Goal: Task Accomplishment & Management: Use online tool/utility

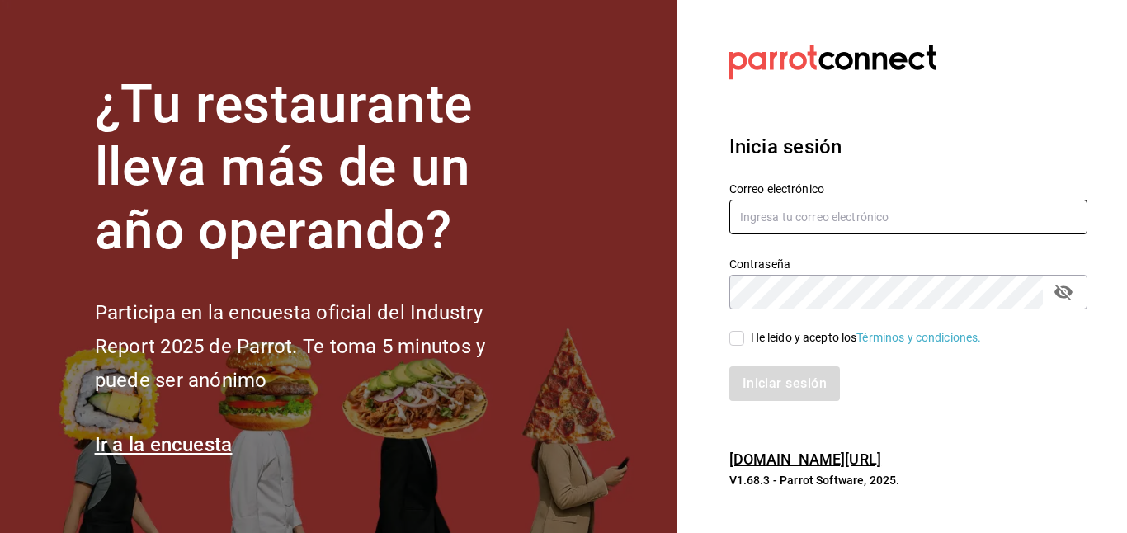
type input "[EMAIL_ADDRESS][DOMAIN_NAME]"
click at [743, 332] on input "He leído y acepto los Términos y condiciones." at bounding box center [736, 338] width 15 height 15
checkbox input "true"
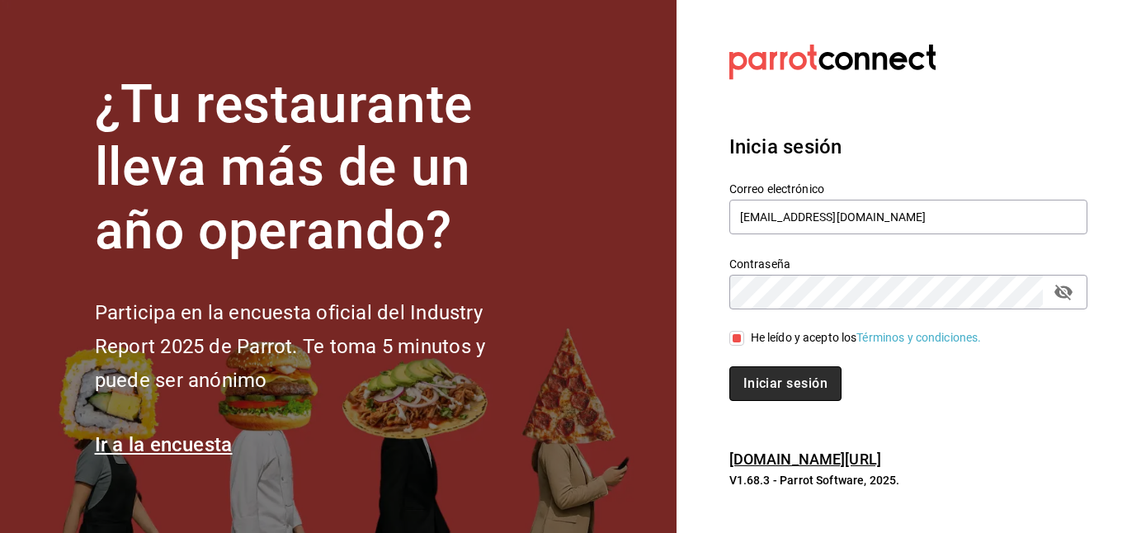
click at [785, 387] on button "Iniciar sesión" at bounding box center [785, 383] width 112 height 35
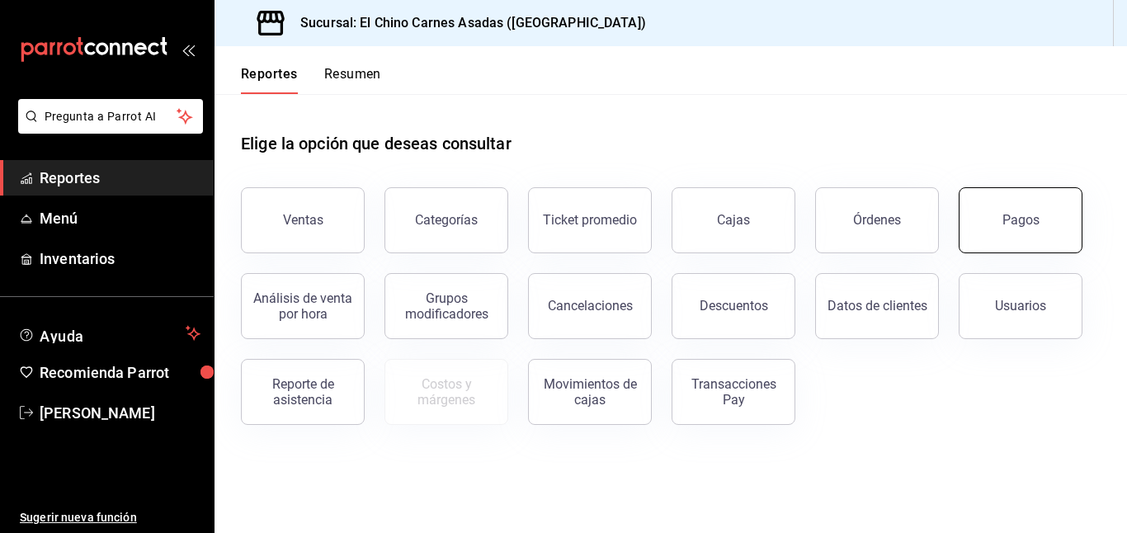
click at [1027, 236] on button "Pagos" at bounding box center [1020, 220] width 124 height 66
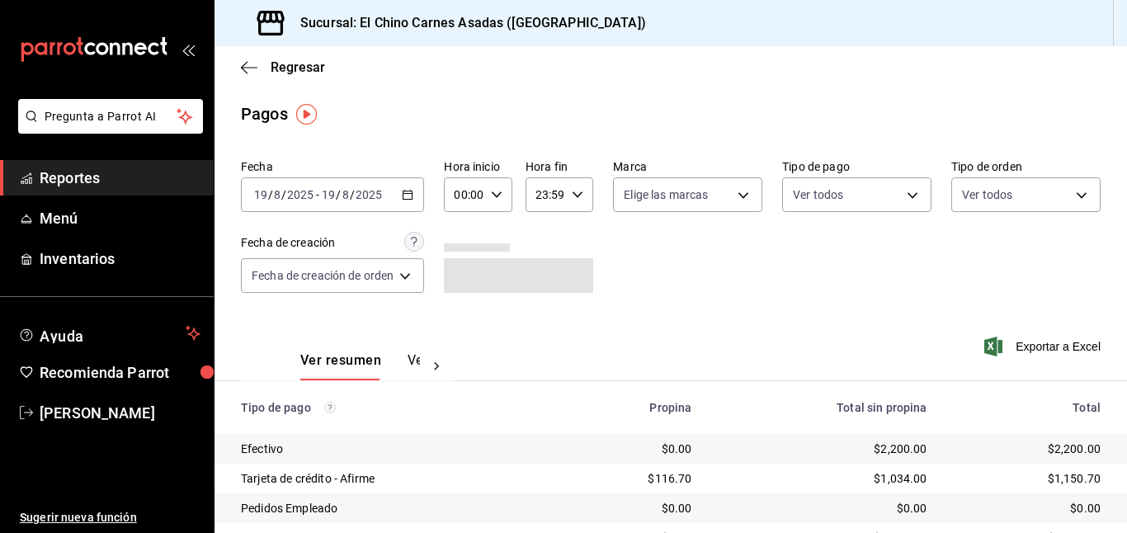
click at [409, 196] on icon "button" at bounding box center [408, 195] width 12 height 12
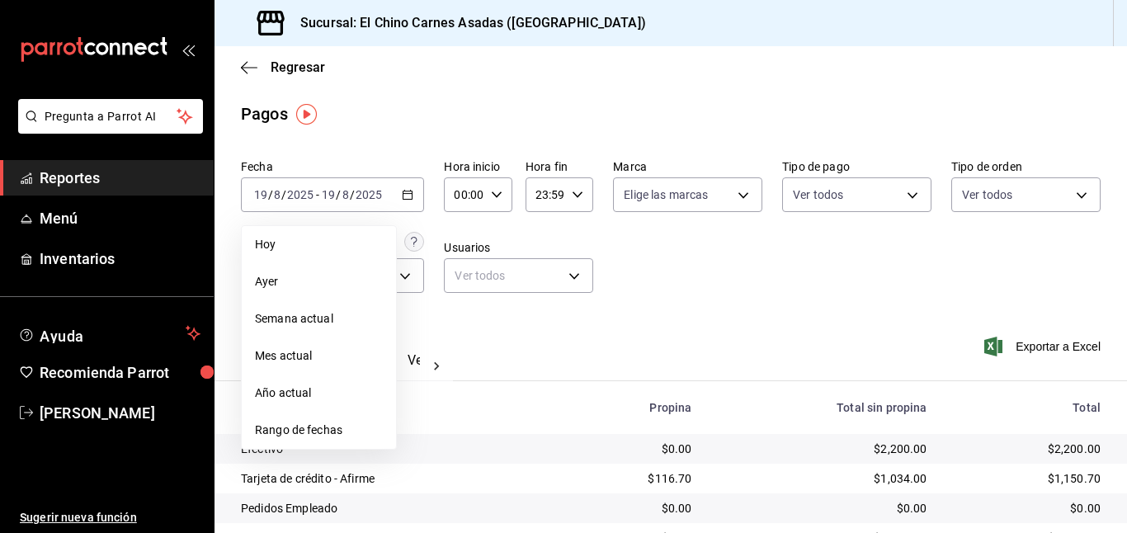
click at [318, 427] on span "Rango de fechas" at bounding box center [319, 429] width 128 height 17
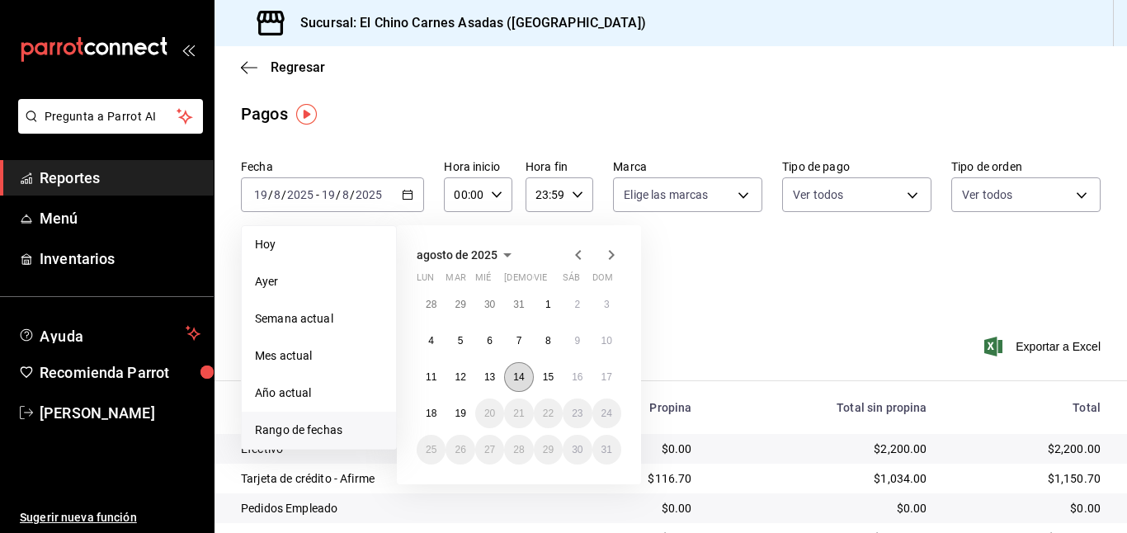
click at [522, 377] on abbr "14" at bounding box center [518, 377] width 11 height 12
click at [522, 377] on div "Ver resumen Ver pagos Exportar a Excel" at bounding box center [670, 356] width 912 height 87
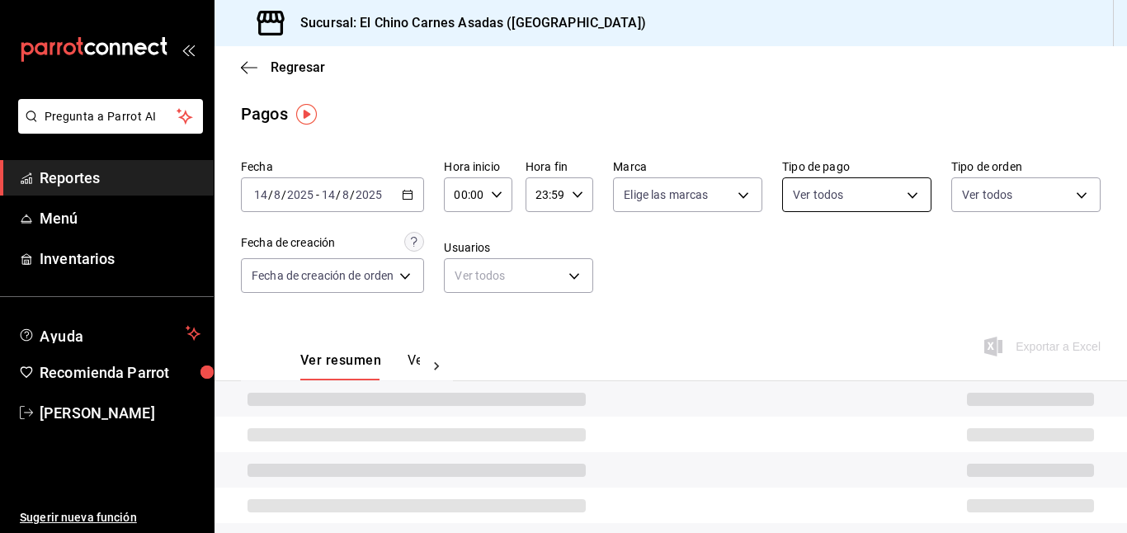
click at [829, 200] on body "Pregunta a Parrot AI Reportes Menú Inventarios Ayuda Recomienda Parrot [PERSON_…" at bounding box center [563, 266] width 1127 height 533
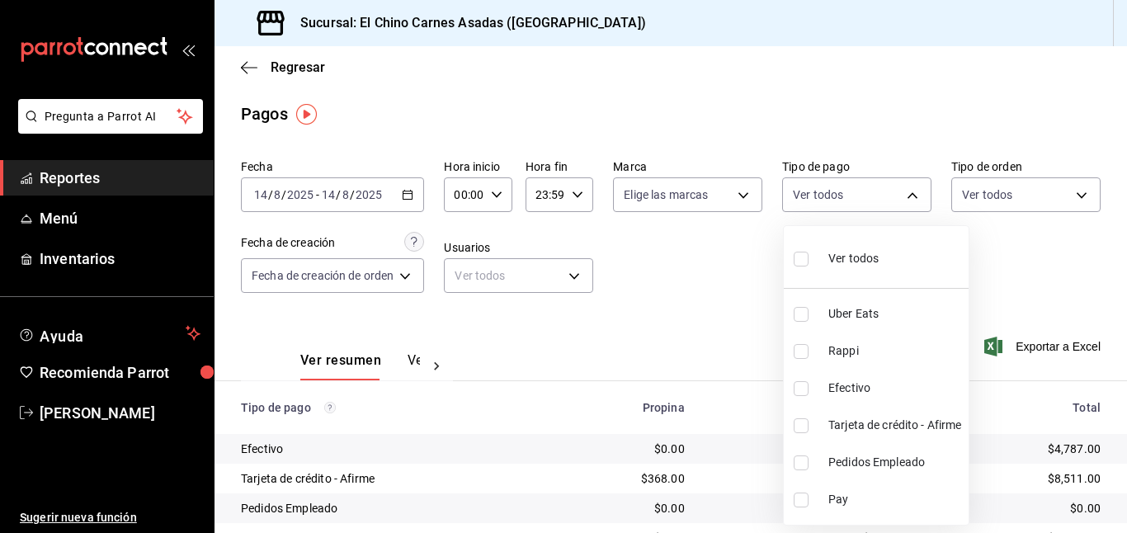
click at [801, 256] on input "checkbox" at bounding box center [800, 259] width 15 height 15
checkbox input "true"
type input "067e2e58-163f-431b-a29b-4254b34a315f,c4801f15-3c0b-449a-993a-8f6a6652c3e6,1ec4a…"
checkbox input "true"
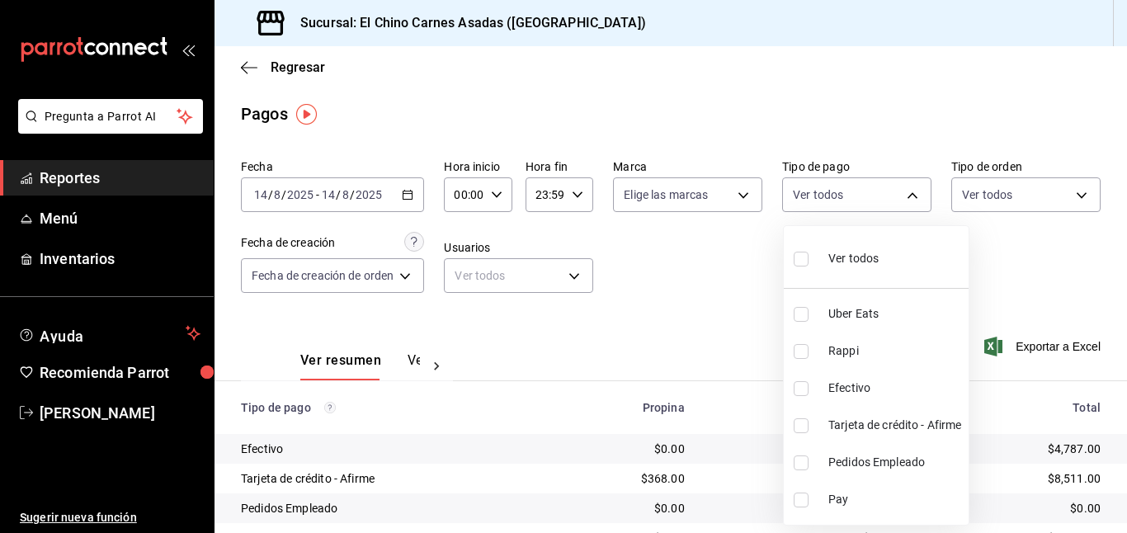
checkbox input "true"
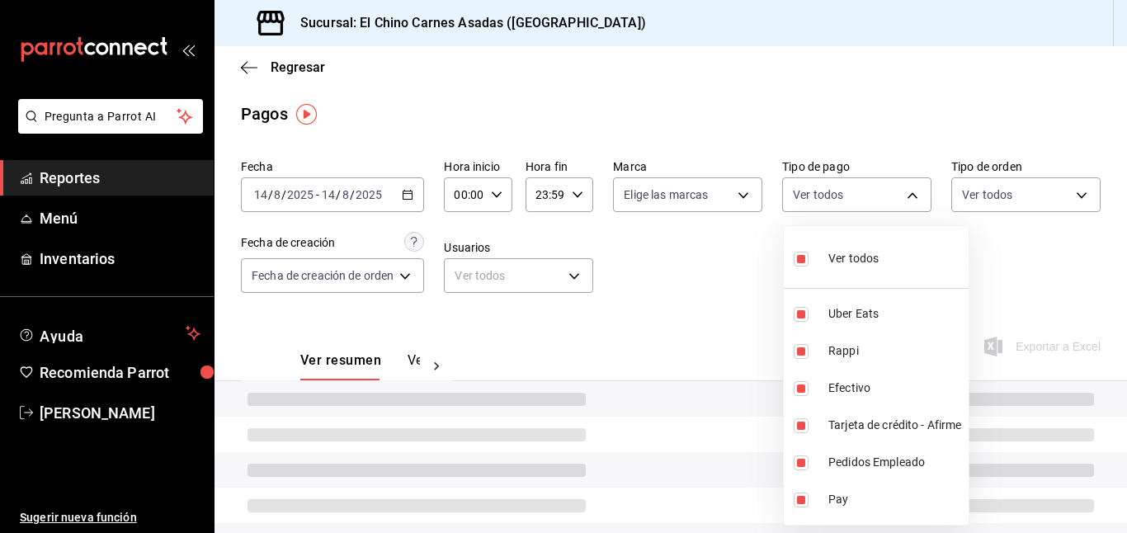
click at [801, 256] on input "checkbox" at bounding box center [800, 259] width 15 height 15
checkbox input "false"
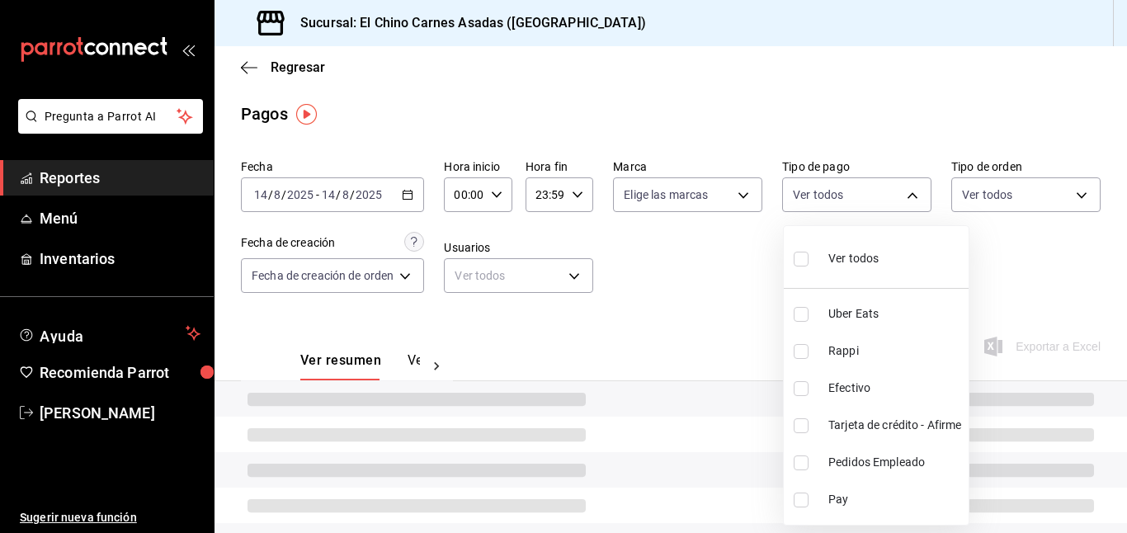
checkbox input "false"
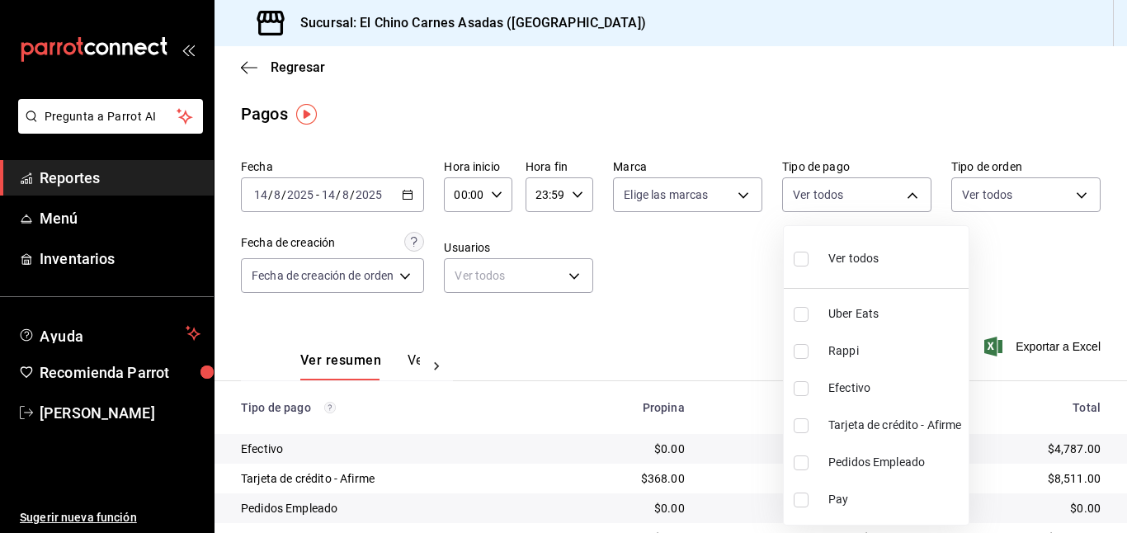
click at [800, 423] on input "checkbox" at bounding box center [800, 425] width 15 height 15
checkbox input "true"
type input "911facc3-db66-4f96-9396-e27ce013f68a"
click at [1058, 253] on div at bounding box center [563, 266] width 1127 height 533
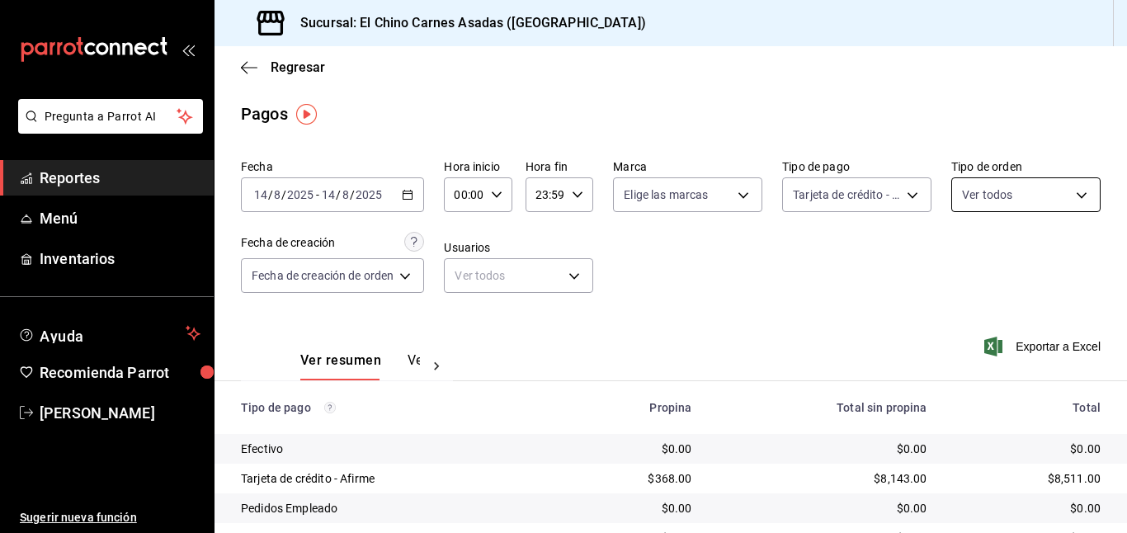
click at [1053, 206] on body "Pregunta a Parrot AI Reportes Menú Inventarios Ayuda Recomienda Parrot [PERSON_…" at bounding box center [563, 266] width 1127 height 533
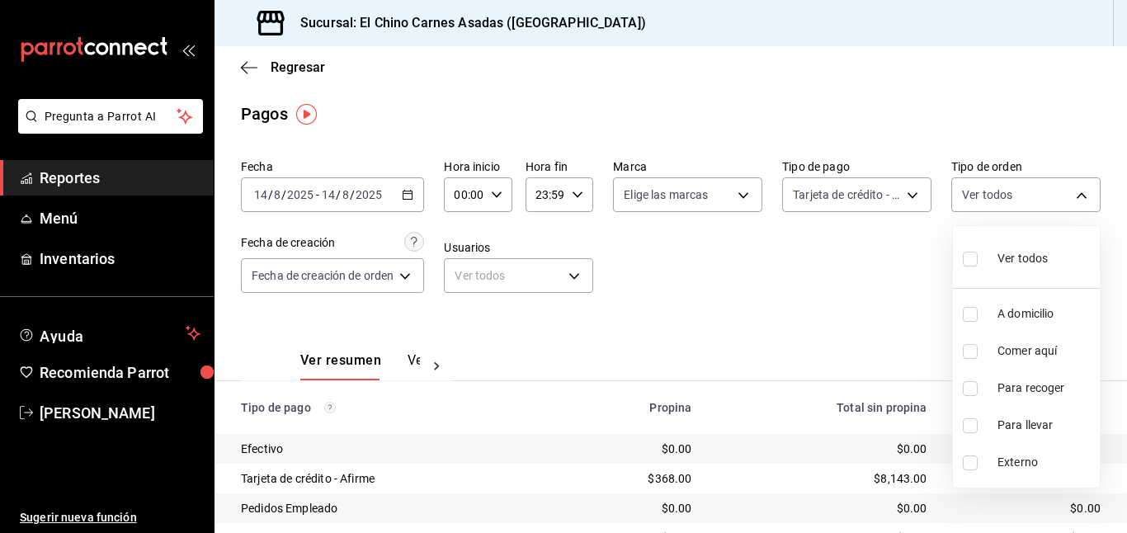
click at [975, 316] on input "checkbox" at bounding box center [969, 314] width 15 height 15
checkbox input "true"
type input "97cbf8b1-65ca-4e3d-86af-5eaa739a991f"
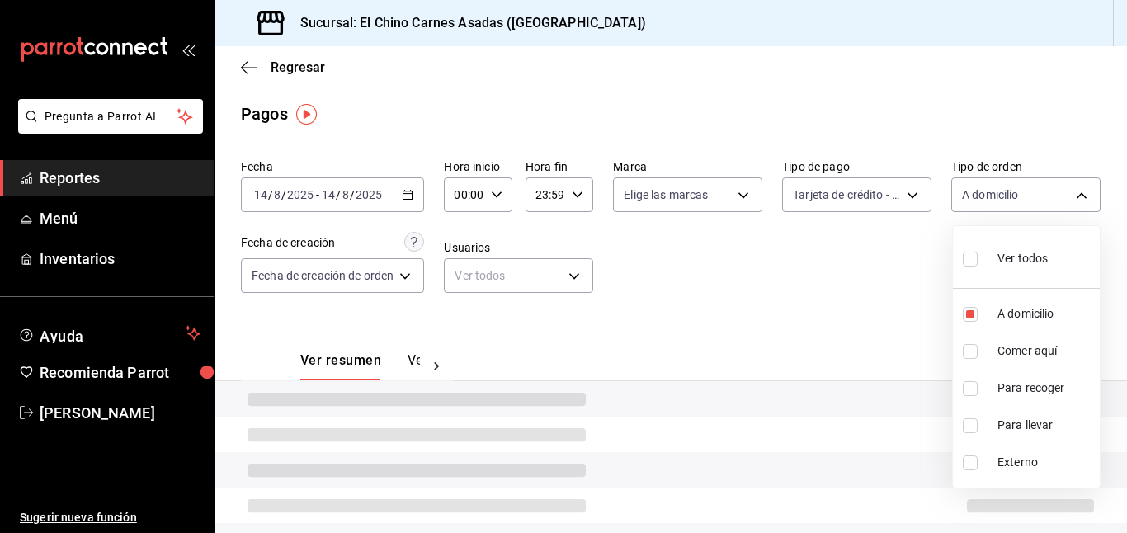
click at [969, 381] on input "checkbox" at bounding box center [969, 388] width 15 height 15
checkbox input "true"
type input "97cbf8b1-65ca-4e3d-86af-5eaa739a991f,9184a79c-109f-4a06-b406-e1ad067f52b1"
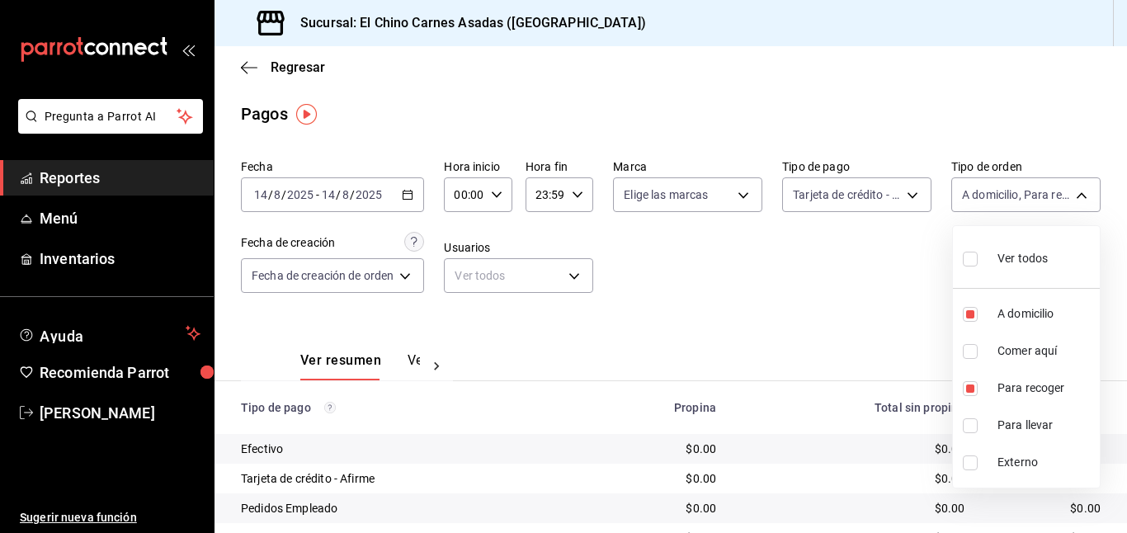
click at [965, 426] on input "checkbox" at bounding box center [969, 425] width 15 height 15
checkbox input "true"
type input "97cbf8b1-65ca-4e3d-86af-5eaa739a991f,9184a79c-109f-4a06-b406-e1ad067f52b1,26f01…"
click at [930, 299] on div at bounding box center [563, 266] width 1127 height 533
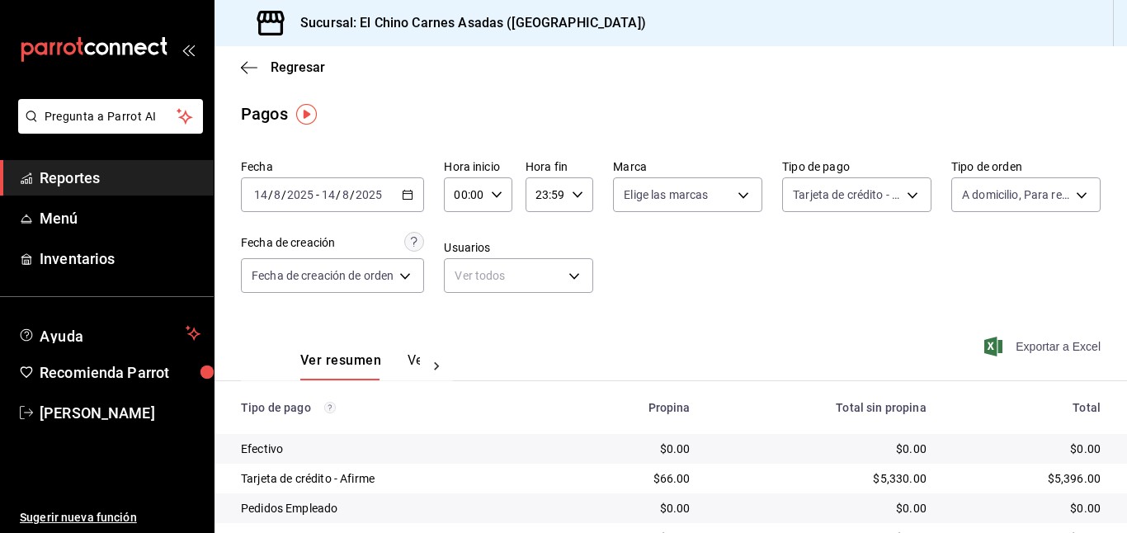
click at [990, 341] on icon "button" at bounding box center [993, 346] width 18 height 20
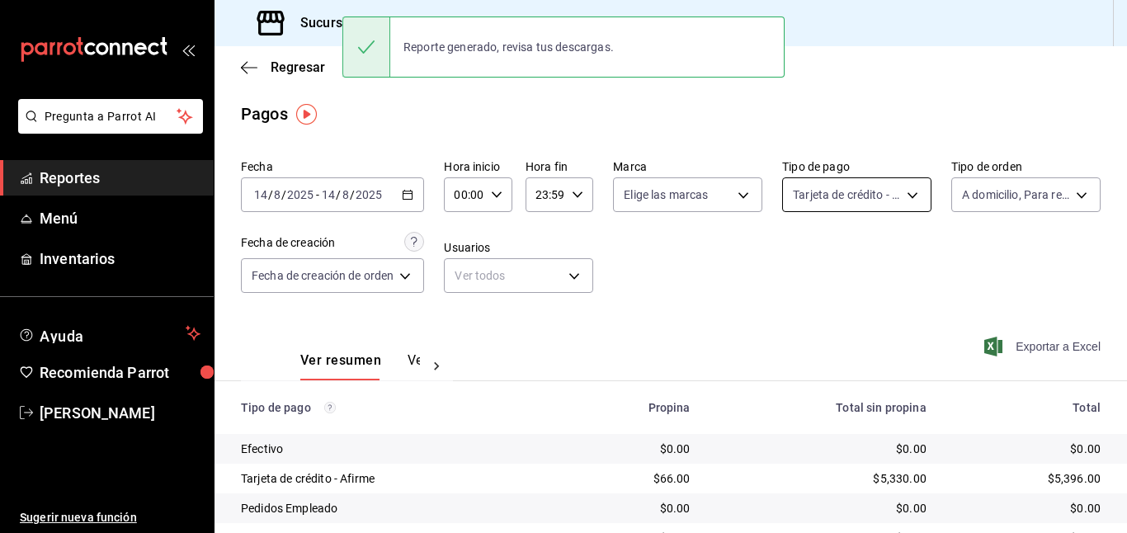
click at [840, 195] on body "Pregunta a Parrot AI Reportes Menú Inventarios Ayuda Recomienda Parrot [PERSON_…" at bounding box center [563, 266] width 1127 height 533
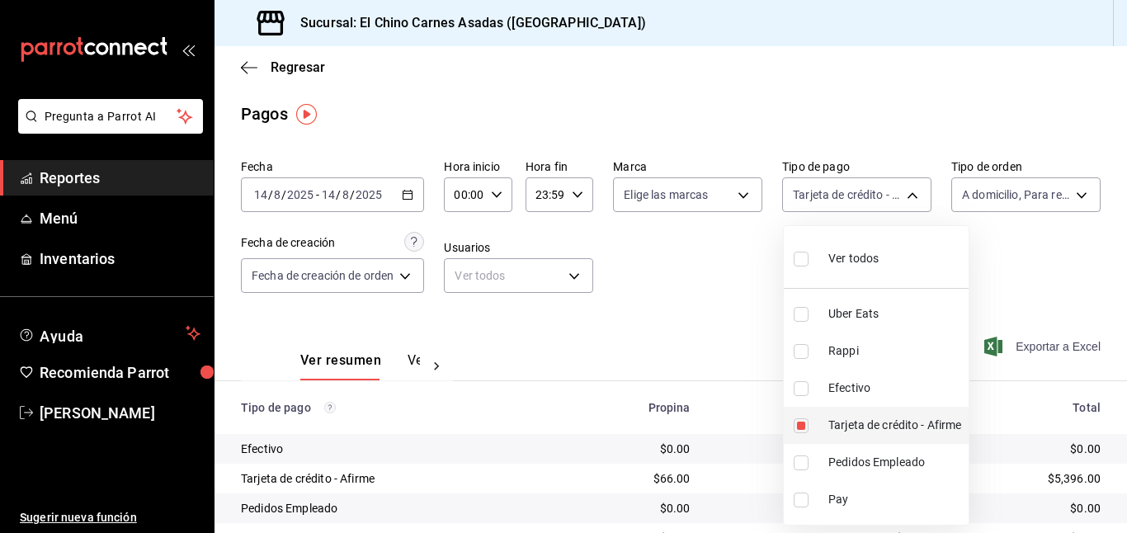
click at [802, 422] on input "checkbox" at bounding box center [800, 425] width 15 height 15
checkbox input "false"
click at [802, 383] on input "checkbox" at bounding box center [800, 388] width 15 height 15
checkbox input "true"
type input "1ec4ab05-2c6d-4a73-bd6f-51d991b2c058"
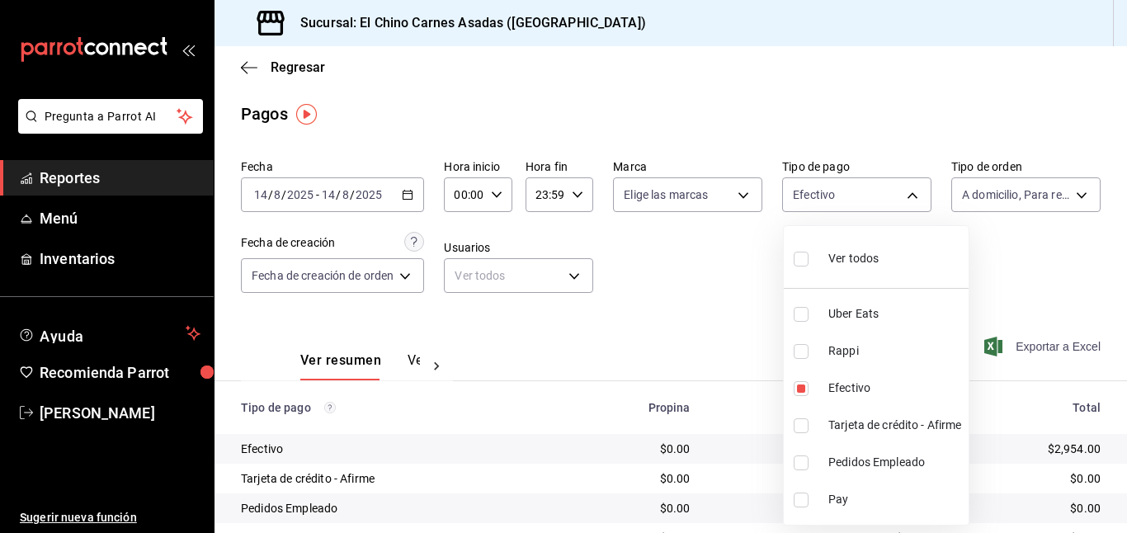
click at [732, 310] on div at bounding box center [563, 266] width 1127 height 533
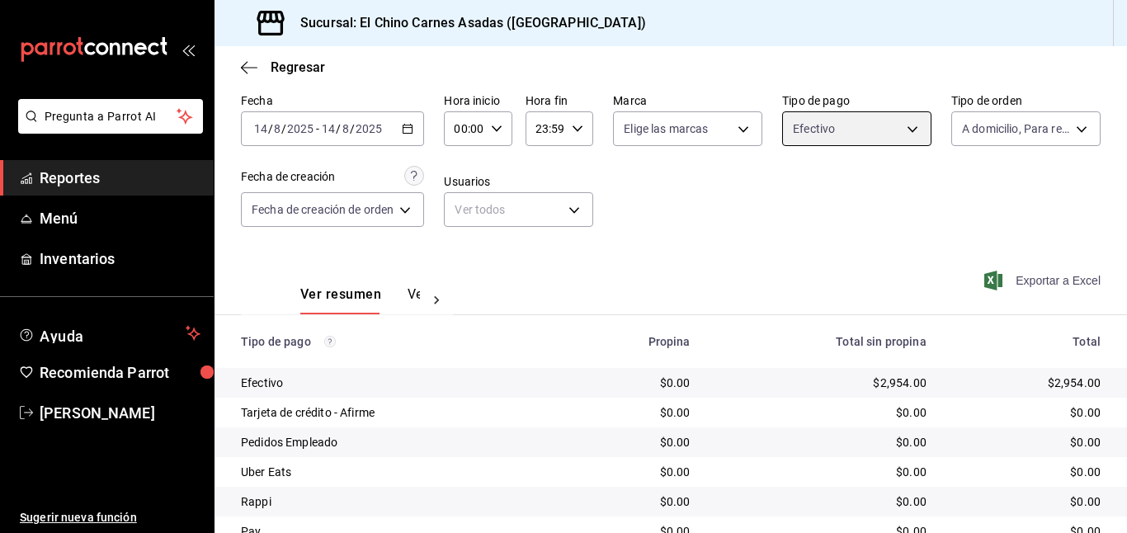
scroll to position [135, 0]
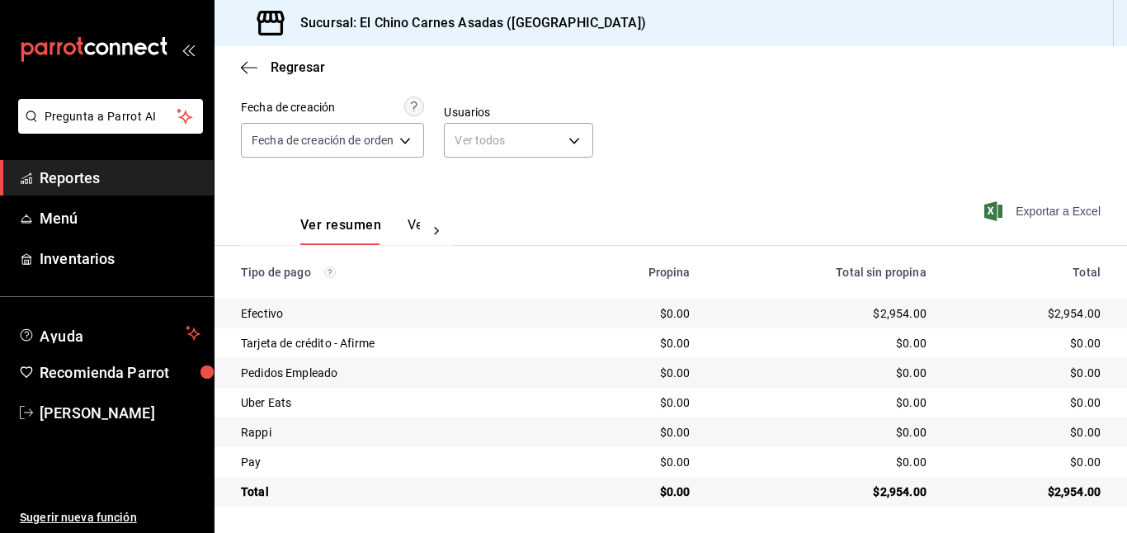
click at [1013, 209] on span "Exportar a Excel" at bounding box center [1043, 211] width 113 height 20
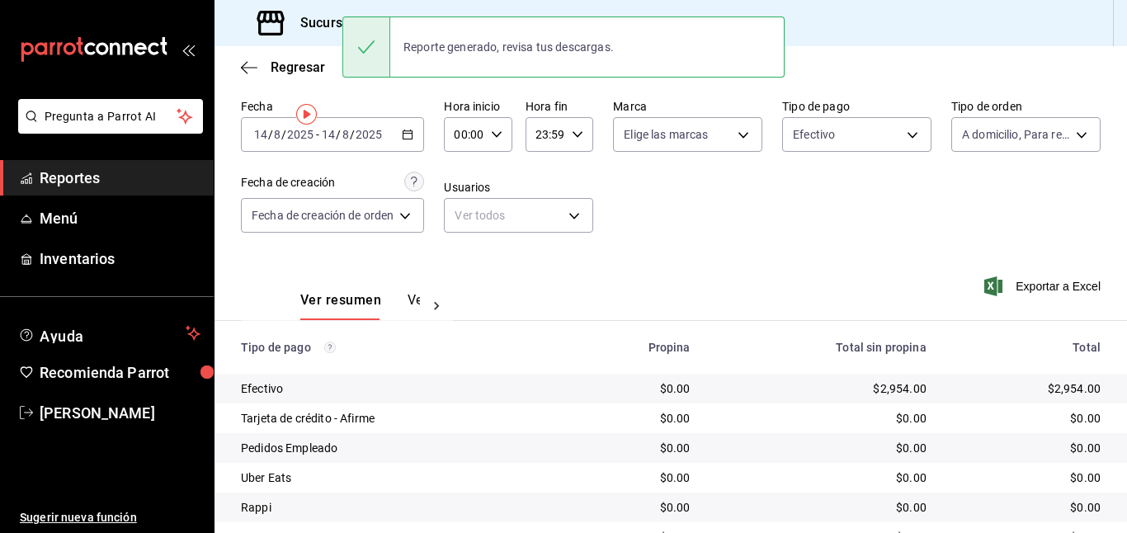
scroll to position [0, 0]
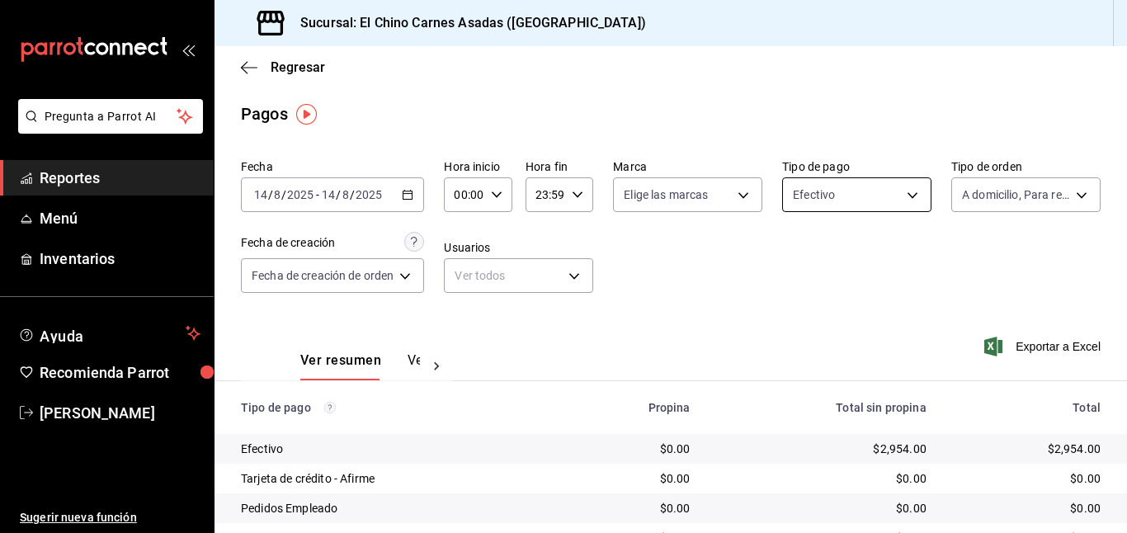
click at [836, 197] on body "Pregunta a Parrot AI Reportes Menú Inventarios Ayuda Recomienda Parrot [PERSON_…" at bounding box center [563, 266] width 1127 height 533
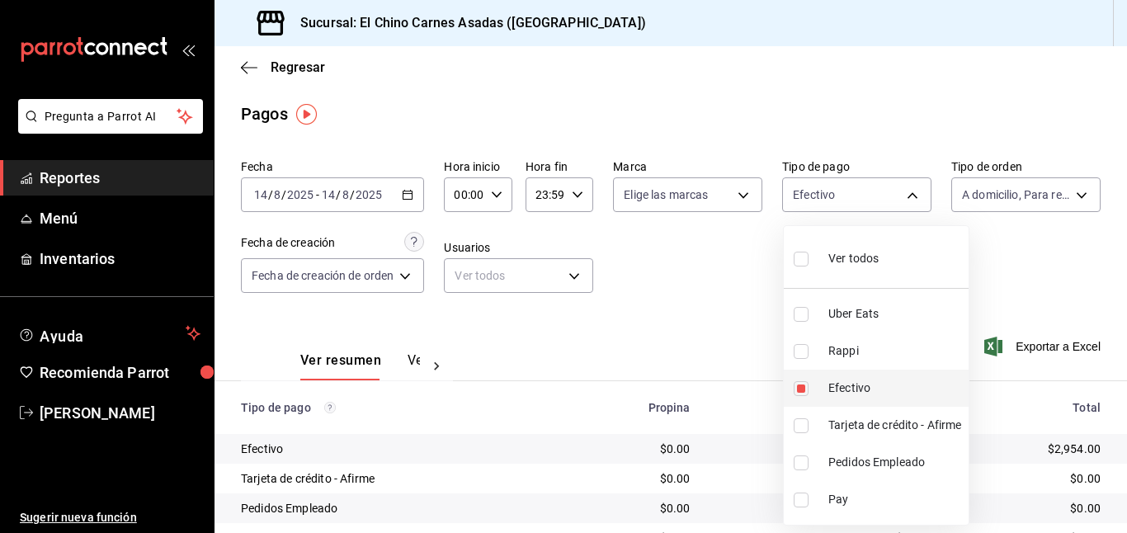
click at [804, 386] on input "checkbox" at bounding box center [800, 388] width 15 height 15
checkbox input "false"
click at [806, 349] on input "checkbox" at bounding box center [800, 351] width 15 height 15
checkbox input "true"
type input "c4801f15-3c0b-449a-993a-8f6a6652c3e6"
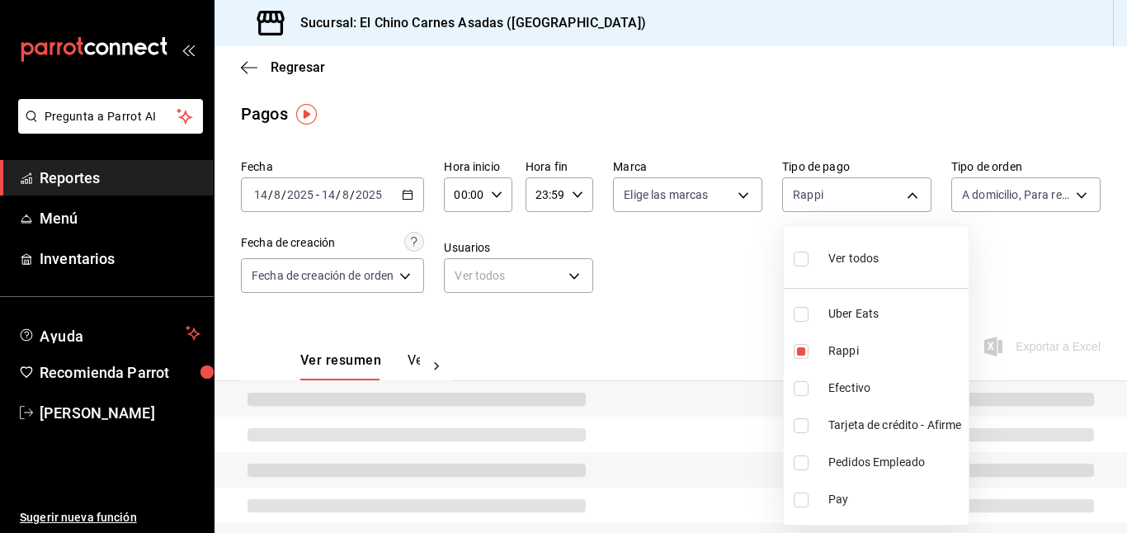
click at [806, 308] on input "checkbox" at bounding box center [800, 314] width 15 height 15
checkbox input "true"
type input "c4801f15-3c0b-449a-993a-8f6a6652c3e6,067e2e58-163f-431b-a29b-4254b34a315f"
click at [715, 280] on div at bounding box center [563, 266] width 1127 height 533
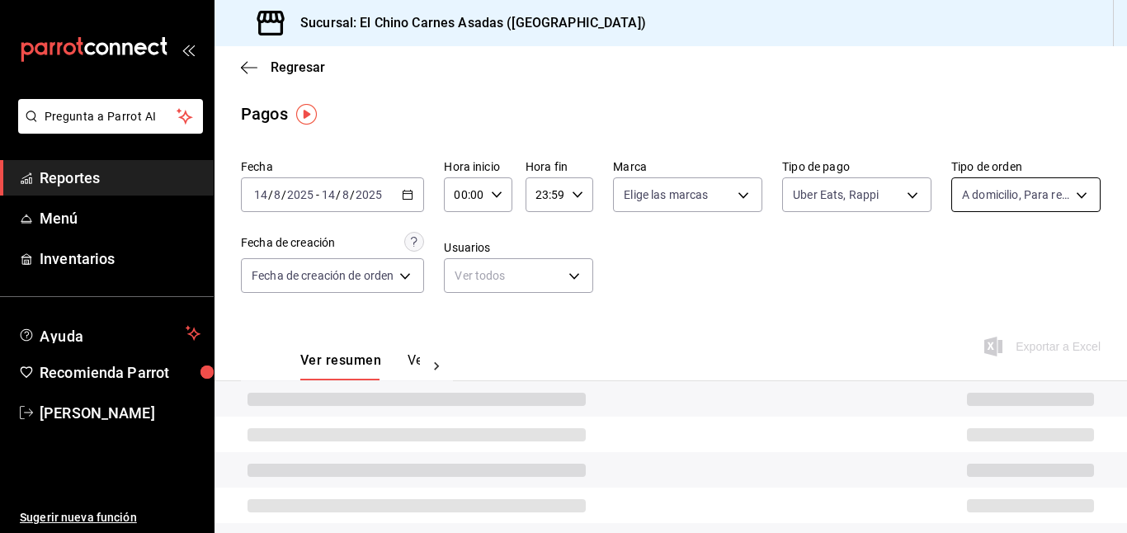
click at [975, 202] on body "Pregunta a Parrot AI Reportes Menú Inventarios Ayuda Recomienda Parrot [PERSON_…" at bounding box center [563, 266] width 1127 height 533
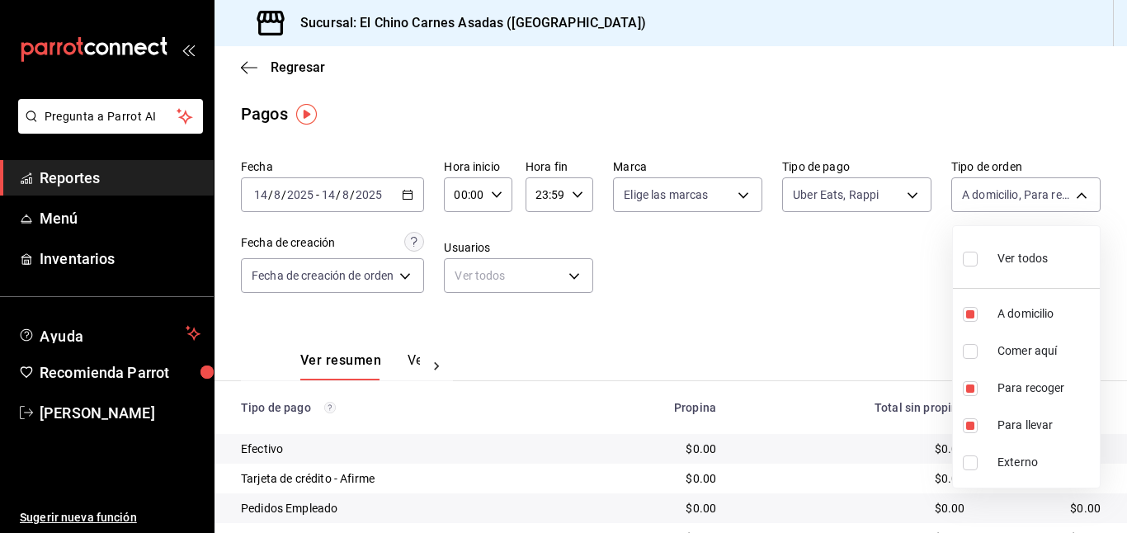
click at [964, 247] on label at bounding box center [972, 259] width 21 height 24
click at [964, 252] on input "checkbox" at bounding box center [969, 259] width 15 height 15
click at [971, 263] on input "checkbox" at bounding box center [969, 259] width 15 height 15
checkbox input "true"
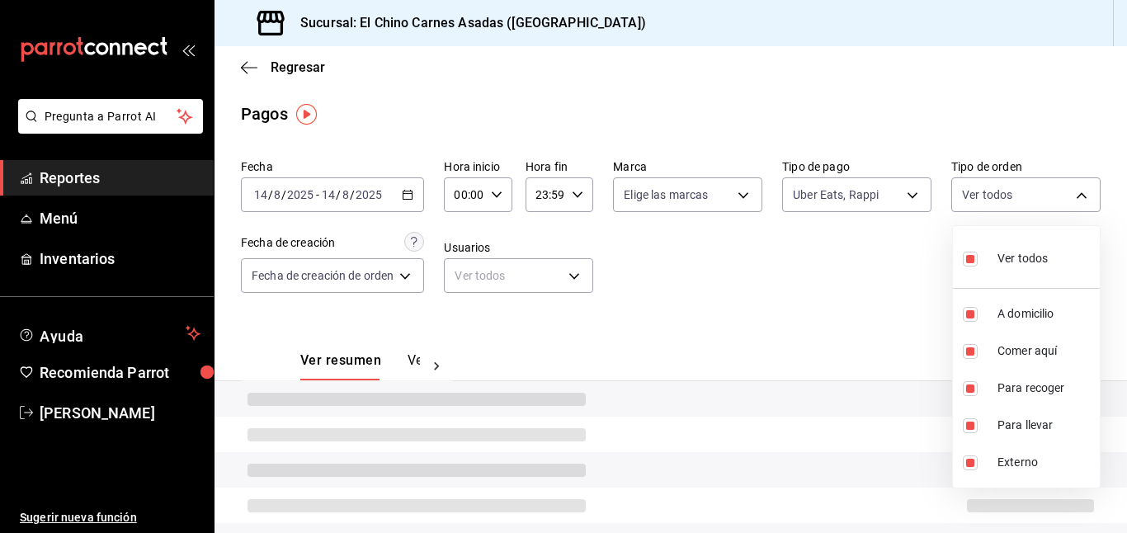
type input "97cbf8b1-65ca-4e3d-86af-5eaa739a991f,85e642e5-1fae-4f46-8d5d-6355efdb8fdd,9184a…"
checkbox input "true"
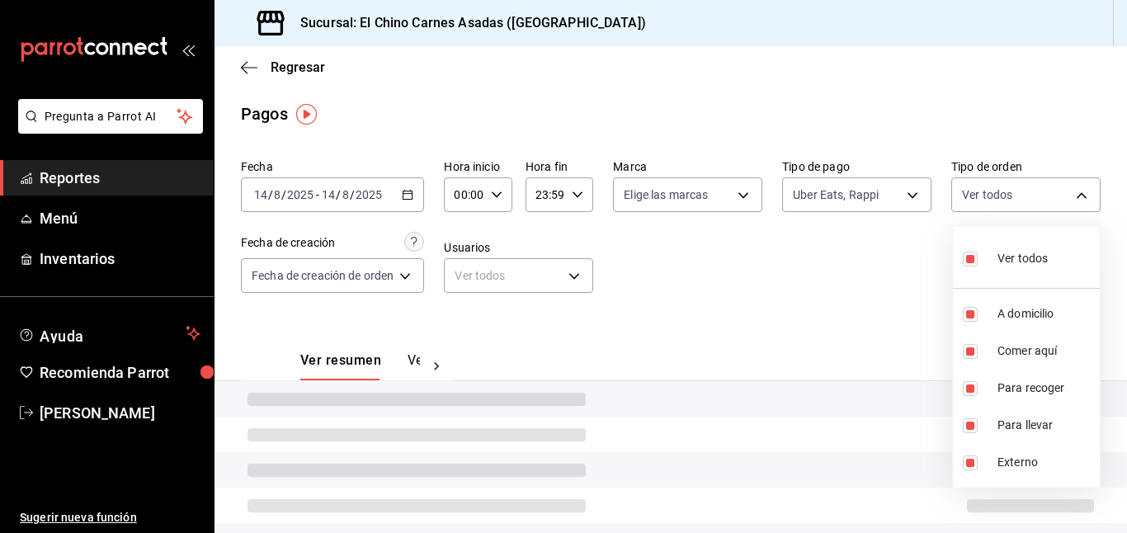
checkbox input "true"
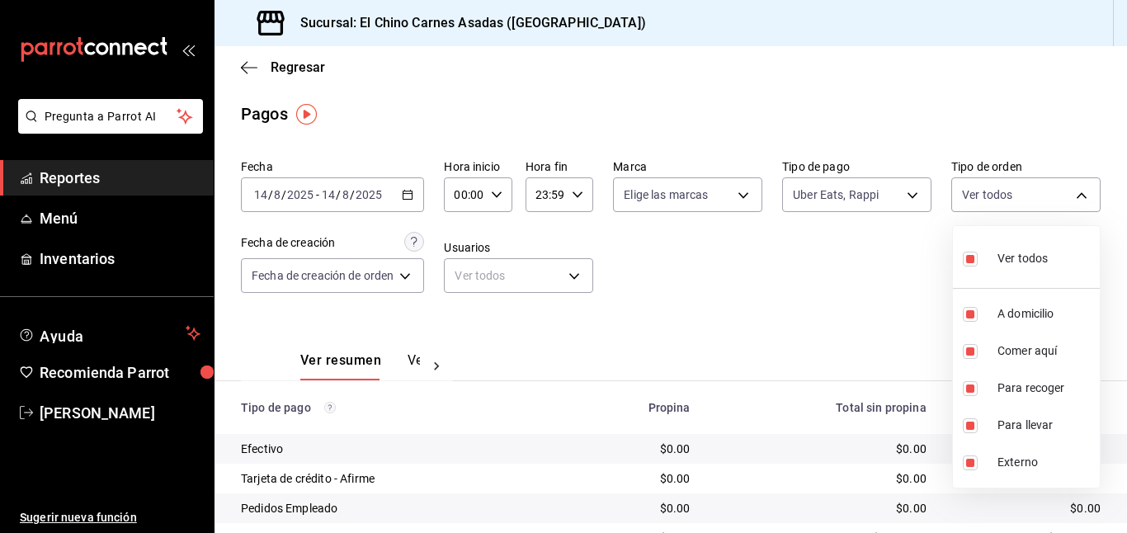
click at [884, 275] on div at bounding box center [563, 266] width 1127 height 533
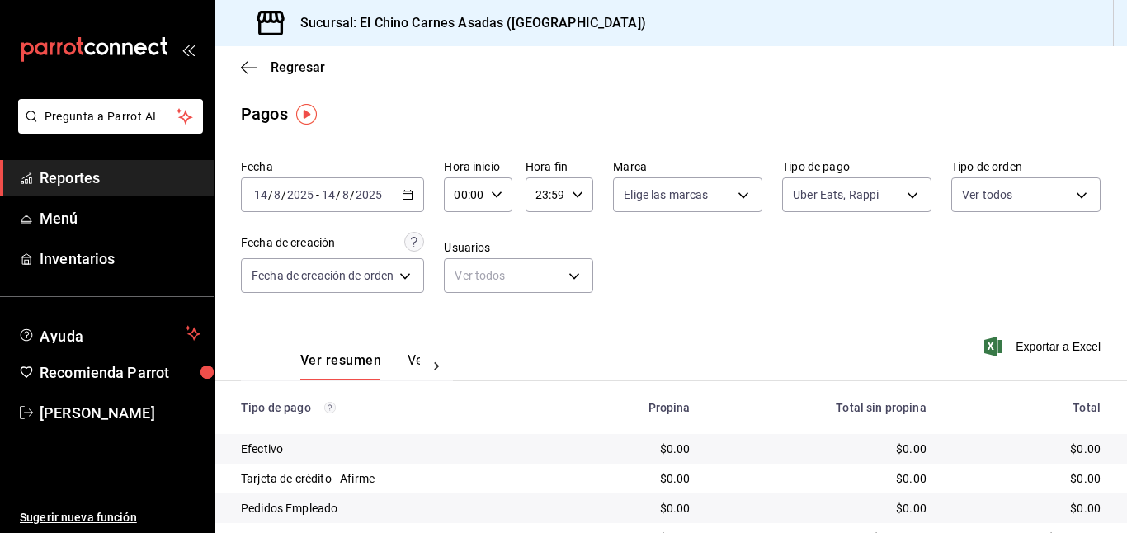
click at [993, 336] on icon "button" at bounding box center [993, 346] width 18 height 20
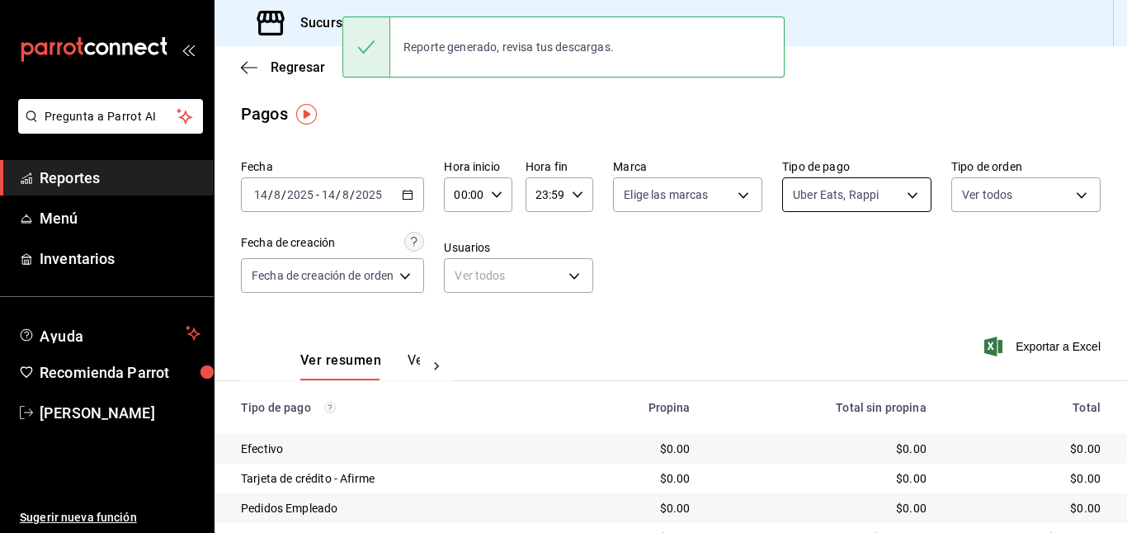
click at [896, 200] on body "Pregunta a Parrot AI Reportes Menú Inventarios Ayuda Recomienda Parrot [PERSON_…" at bounding box center [563, 266] width 1127 height 533
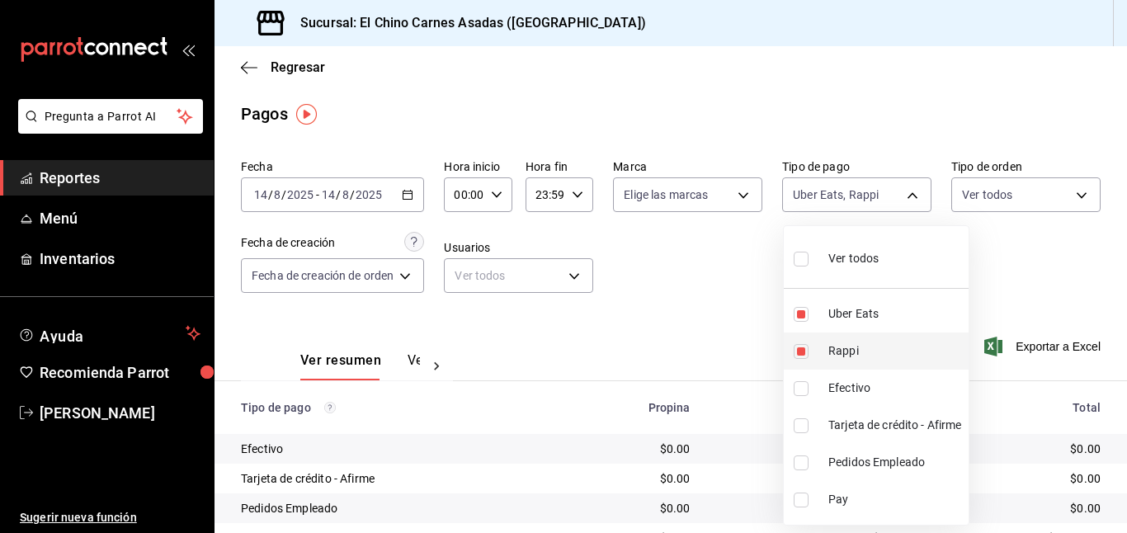
click at [802, 348] on input "checkbox" at bounding box center [800, 351] width 15 height 15
checkbox input "false"
type input "067e2e58-163f-431b-a29b-4254b34a315f"
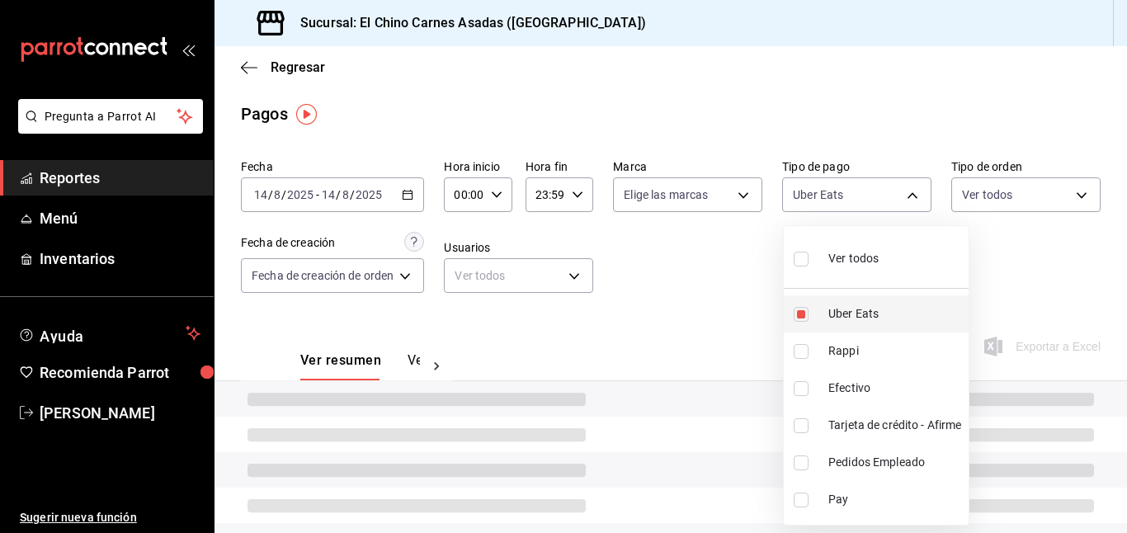
click at [806, 309] on input "checkbox" at bounding box center [800, 314] width 15 height 15
checkbox input "false"
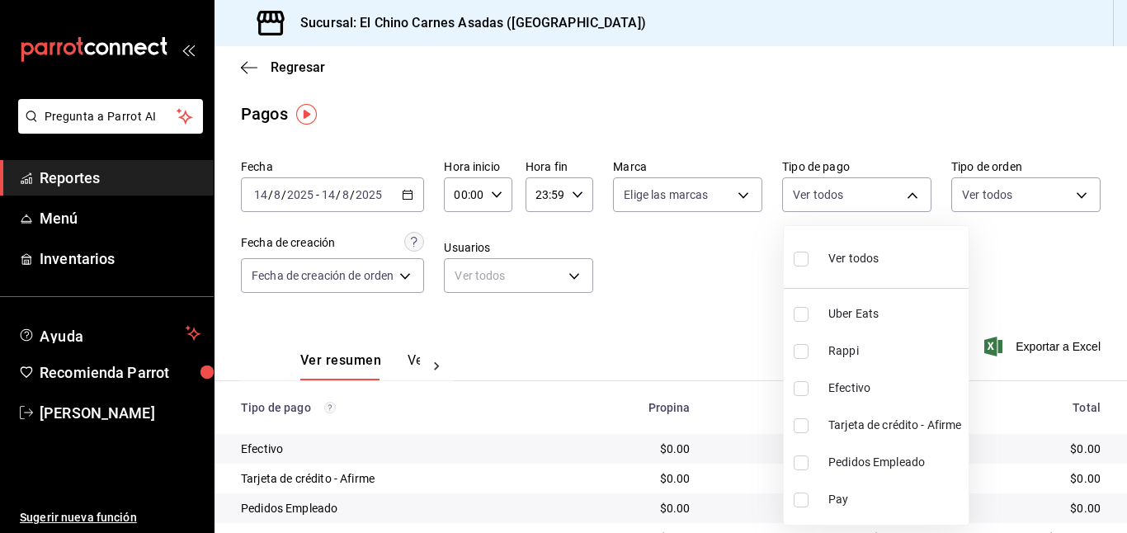
click at [803, 426] on input "checkbox" at bounding box center [800, 425] width 15 height 15
checkbox input "true"
type input "911facc3-db66-4f96-9396-e27ce013f68a"
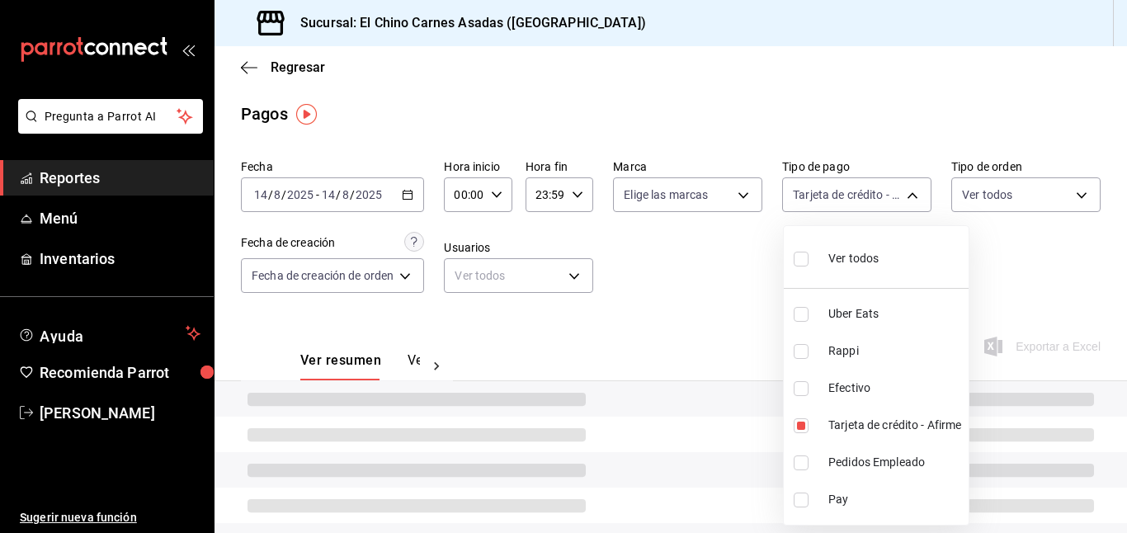
click at [713, 320] on div at bounding box center [563, 266] width 1127 height 533
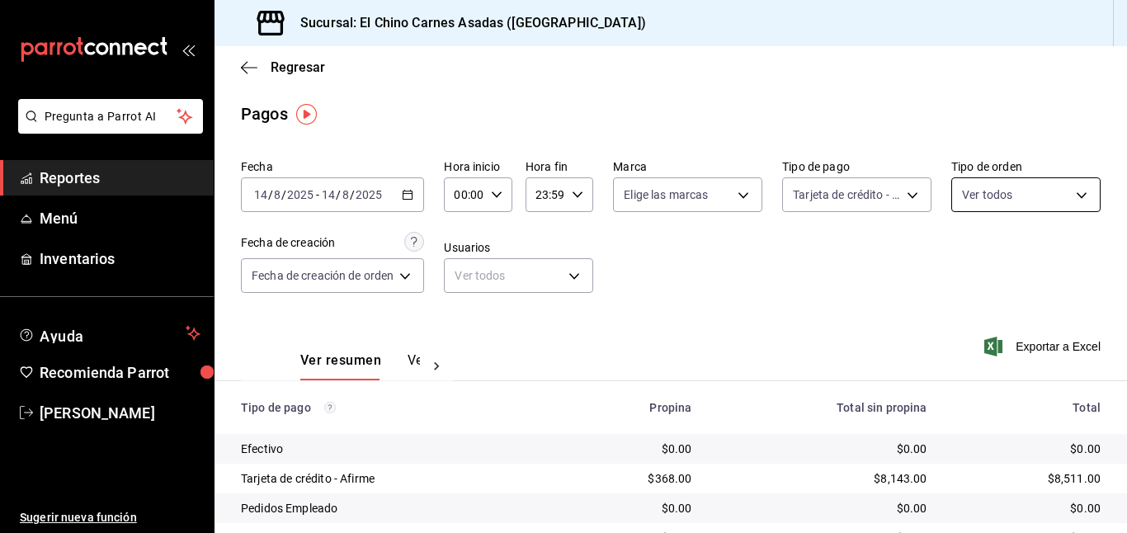
click at [1015, 199] on body "Pregunta a Parrot AI Reportes Menú Inventarios Ayuda Recomienda Parrot [PERSON_…" at bounding box center [563, 266] width 1127 height 533
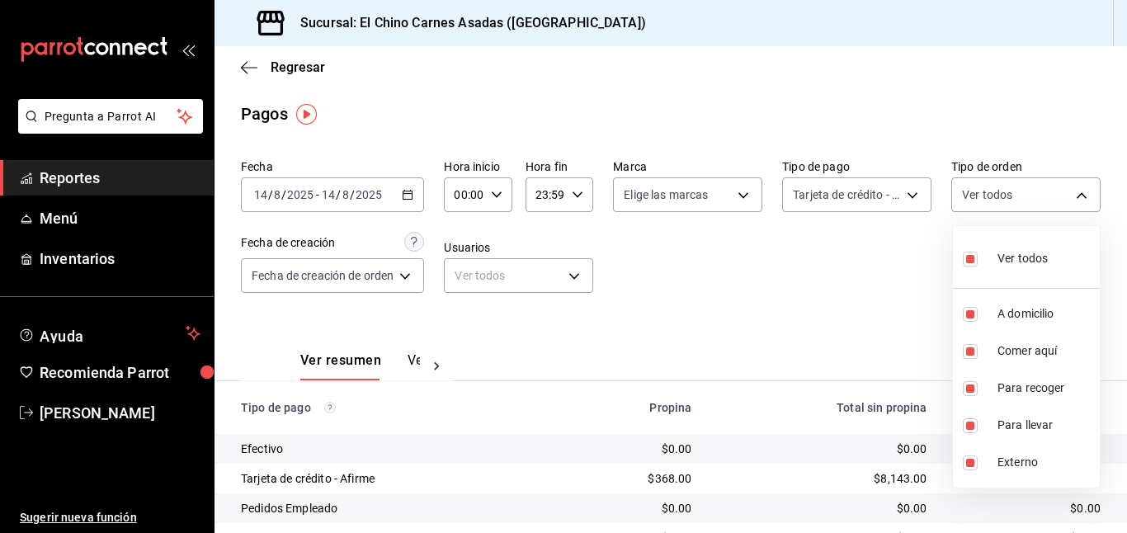
click at [969, 260] on input "checkbox" at bounding box center [969, 259] width 15 height 15
checkbox input "false"
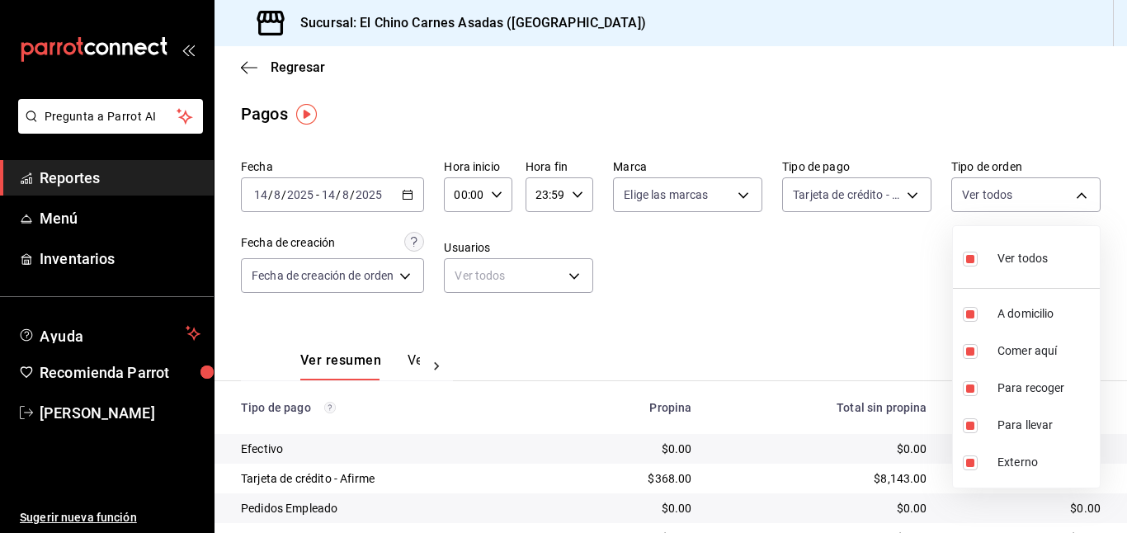
checkbox input "false"
click at [971, 346] on input "checkbox" at bounding box center [969, 351] width 15 height 15
checkbox input "true"
type input "85e642e5-1fae-4f46-8d5d-6355efdb8fdd"
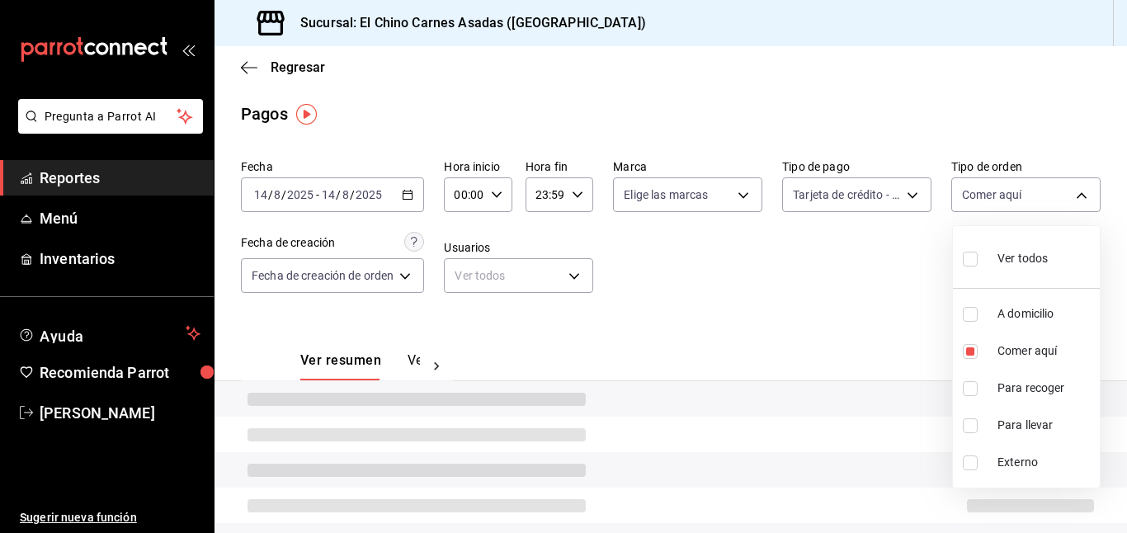
click at [907, 297] on div at bounding box center [563, 266] width 1127 height 533
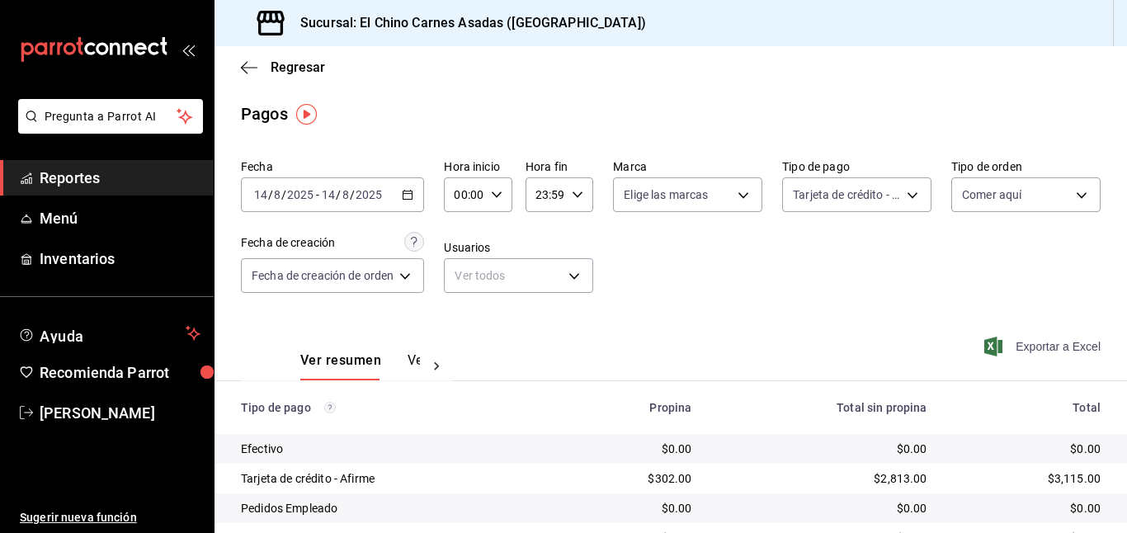
click at [1009, 347] on span "Exportar a Excel" at bounding box center [1043, 346] width 113 height 20
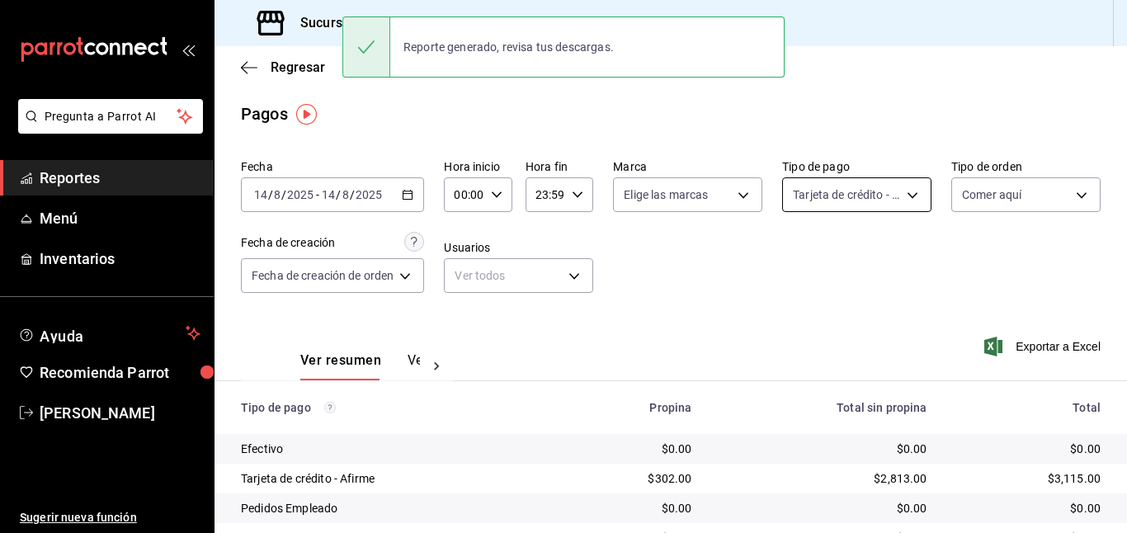
click at [901, 190] on body "Pregunta a Parrot AI Reportes Menú Inventarios Ayuda Recomienda Parrot [PERSON_…" at bounding box center [563, 266] width 1127 height 533
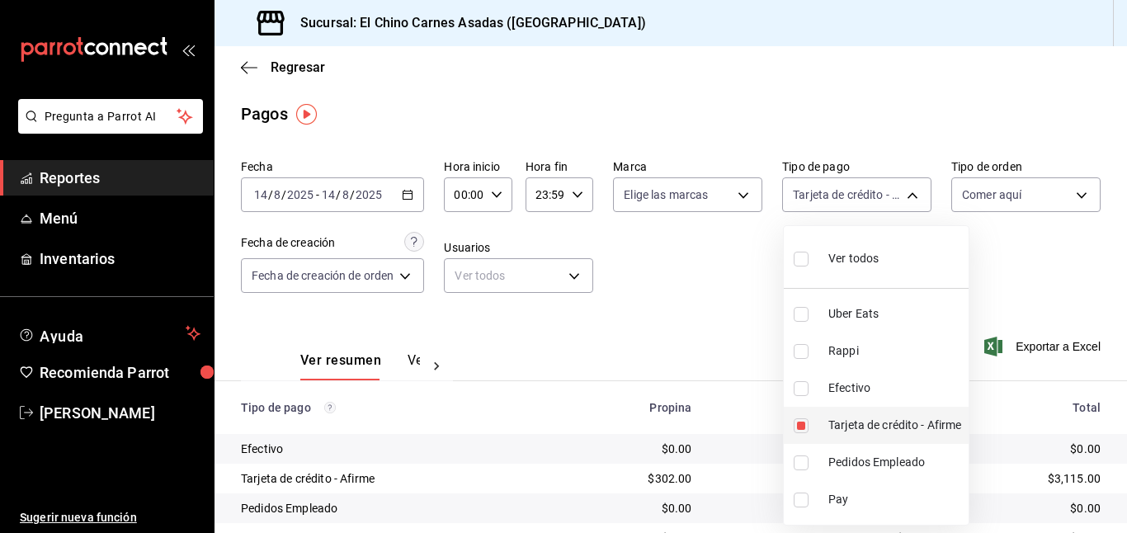
click at [801, 425] on input "checkbox" at bounding box center [800, 425] width 15 height 15
checkbox input "false"
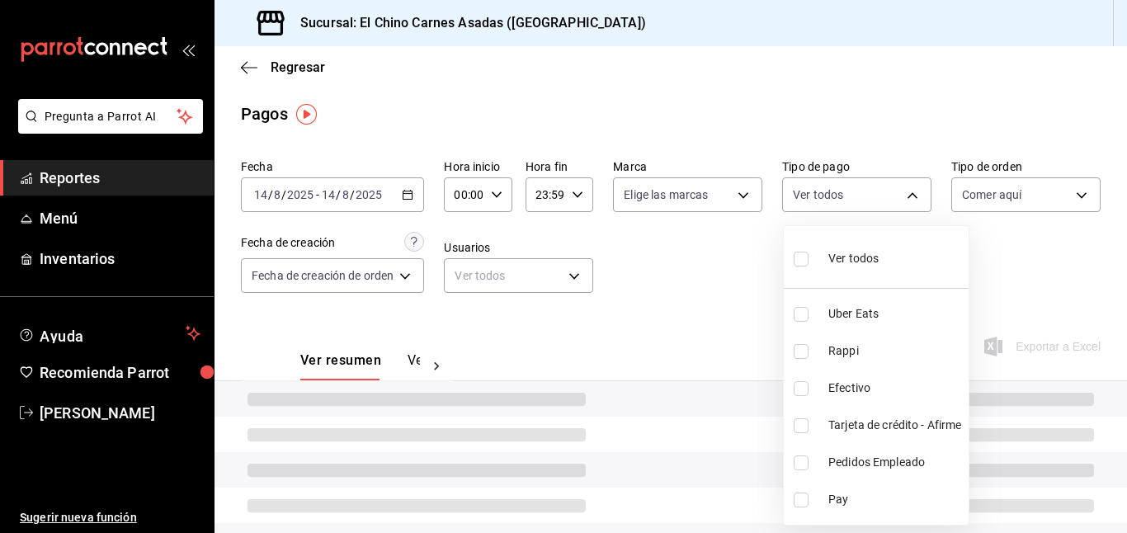
click at [800, 385] on input "checkbox" at bounding box center [800, 388] width 15 height 15
checkbox input "true"
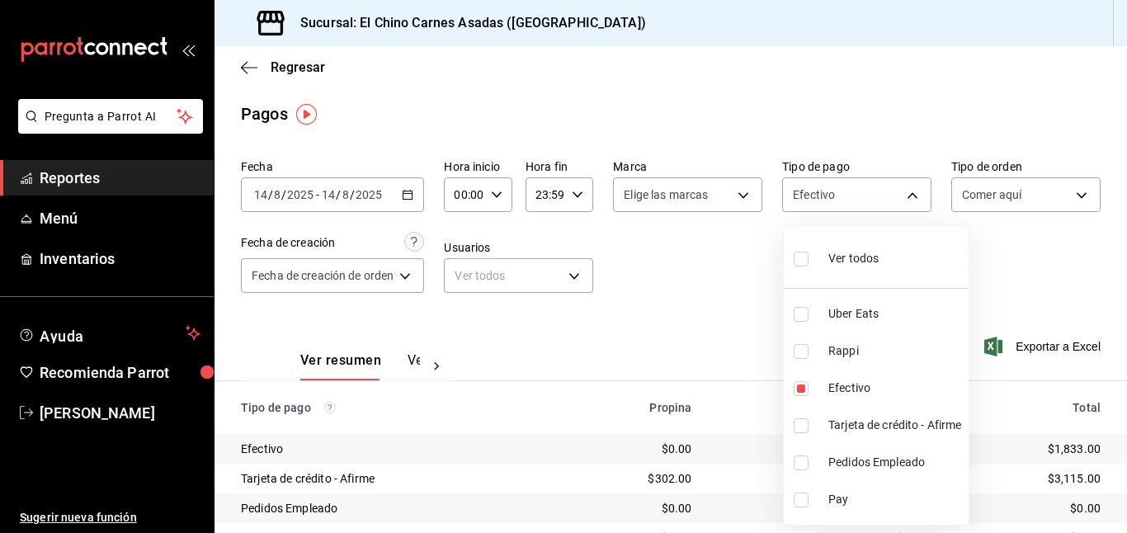
click at [703, 325] on div at bounding box center [563, 266] width 1127 height 533
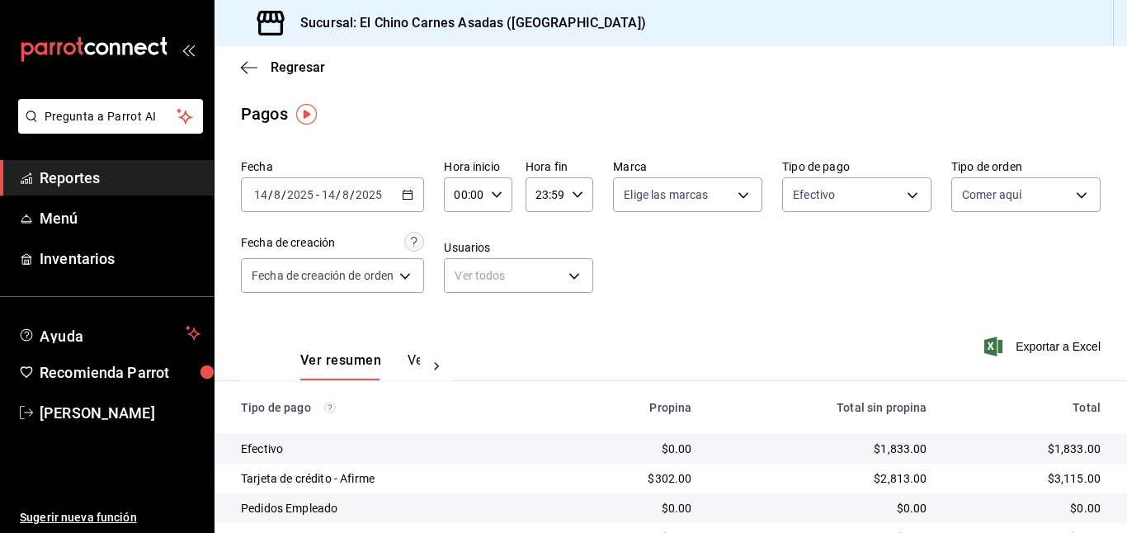
click at [989, 342] on icon "button" at bounding box center [993, 346] width 18 height 20
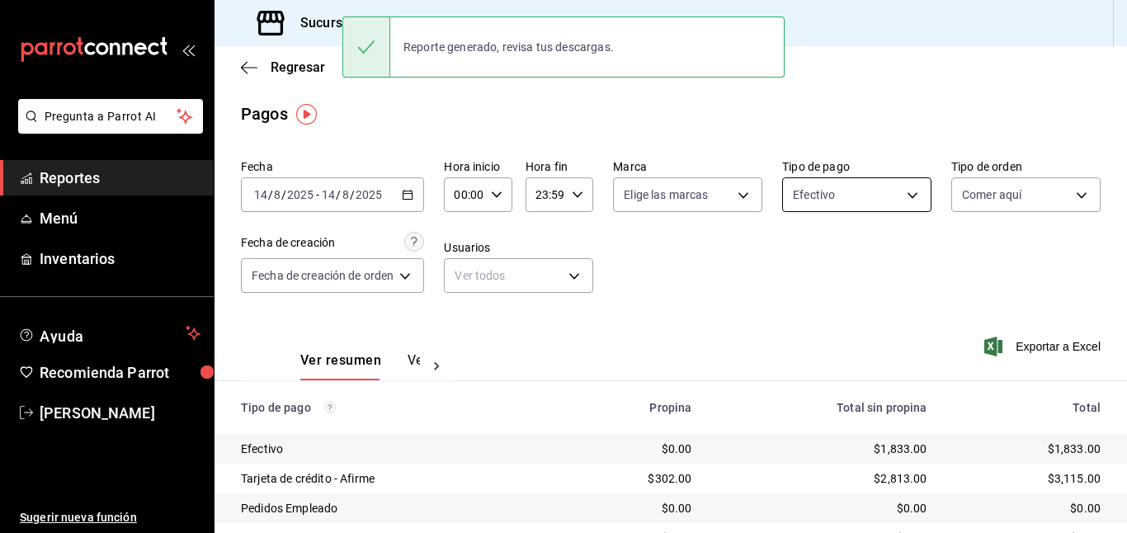
click at [888, 199] on body "Pregunta a Parrot AI Reportes Menú Inventarios Ayuda Recomienda Parrot [PERSON_…" at bounding box center [563, 266] width 1127 height 533
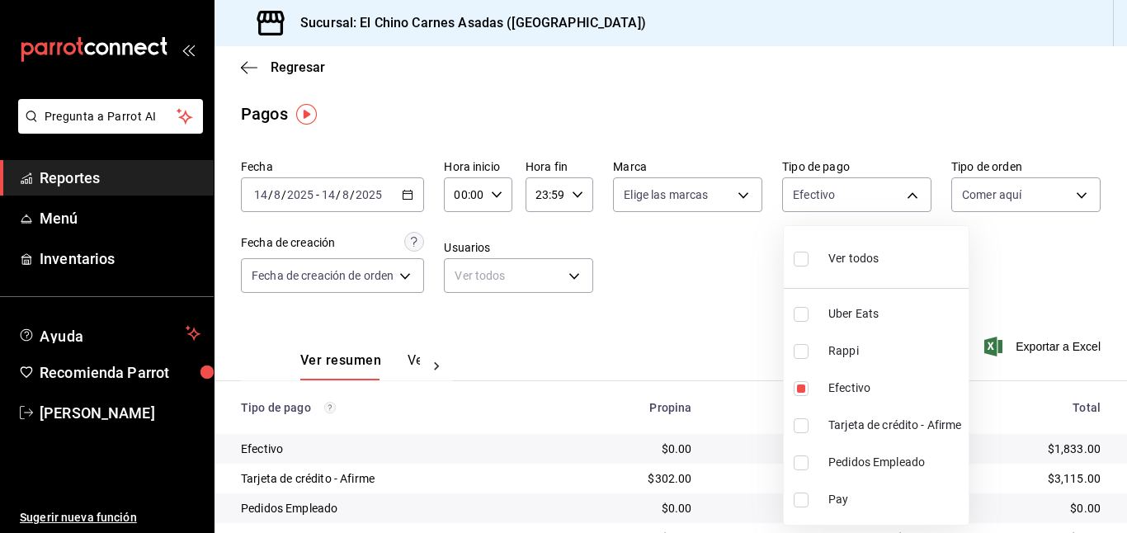
click at [868, 255] on span "Ver todos" at bounding box center [853, 258] width 50 height 17
type input "067e2e58-163f-431b-a29b-4254b34a315f,c4801f15-3c0b-449a-993a-8f6a6652c3e6,1ec4a…"
checkbox input "true"
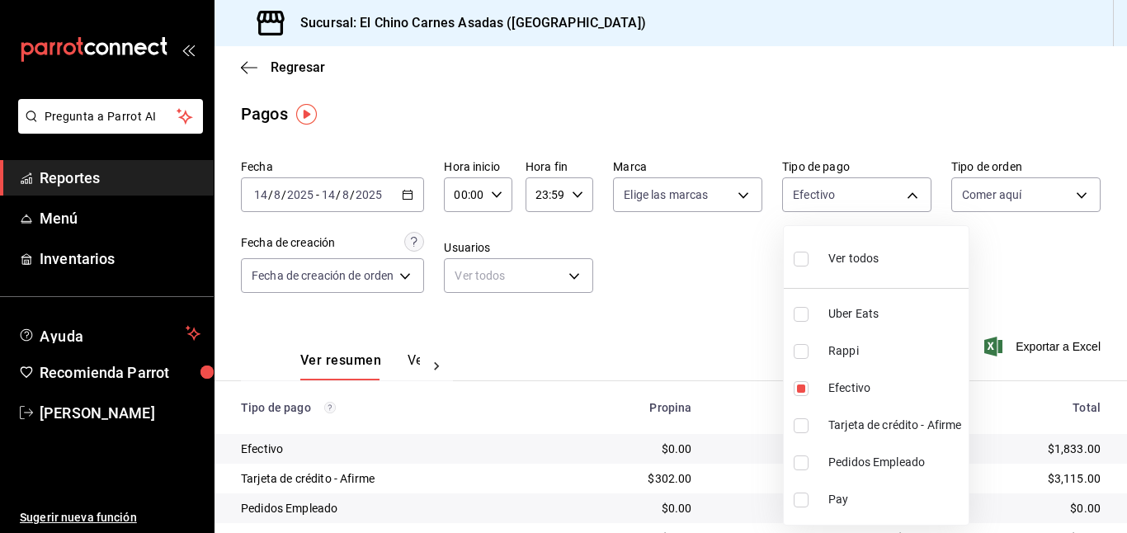
checkbox input "true"
click at [1016, 191] on div at bounding box center [563, 266] width 1127 height 533
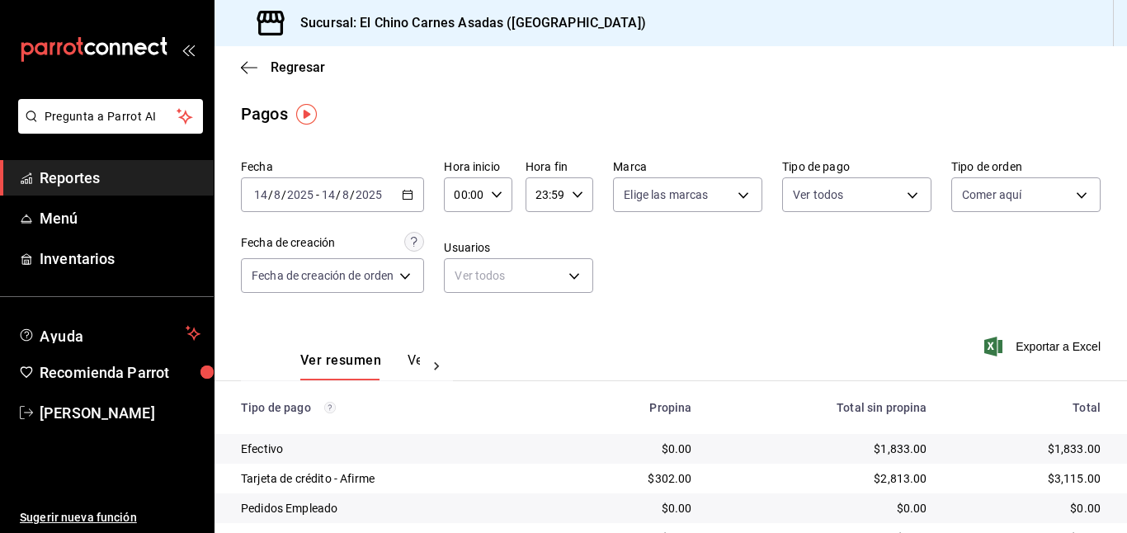
click at [1016, 191] on body "Pregunta a Parrot AI Reportes Menú Inventarios Ayuda Recomienda Parrot [PERSON_…" at bounding box center [563, 266] width 1127 height 533
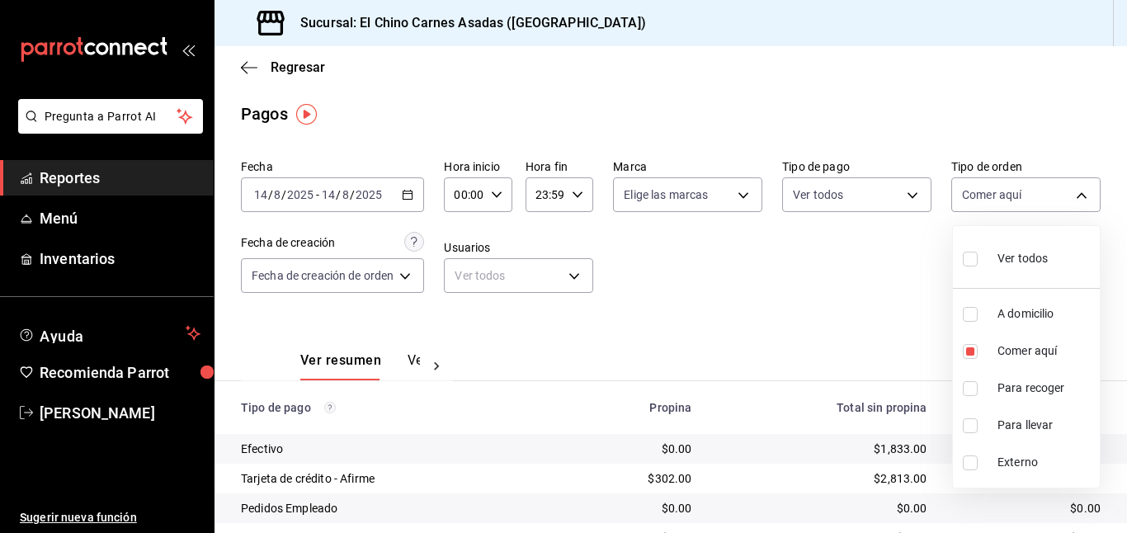
click at [971, 257] on input "checkbox" at bounding box center [969, 259] width 15 height 15
checkbox input "true"
type input "97cbf8b1-65ca-4e3d-86af-5eaa739a991f,85e642e5-1fae-4f46-8d5d-6355efdb8fdd,9184a…"
checkbox input "true"
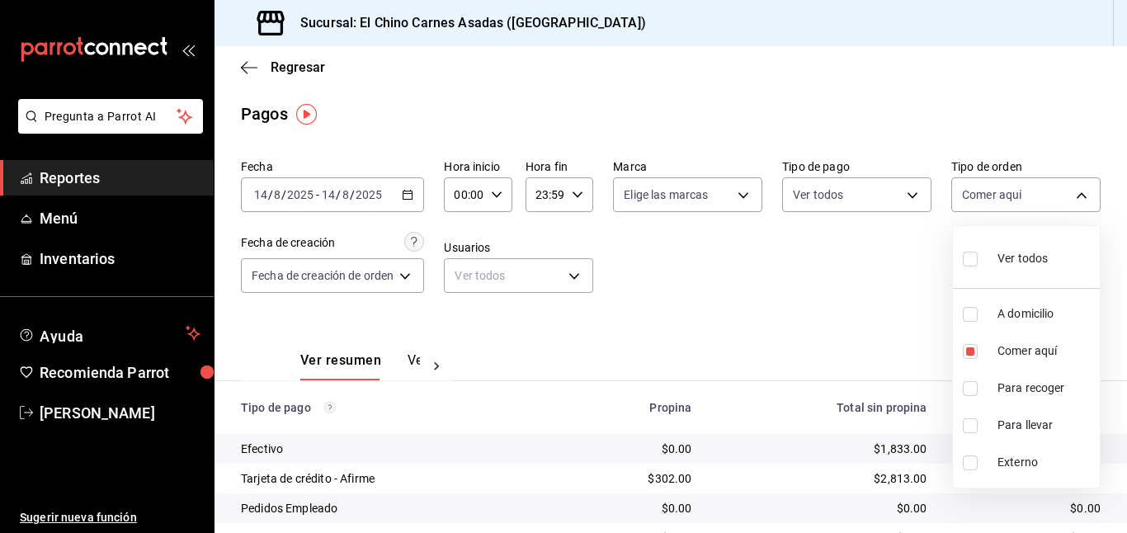
checkbox input "true"
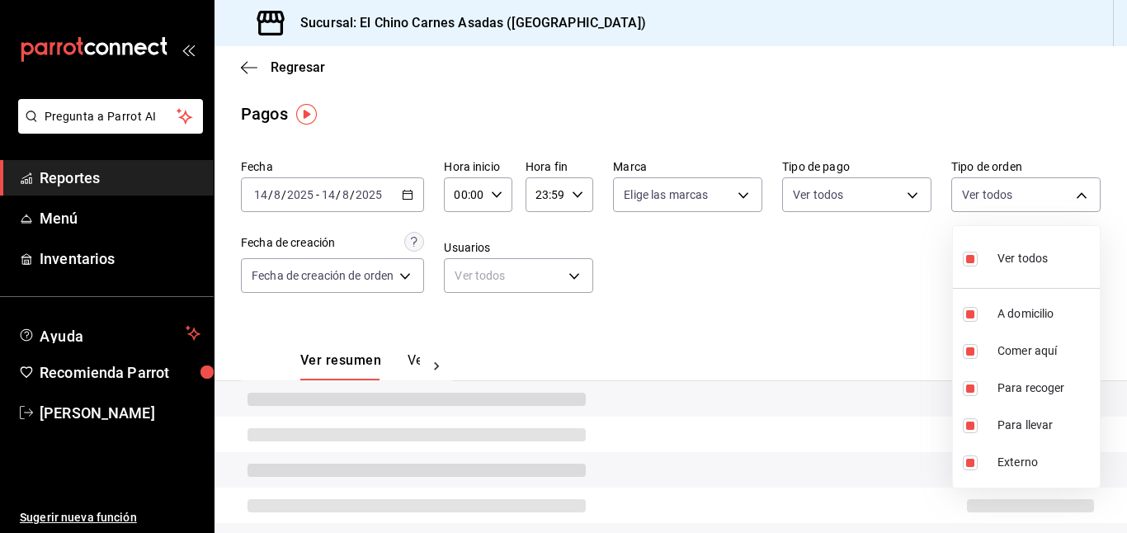
click at [844, 326] on div at bounding box center [563, 266] width 1127 height 533
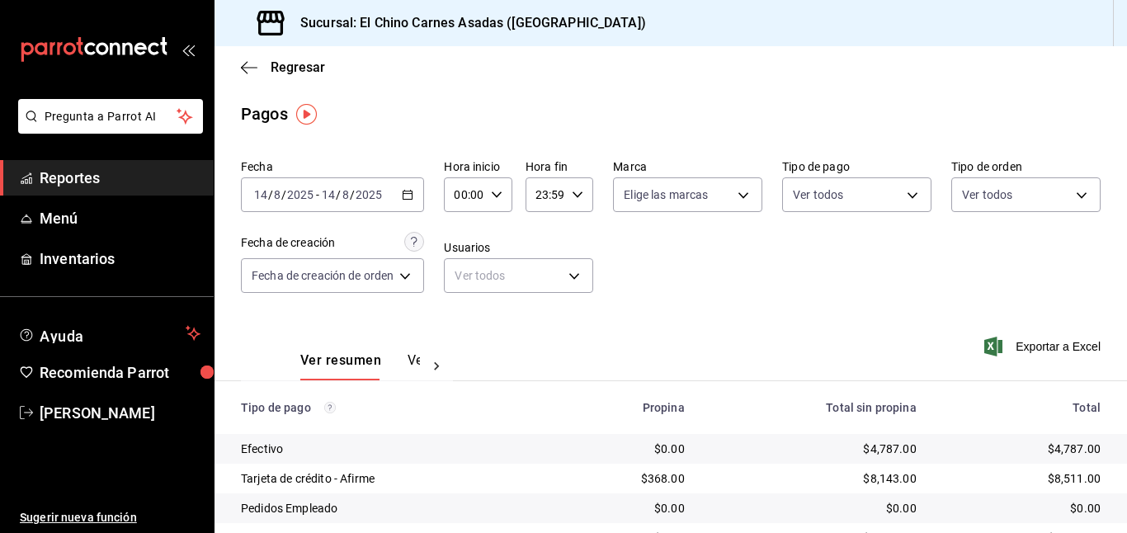
click at [405, 193] on \(Stroke\) "button" at bounding box center [407, 193] width 9 height 1
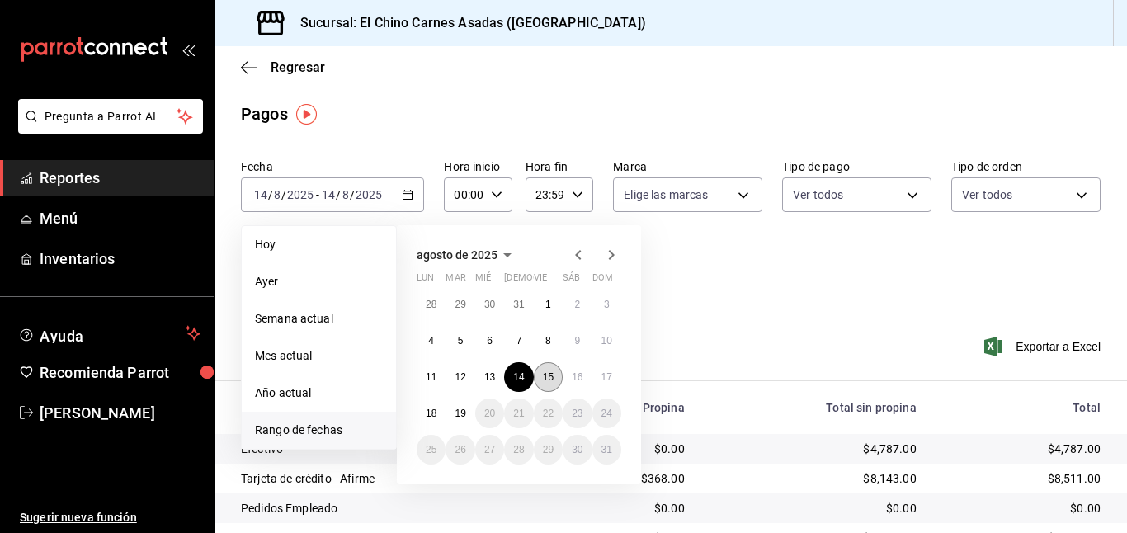
click at [551, 374] on abbr "15" at bounding box center [548, 377] width 11 height 12
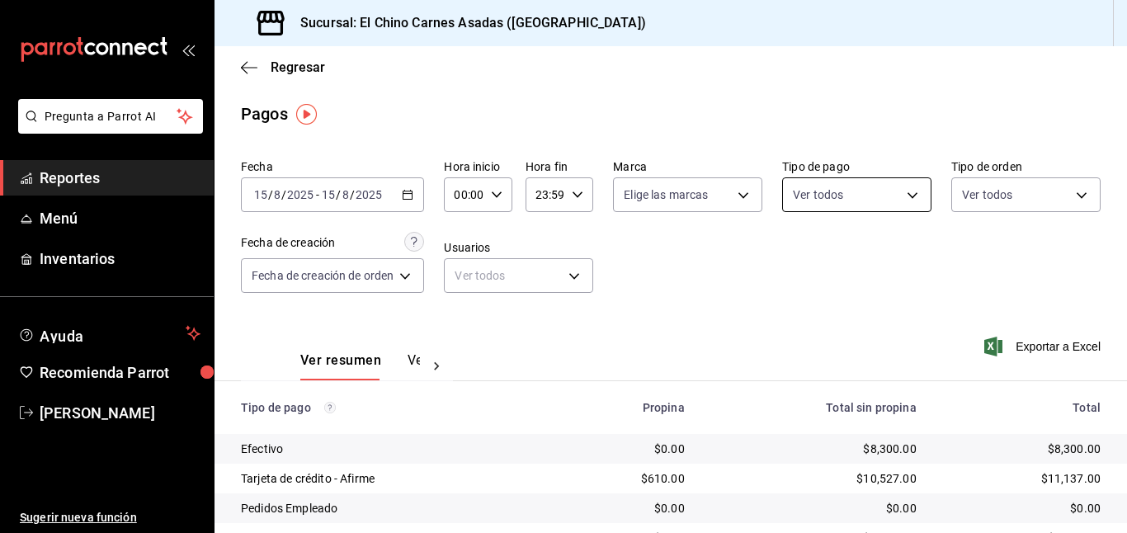
click at [892, 180] on body "Pregunta a Parrot AI Reportes Menú Inventarios Ayuda Recomienda Parrot [PERSON_…" at bounding box center [563, 266] width 1127 height 533
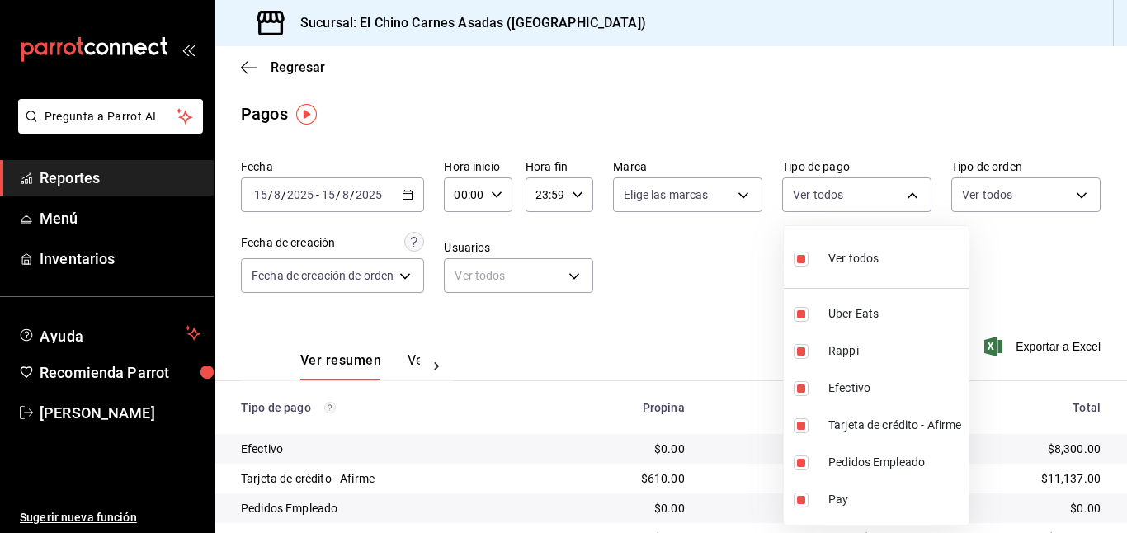
click at [840, 259] on span "Ver todos" at bounding box center [853, 258] width 50 height 17
checkbox input "false"
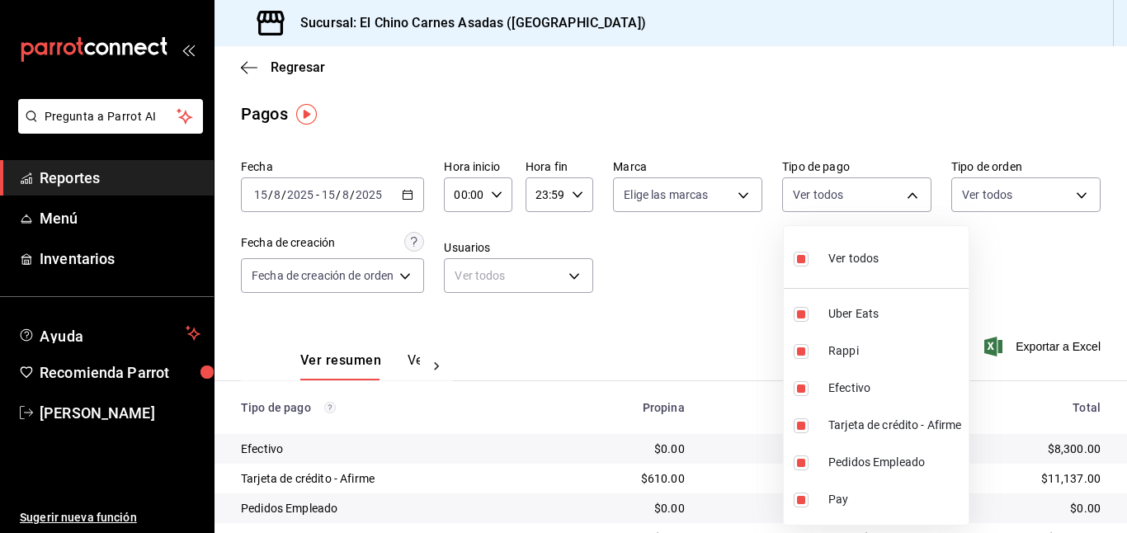
checkbox input "false"
click at [802, 423] on input "checkbox" at bounding box center [800, 425] width 15 height 15
checkbox input "true"
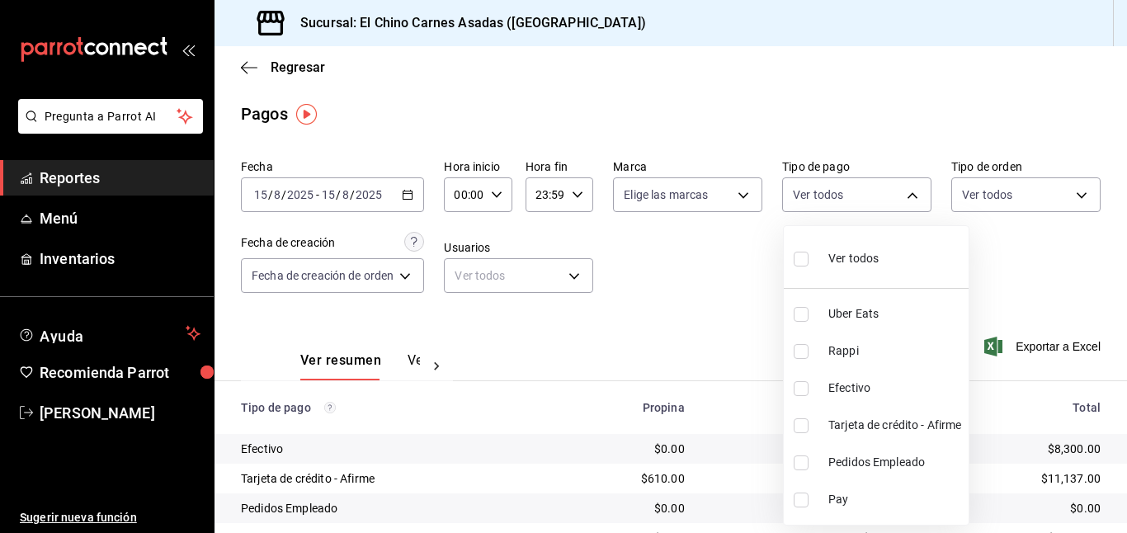
type input "911facc3-db66-4f96-9396-e27ce013f68a"
click at [726, 255] on div at bounding box center [563, 266] width 1127 height 533
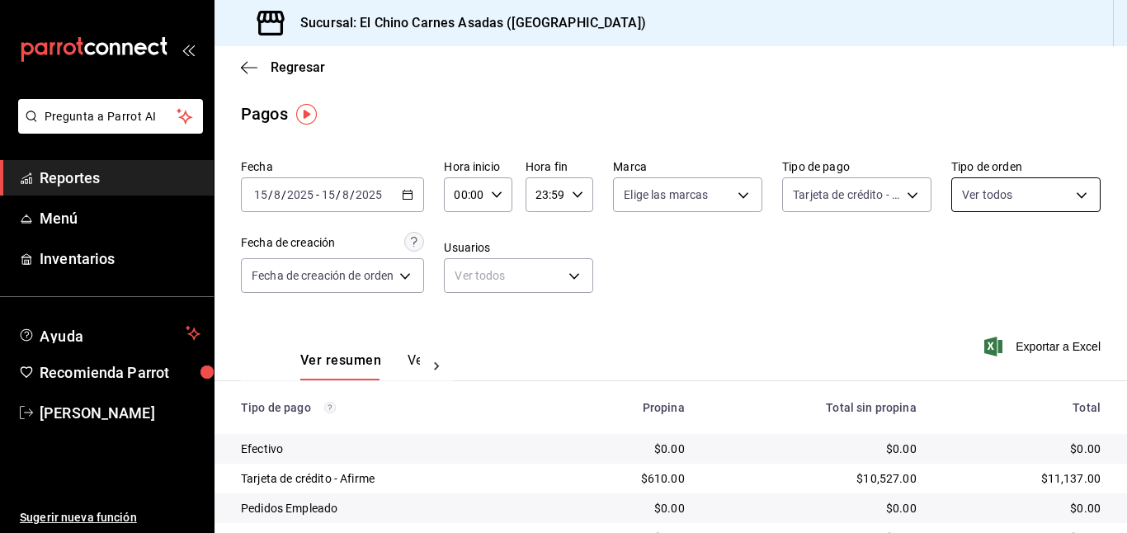
click at [1025, 185] on body "Pregunta a Parrot AI Reportes Menú Inventarios Ayuda Recomienda Parrot [PERSON_…" at bounding box center [563, 266] width 1127 height 533
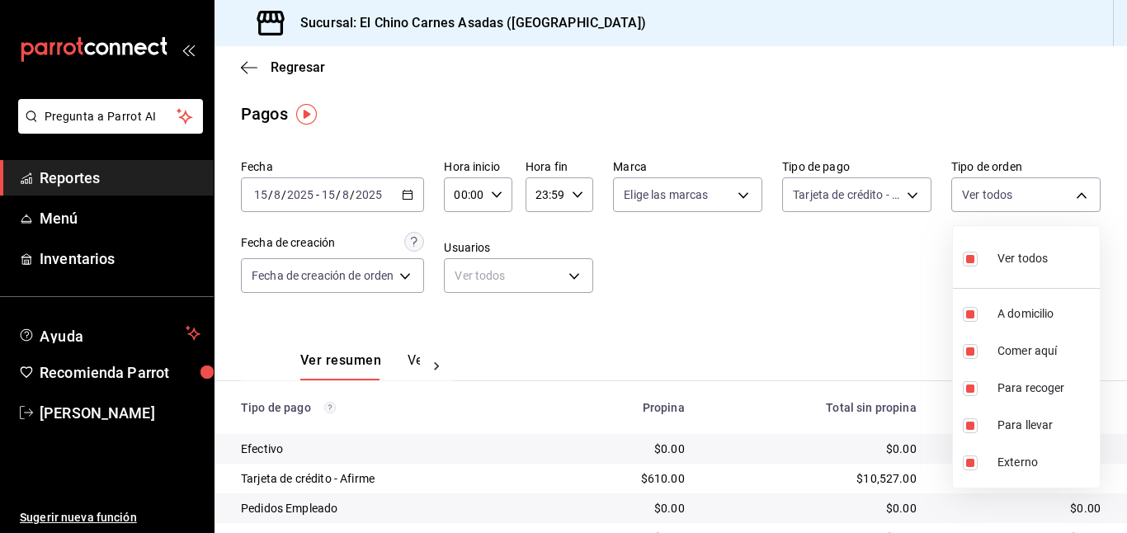
click at [970, 256] on input "checkbox" at bounding box center [969, 259] width 15 height 15
checkbox input "false"
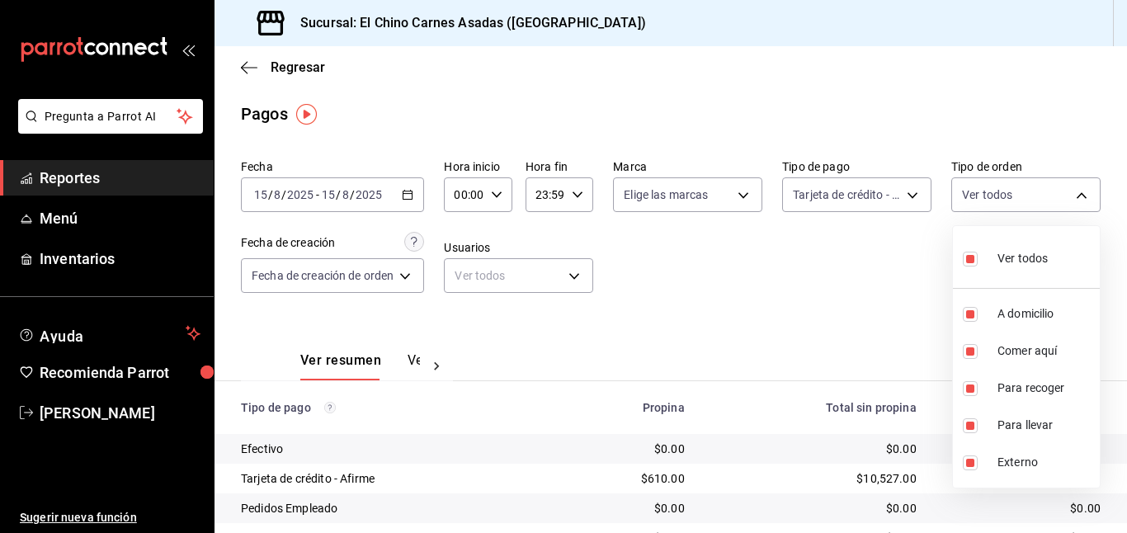
checkbox input "false"
click at [967, 312] on input "checkbox" at bounding box center [969, 314] width 15 height 15
checkbox input "true"
type input "97cbf8b1-65ca-4e3d-86af-5eaa739a991f"
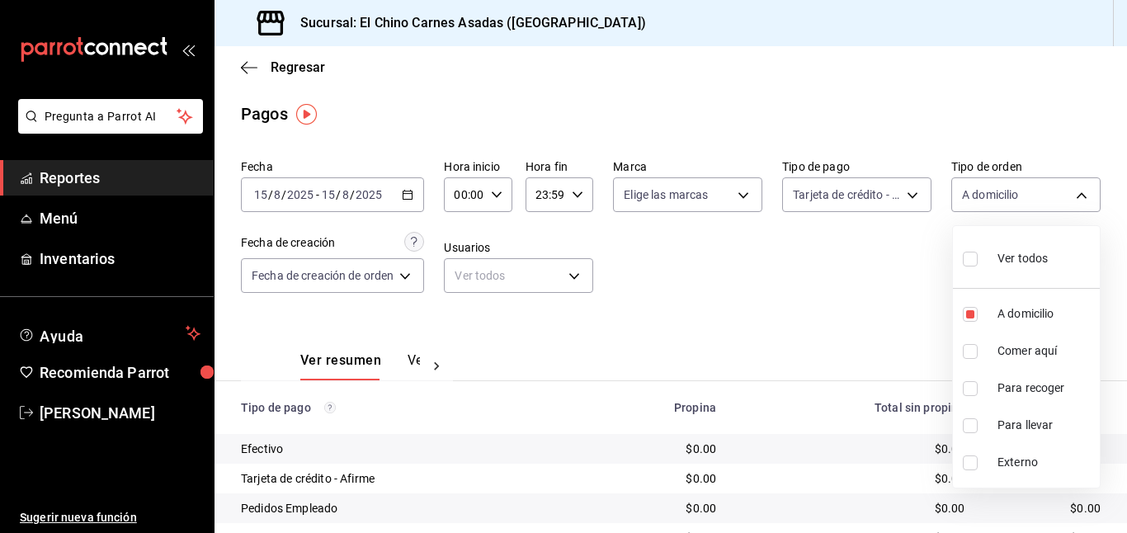
click at [971, 386] on input "checkbox" at bounding box center [969, 388] width 15 height 15
checkbox input "true"
type input "97cbf8b1-65ca-4e3d-86af-5eaa739a991f,9184a79c-109f-4a06-b406-e1ad067f52b1"
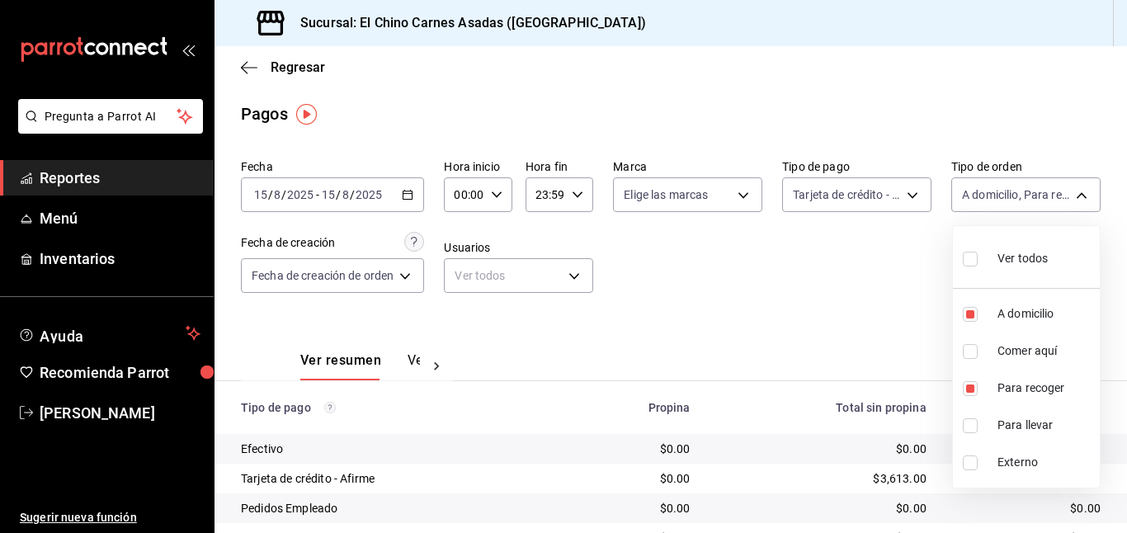
click at [971, 426] on input "checkbox" at bounding box center [969, 425] width 15 height 15
checkbox input "true"
type input "97cbf8b1-65ca-4e3d-86af-5eaa739a991f,9184a79c-109f-4a06-b406-e1ad067f52b1,26f01…"
click at [799, 311] on div at bounding box center [563, 266] width 1127 height 533
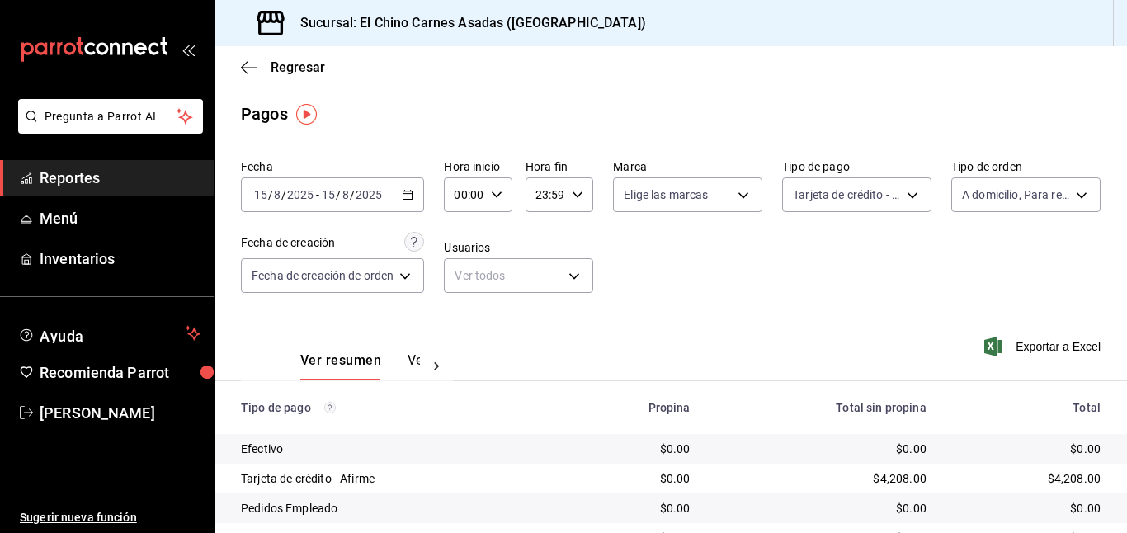
click at [993, 342] on icon "button" at bounding box center [993, 346] width 18 height 20
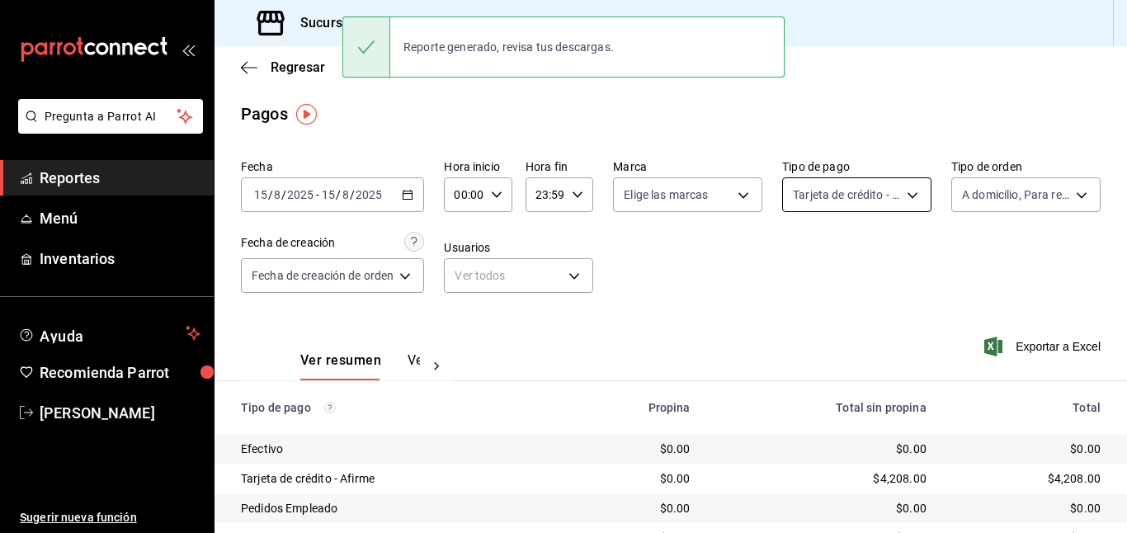
click at [882, 188] on body "Pregunta a Parrot AI Reportes Menú Inventarios Ayuda Recomienda Parrot [PERSON_…" at bounding box center [563, 266] width 1127 height 533
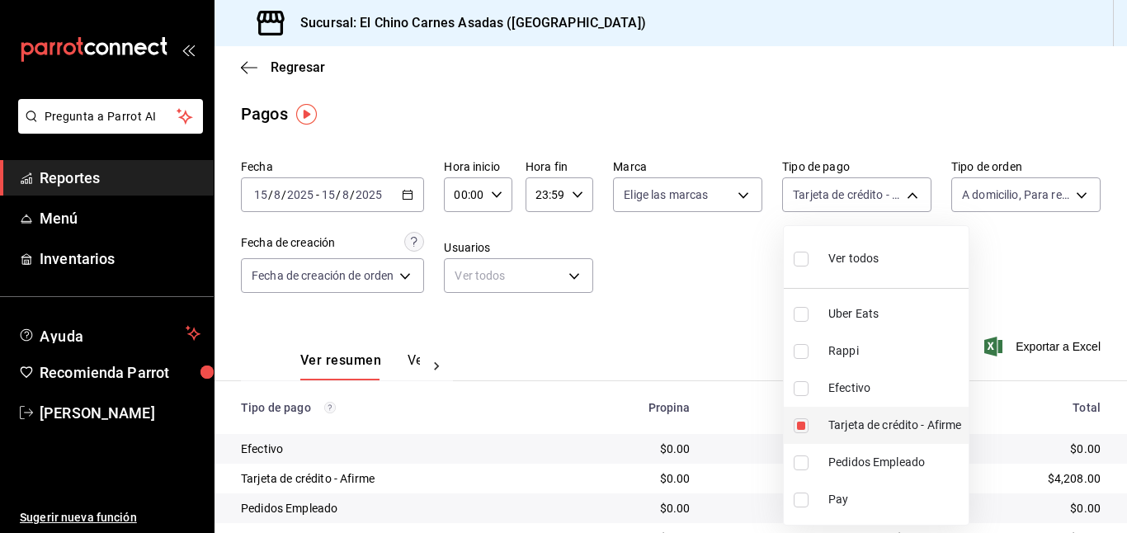
click at [805, 422] on input "checkbox" at bounding box center [800, 425] width 15 height 15
checkbox input "false"
click at [804, 385] on input "checkbox" at bounding box center [800, 388] width 15 height 15
checkbox input "true"
type input "1ec4ab05-2c6d-4a73-bd6f-51d991b2c058"
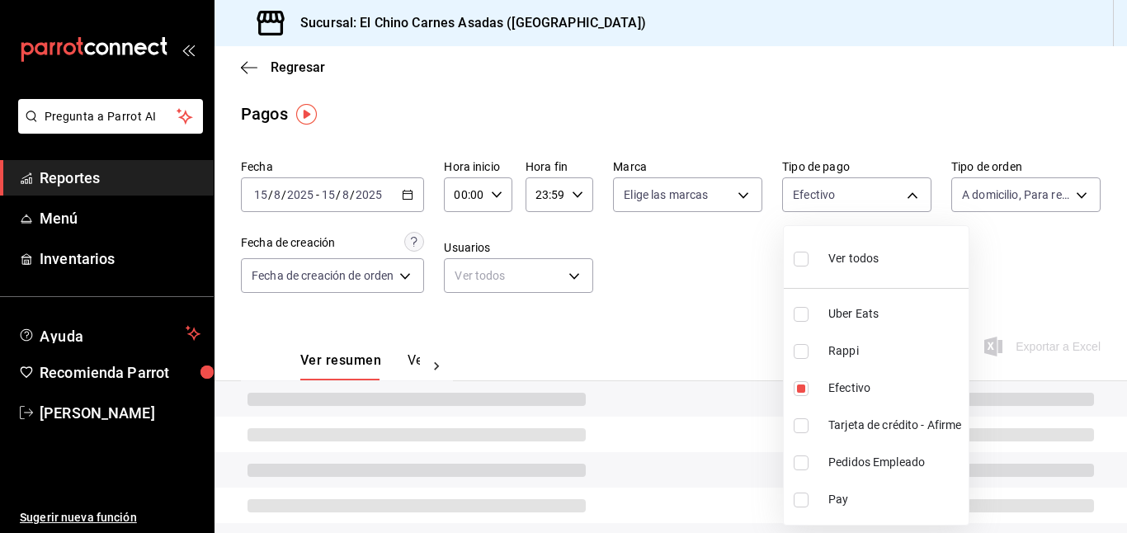
click at [675, 289] on div at bounding box center [563, 266] width 1127 height 533
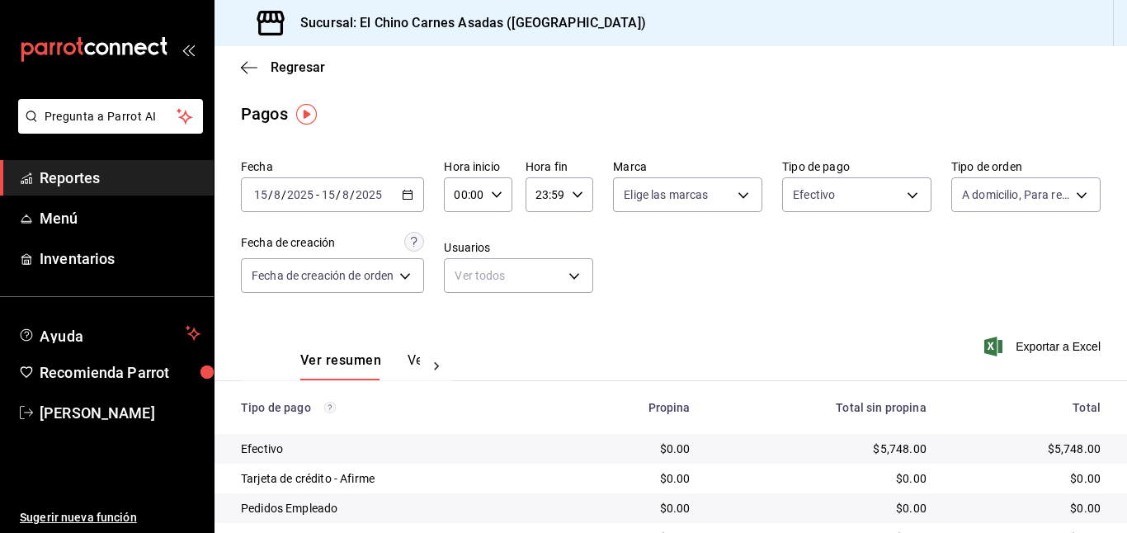
click at [1001, 346] on icon "button" at bounding box center [993, 346] width 18 height 20
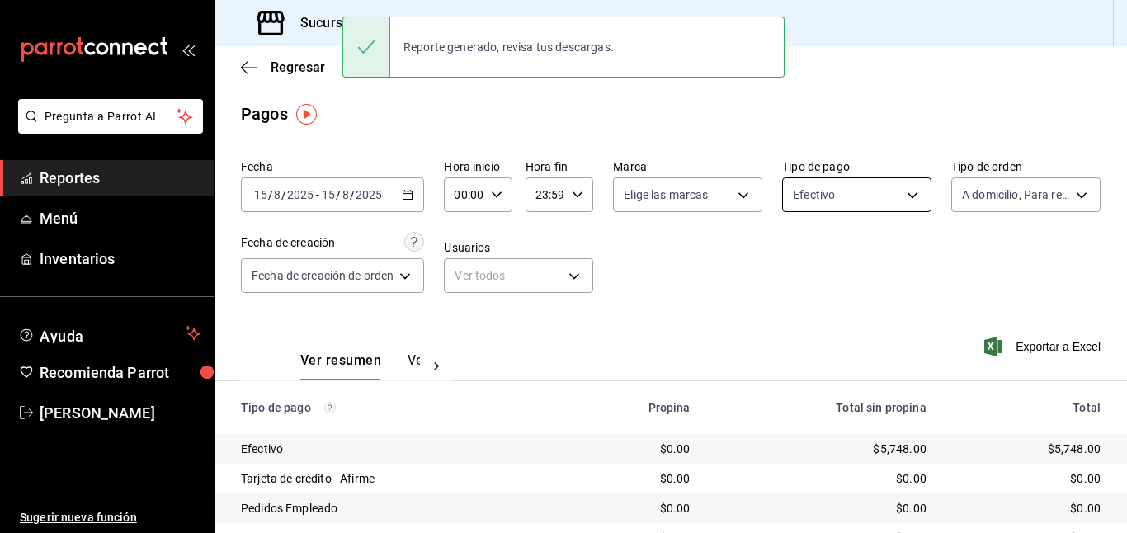
click at [879, 188] on body "Pregunta a Parrot AI Reportes Menú Inventarios Ayuda Recomienda Parrot [PERSON_…" at bounding box center [563, 266] width 1127 height 533
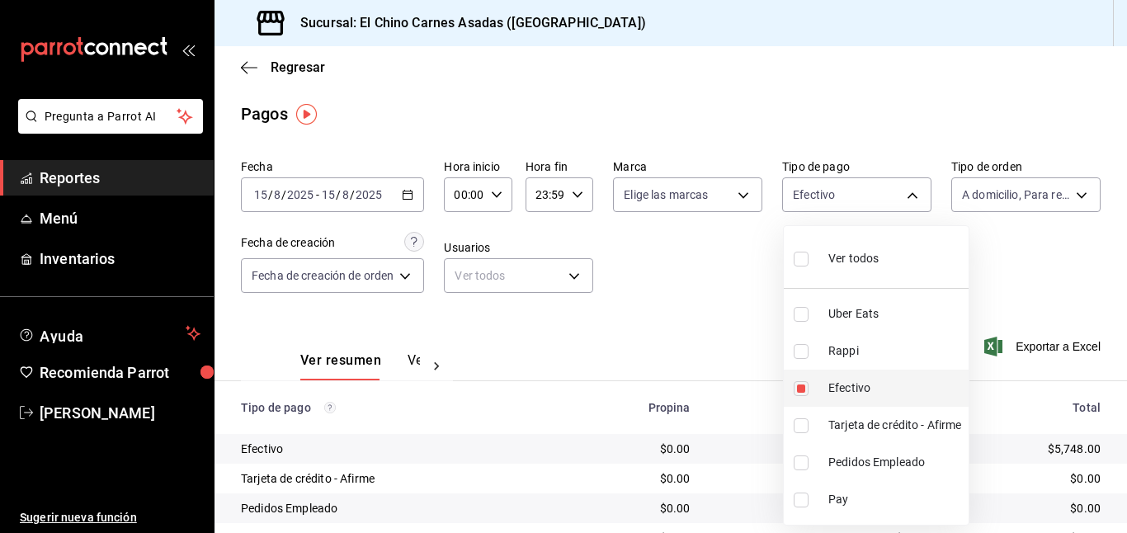
click at [798, 378] on li "Efectivo" at bounding box center [875, 387] width 185 height 37
checkbox input "false"
click at [799, 353] on input "checkbox" at bounding box center [800, 351] width 15 height 15
checkbox input "true"
type input "c4801f15-3c0b-449a-993a-8f6a6652c3e6"
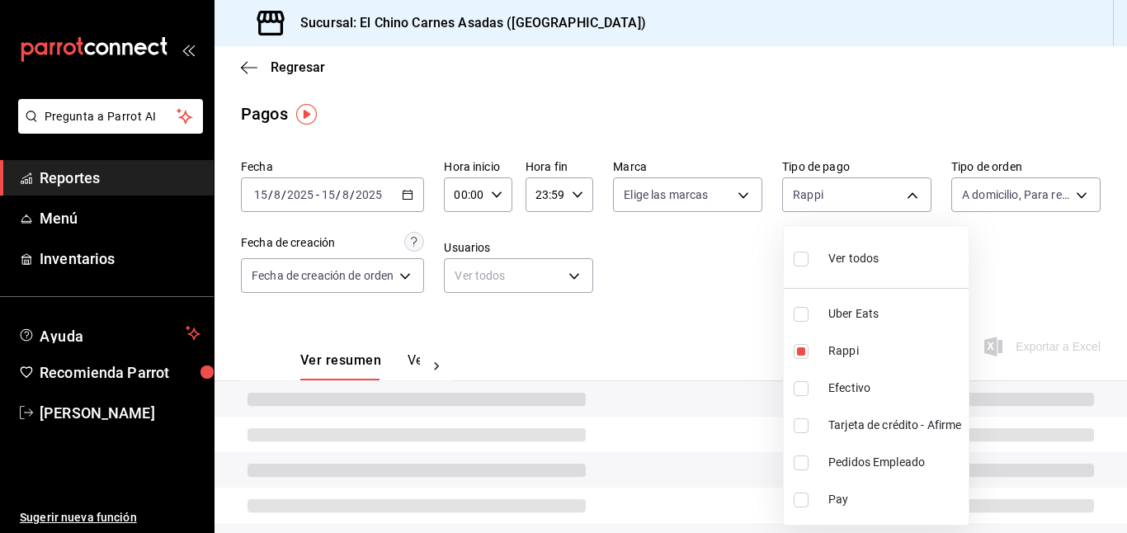
click at [804, 308] on input "checkbox" at bounding box center [800, 314] width 15 height 15
checkbox input "true"
type input "c4801f15-3c0b-449a-993a-8f6a6652c3e6,067e2e58-163f-431b-a29b-4254b34a315f"
click at [733, 286] on div at bounding box center [563, 266] width 1127 height 533
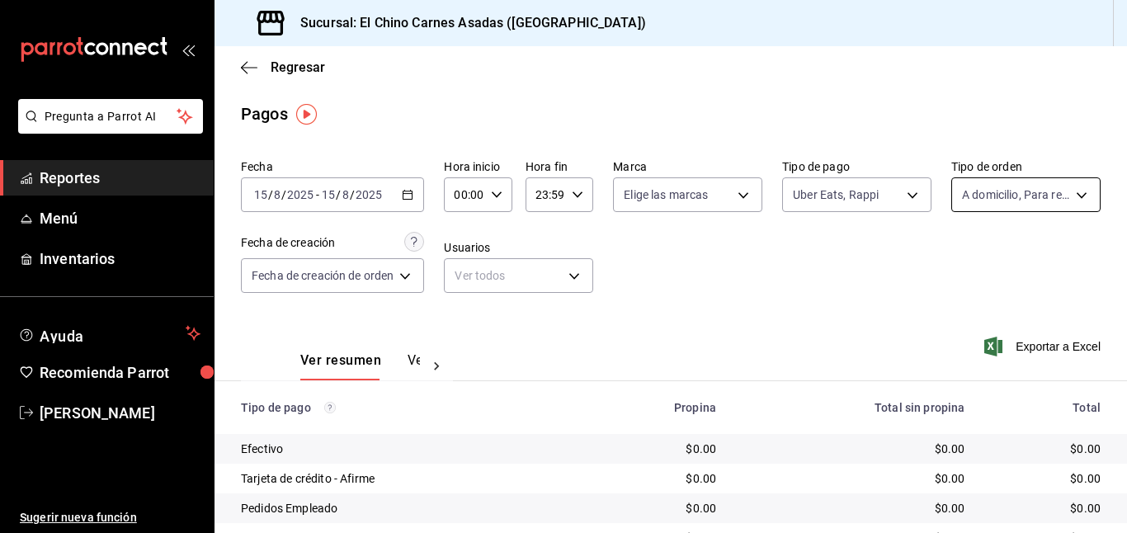
click at [1004, 195] on body "Pregunta a Parrot AI Reportes Menú Inventarios Ayuda Recomienda Parrot [PERSON_…" at bounding box center [563, 266] width 1127 height 533
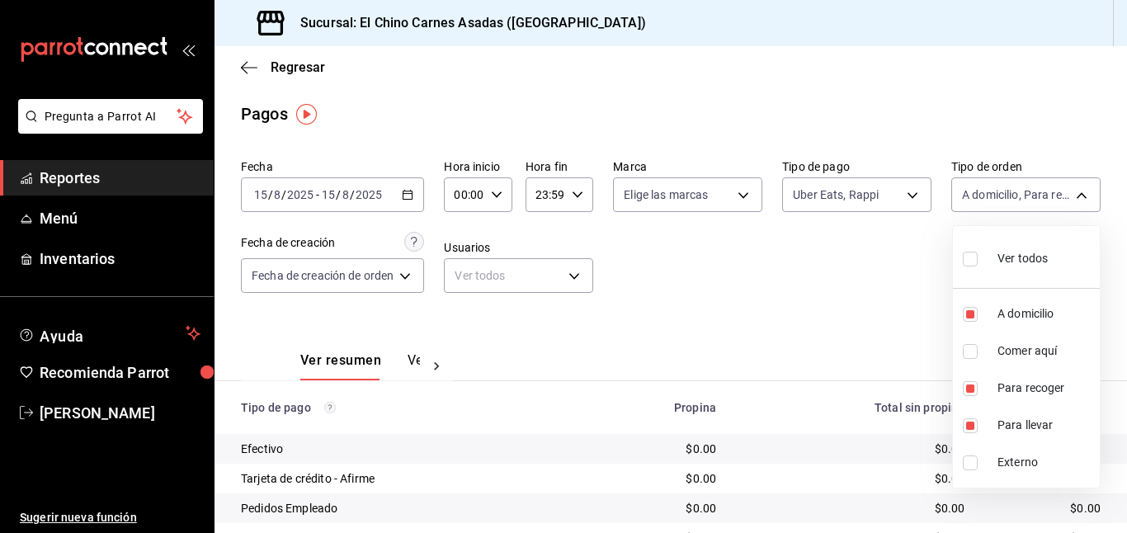
click at [999, 254] on span "Ver todos" at bounding box center [1022, 258] width 50 height 17
type input "97cbf8b1-65ca-4e3d-86af-5eaa739a991f,85e642e5-1fae-4f46-8d5d-6355efdb8fdd,9184a…"
checkbox input "true"
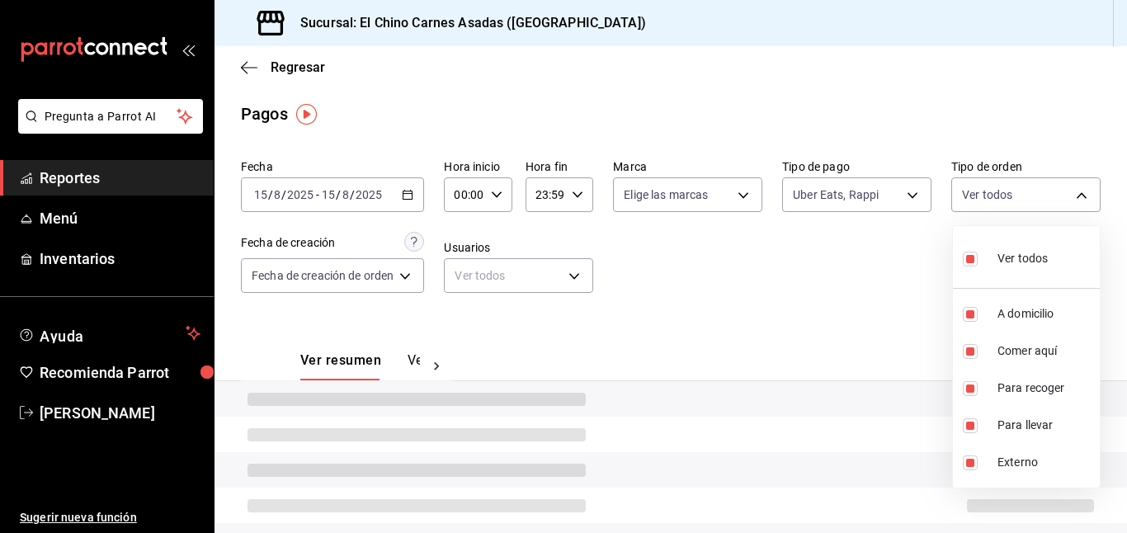
click at [826, 252] on div at bounding box center [563, 266] width 1127 height 533
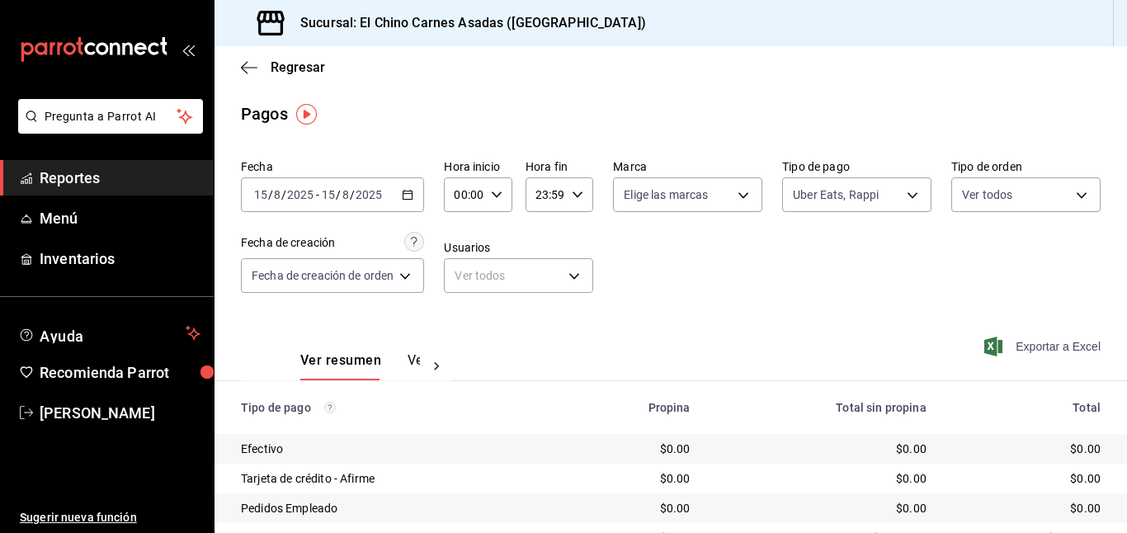
click at [1005, 344] on span "Exportar a Excel" at bounding box center [1043, 346] width 113 height 20
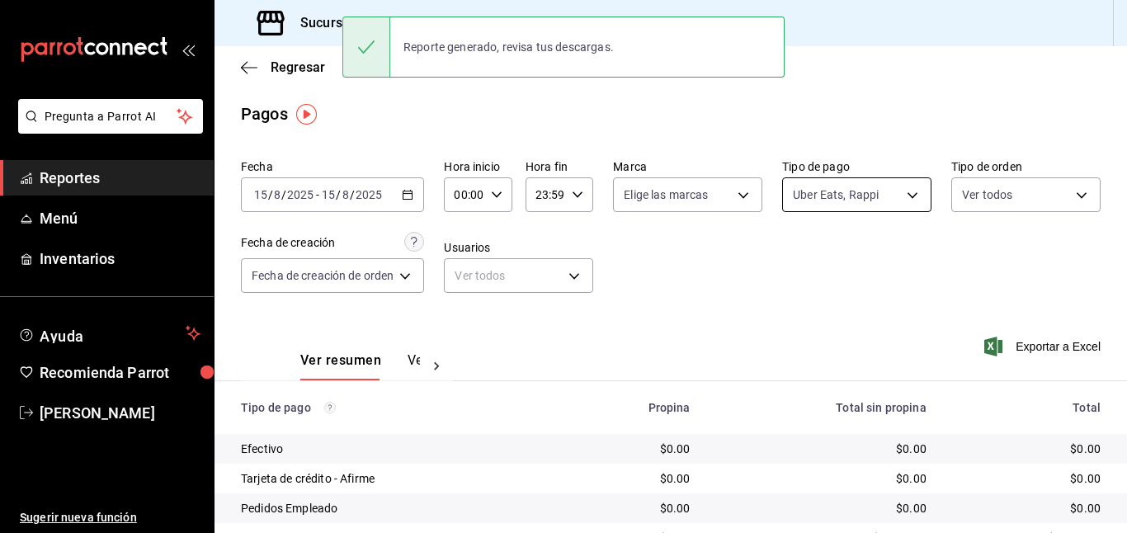
click at [899, 191] on body "Pregunta a Parrot AI Reportes Menú Inventarios Ayuda Recomienda Parrot [PERSON_…" at bounding box center [563, 266] width 1127 height 533
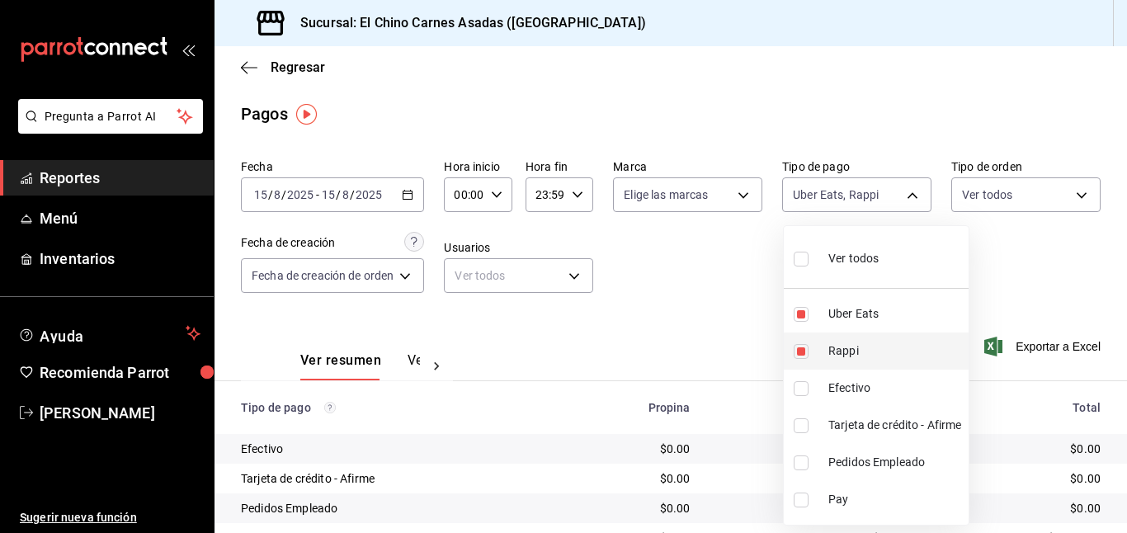
click at [797, 344] on input "checkbox" at bounding box center [800, 351] width 15 height 15
checkbox input "false"
type input "067e2e58-163f-431b-a29b-4254b34a315f"
click at [802, 308] on input "checkbox" at bounding box center [800, 314] width 15 height 15
checkbox input "false"
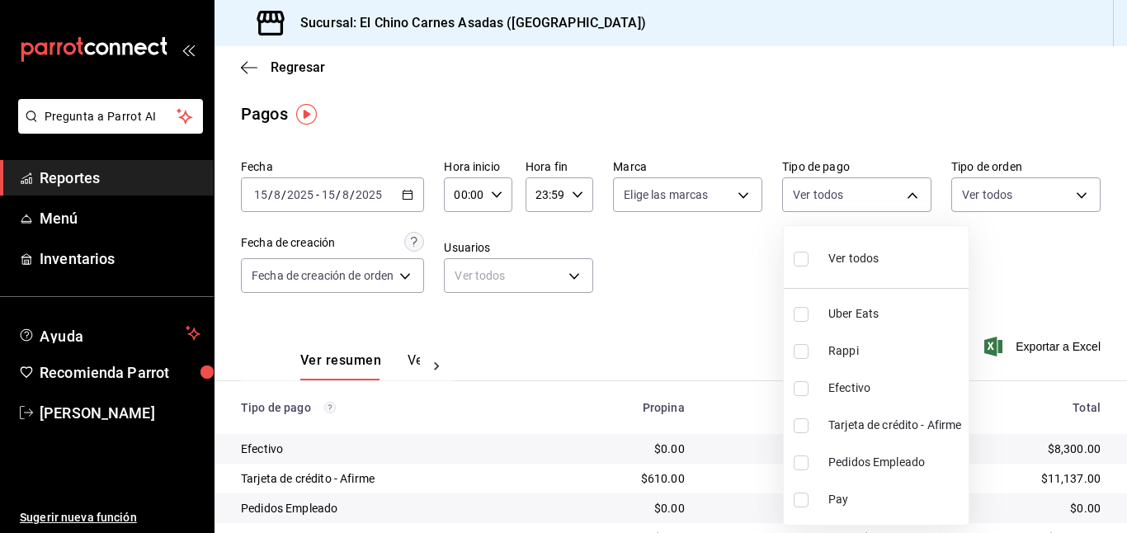
click at [802, 421] on input "checkbox" at bounding box center [800, 425] width 15 height 15
checkbox input "true"
type input "911facc3-db66-4f96-9396-e27ce013f68a"
click at [772, 322] on div at bounding box center [563, 266] width 1127 height 533
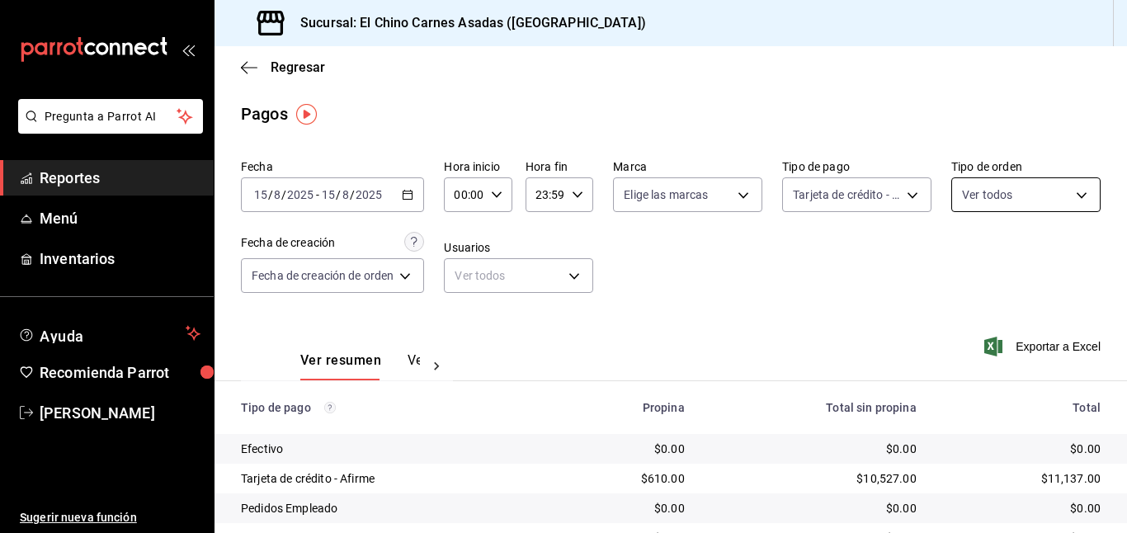
click at [1071, 204] on body "Pregunta a Parrot AI Reportes Menú Inventarios Ayuda Recomienda Parrot [PERSON_…" at bounding box center [563, 266] width 1127 height 533
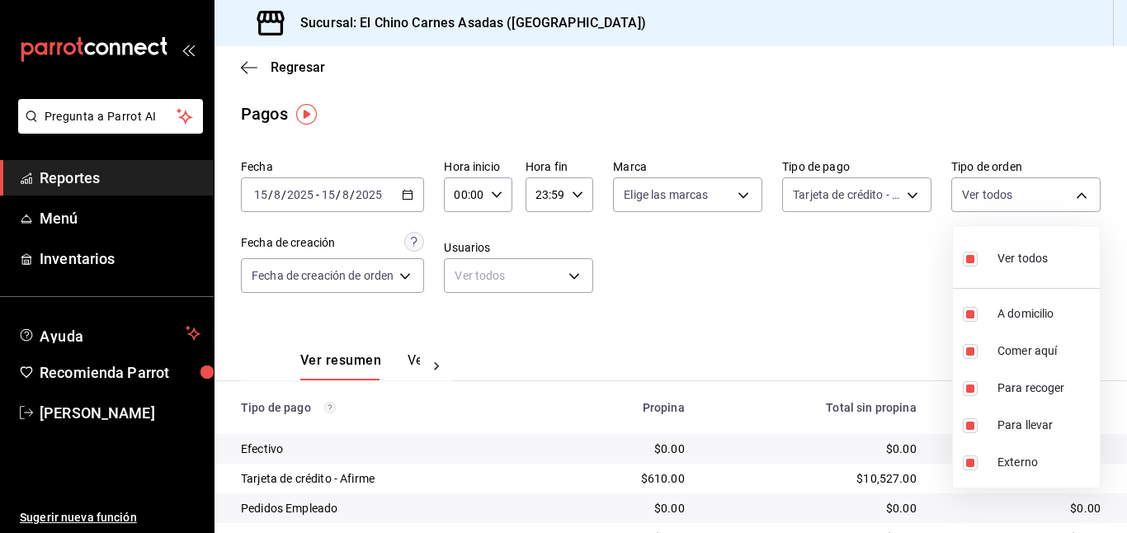
click at [998, 250] on span "Ver todos" at bounding box center [1022, 258] width 50 height 17
checkbox input "false"
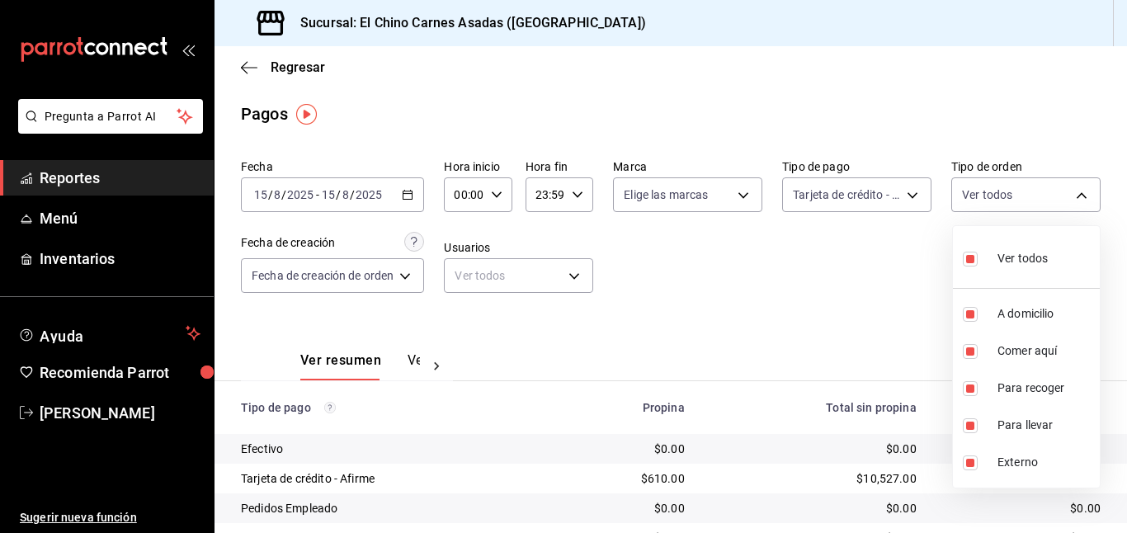
checkbox input "false"
click at [967, 354] on input "checkbox" at bounding box center [969, 351] width 15 height 15
checkbox input "true"
type input "85e642e5-1fae-4f46-8d5d-6355efdb8fdd"
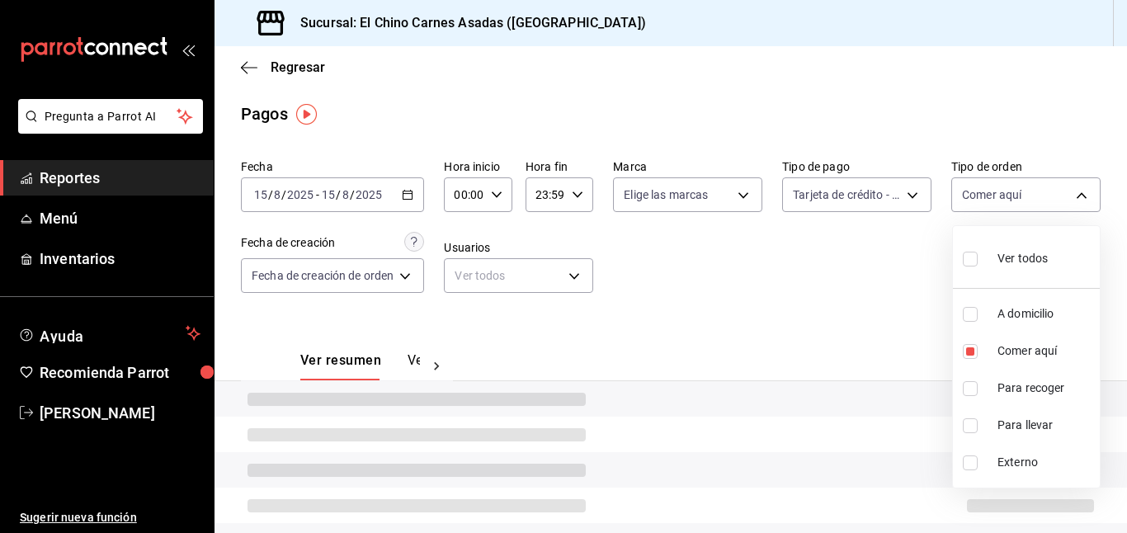
click at [863, 302] on div at bounding box center [563, 266] width 1127 height 533
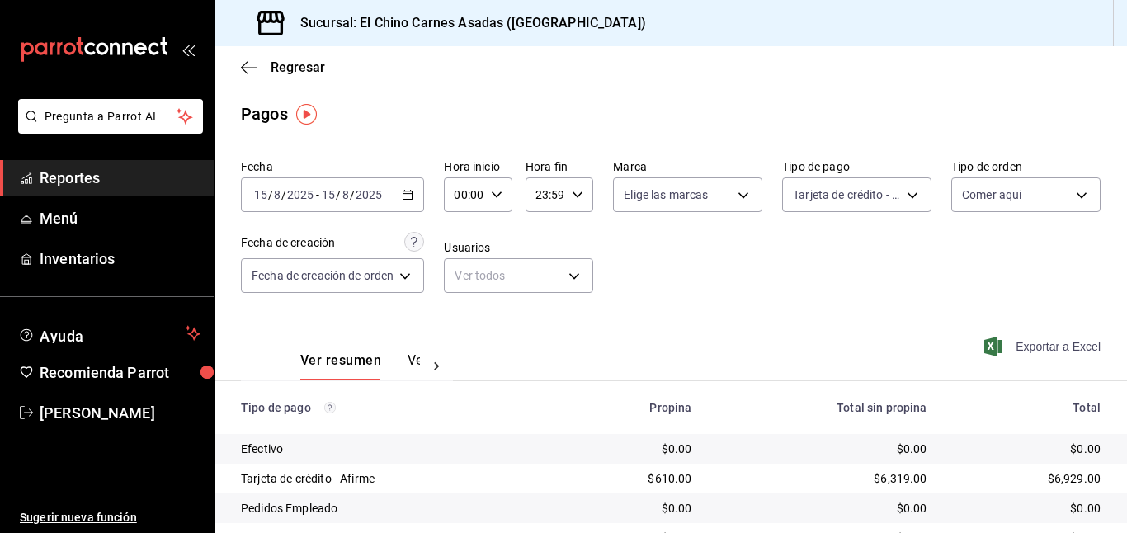
click at [1017, 349] on span "Exportar a Excel" at bounding box center [1043, 346] width 113 height 20
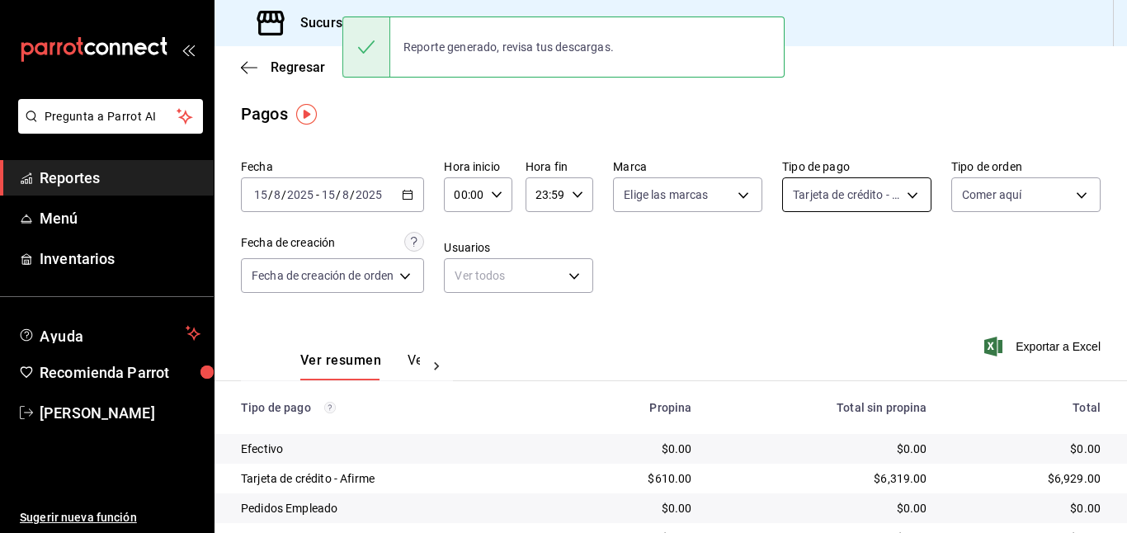
click at [860, 199] on body "Pregunta a Parrot AI Reportes Menú Inventarios Ayuda Recomienda Parrot [PERSON_…" at bounding box center [563, 266] width 1127 height 533
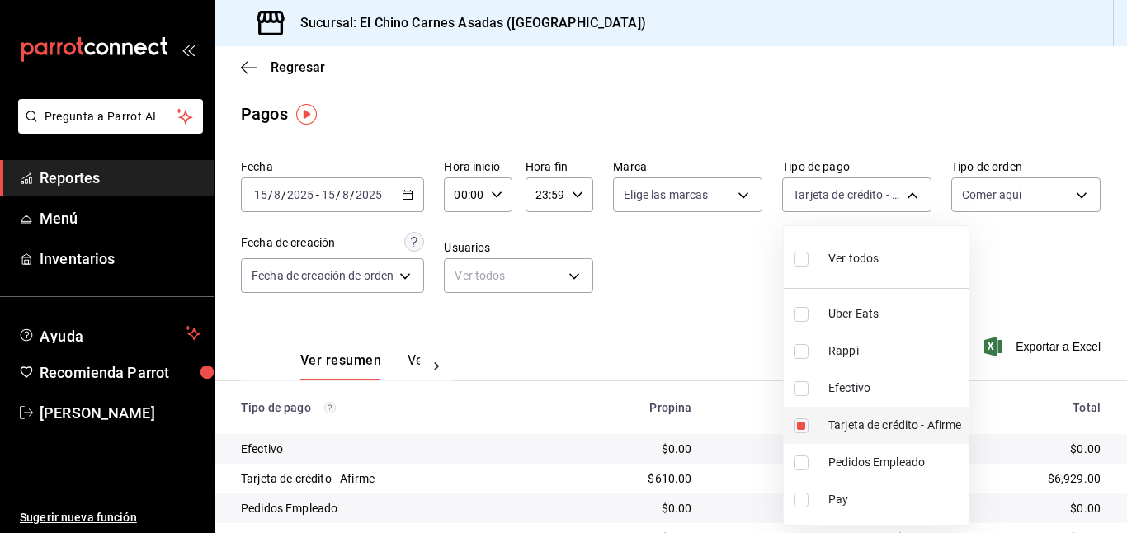
click at [805, 424] on input "checkbox" at bounding box center [800, 425] width 15 height 15
checkbox input "false"
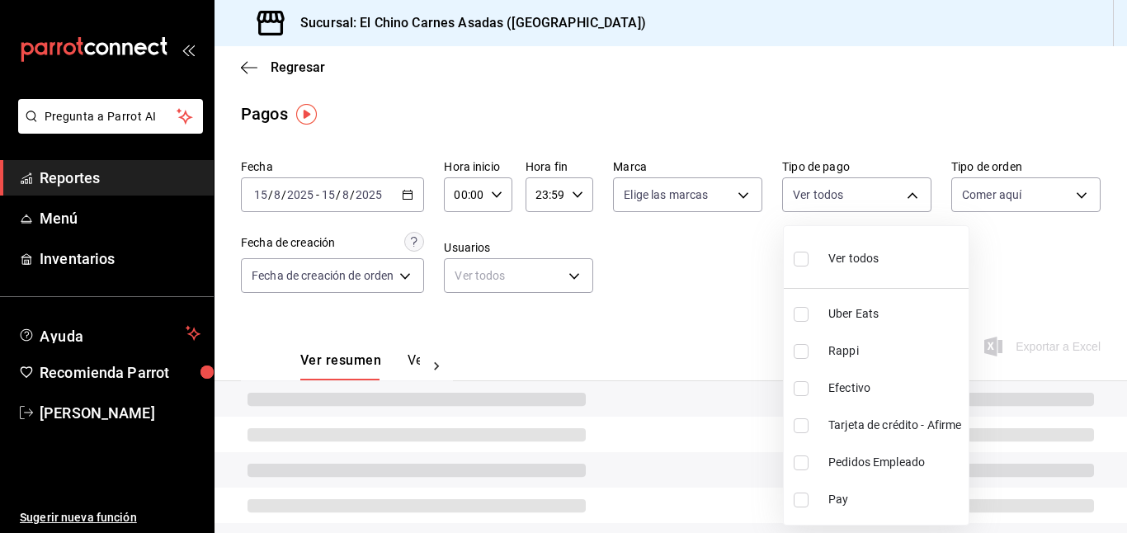
click at [804, 385] on input "checkbox" at bounding box center [800, 388] width 15 height 15
checkbox input "true"
type input "1ec4ab05-2c6d-4a73-bd6f-51d991b2c058"
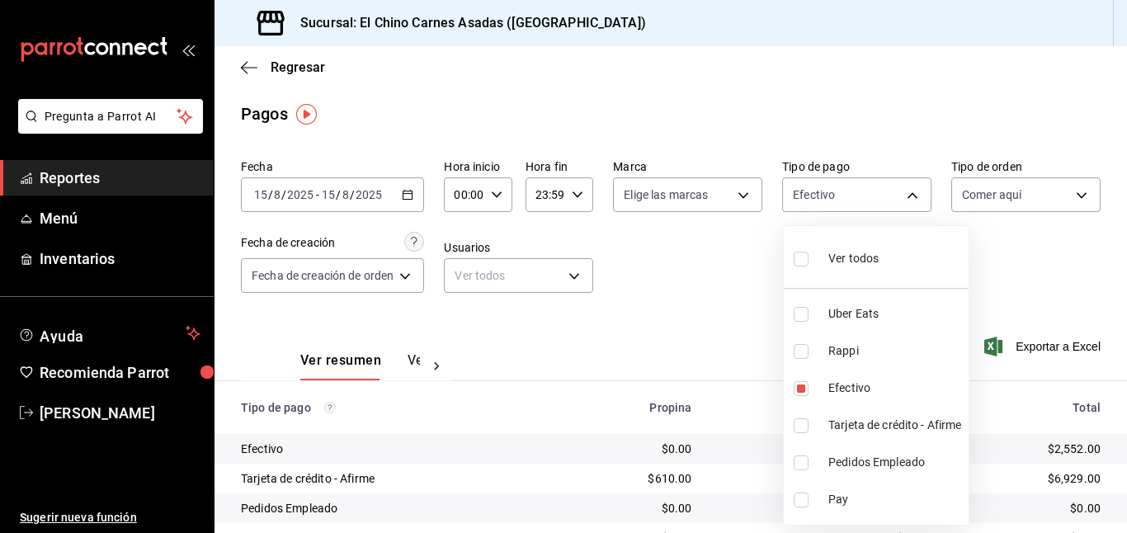
click at [728, 341] on div at bounding box center [563, 266] width 1127 height 533
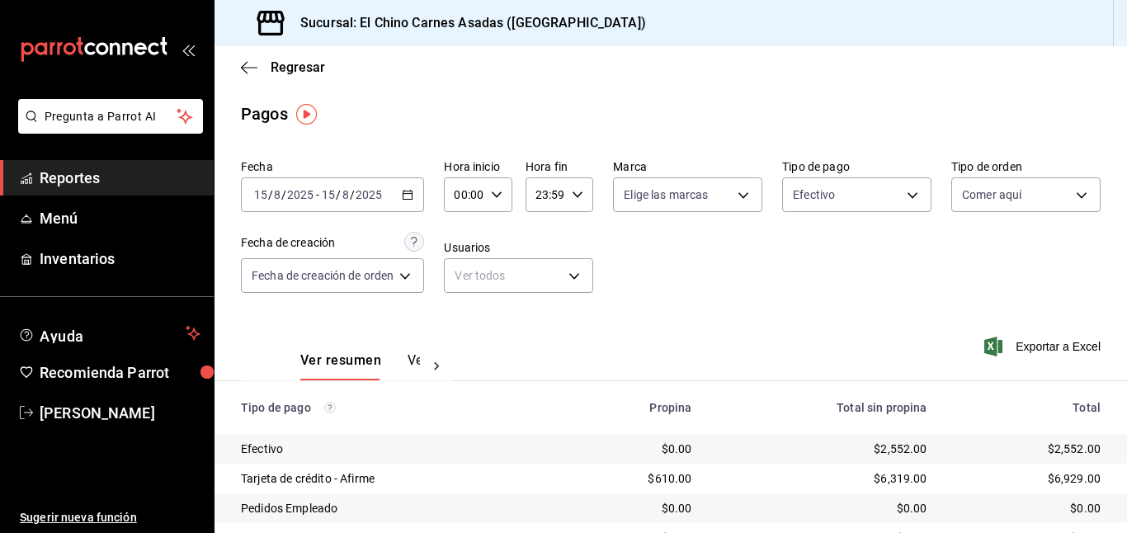
click at [998, 343] on icon "button" at bounding box center [993, 346] width 18 height 20
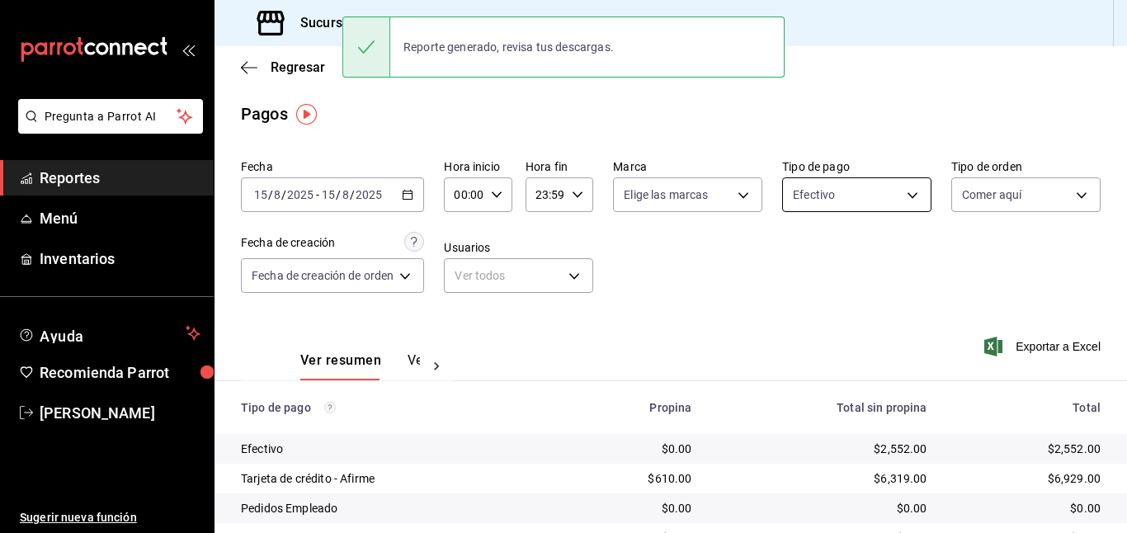
click at [835, 188] on body "Pregunta a Parrot AI Reportes Menú Inventarios Ayuda Recomienda Parrot [PERSON_…" at bounding box center [563, 266] width 1127 height 533
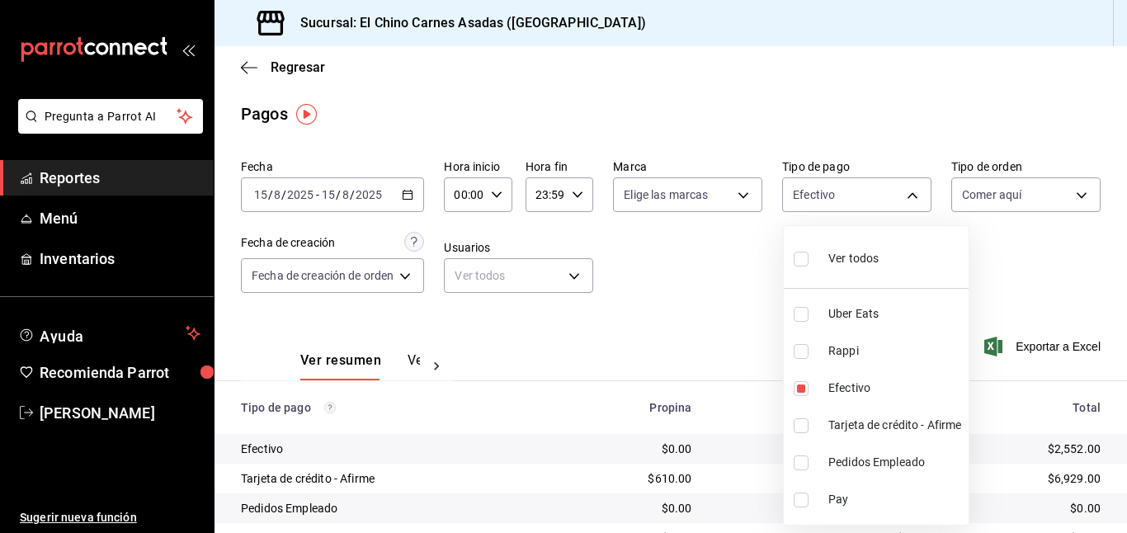
click at [802, 254] on input "checkbox" at bounding box center [800, 259] width 15 height 15
checkbox input "true"
type input "067e2e58-163f-431b-a29b-4254b34a315f,c4801f15-3c0b-449a-993a-8f6a6652c3e6,1ec4a…"
checkbox input "true"
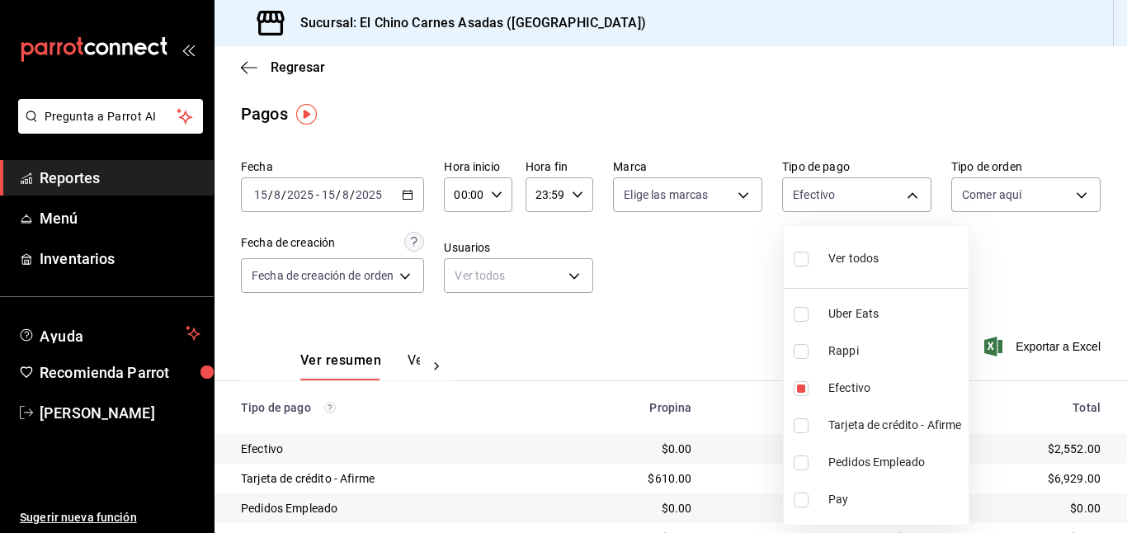
checkbox input "true"
click at [1019, 187] on div at bounding box center [563, 266] width 1127 height 533
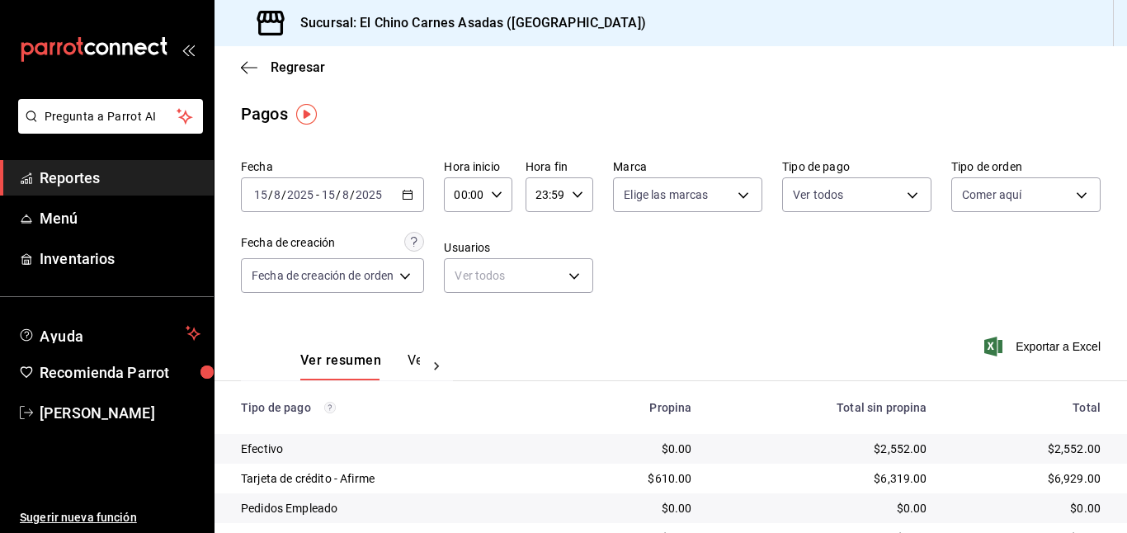
click at [1019, 187] on body "Pregunta a Parrot AI Reportes Menú Inventarios Ayuda Recomienda Parrot [PERSON_…" at bounding box center [563, 266] width 1127 height 533
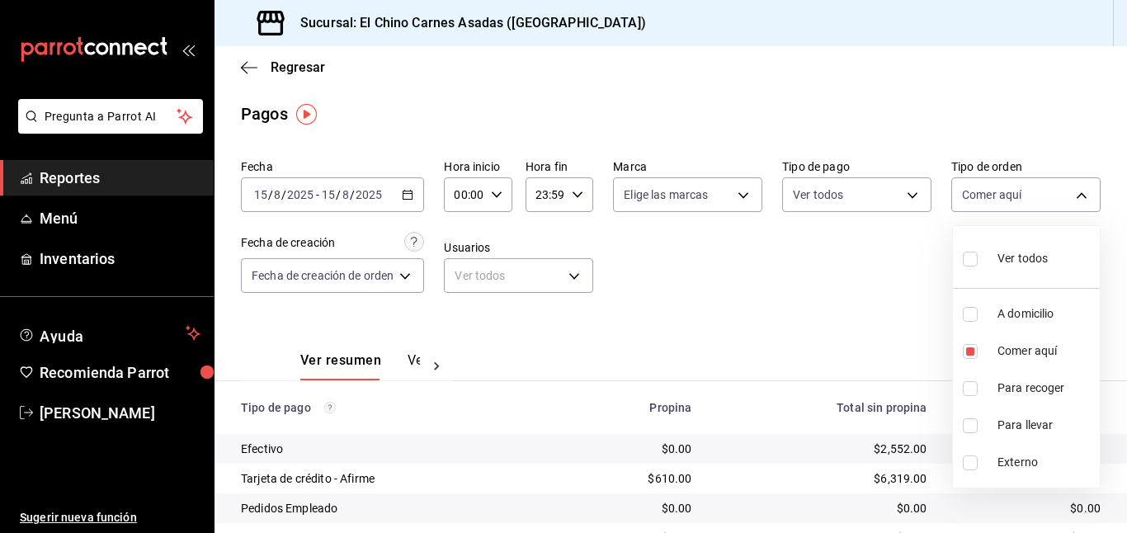
click at [972, 258] on input "checkbox" at bounding box center [969, 259] width 15 height 15
checkbox input "true"
type input "97cbf8b1-65ca-4e3d-86af-5eaa739a991f,85e642e5-1fae-4f46-8d5d-6355efdb8fdd,9184a…"
checkbox input "true"
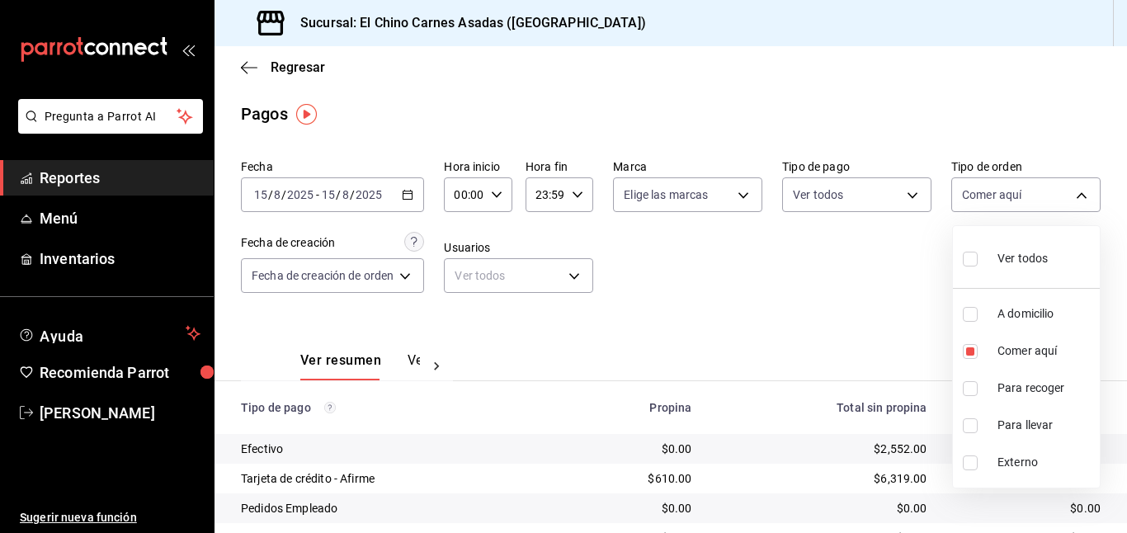
checkbox input "true"
click at [784, 298] on div at bounding box center [563, 266] width 1127 height 533
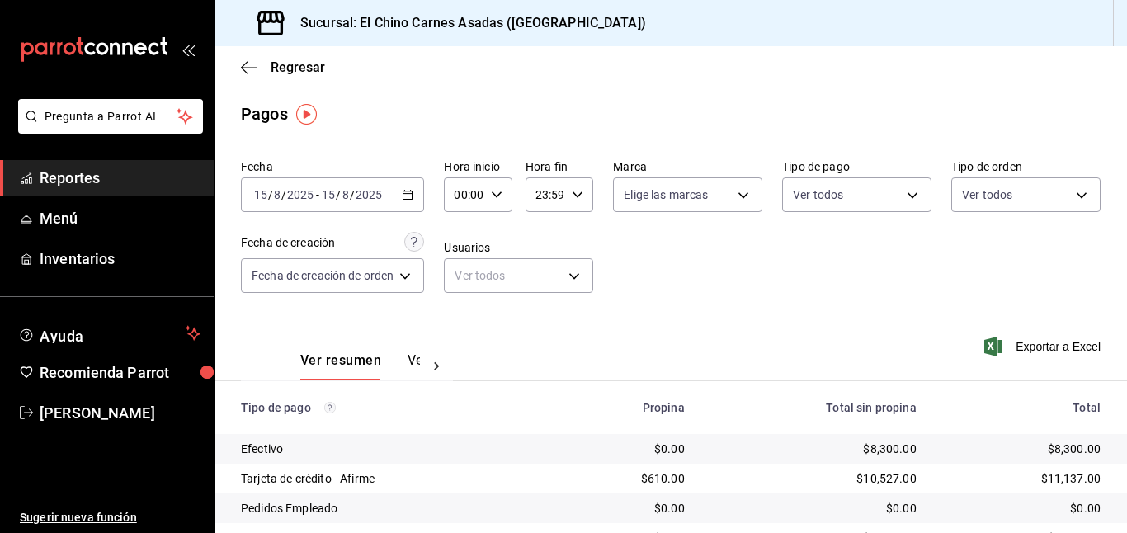
click at [412, 187] on div "[DATE] [DATE] - [DATE] [DATE]" at bounding box center [332, 194] width 183 height 35
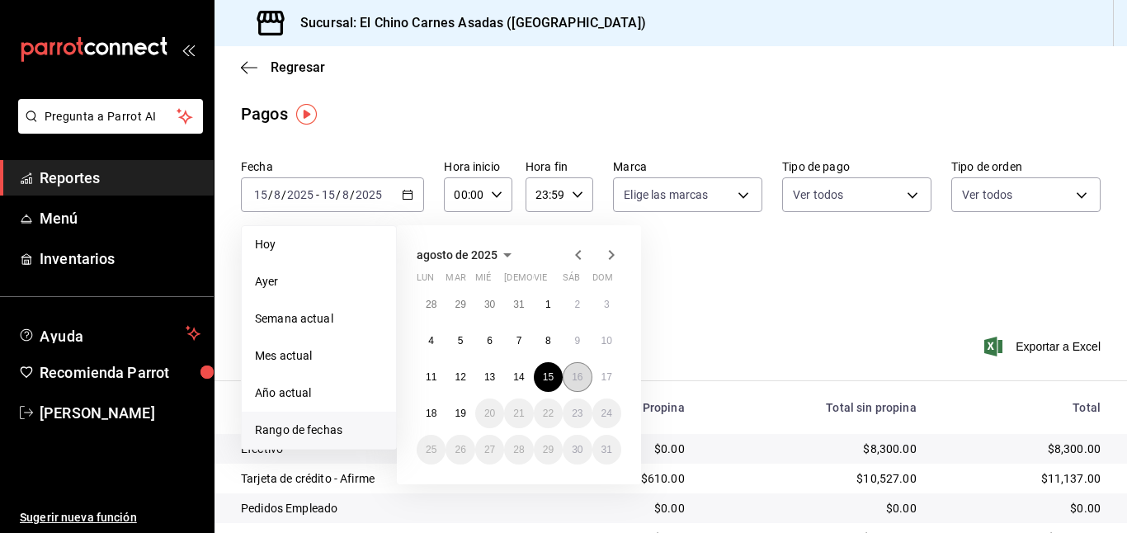
click at [576, 377] on abbr "16" at bounding box center [577, 377] width 11 height 12
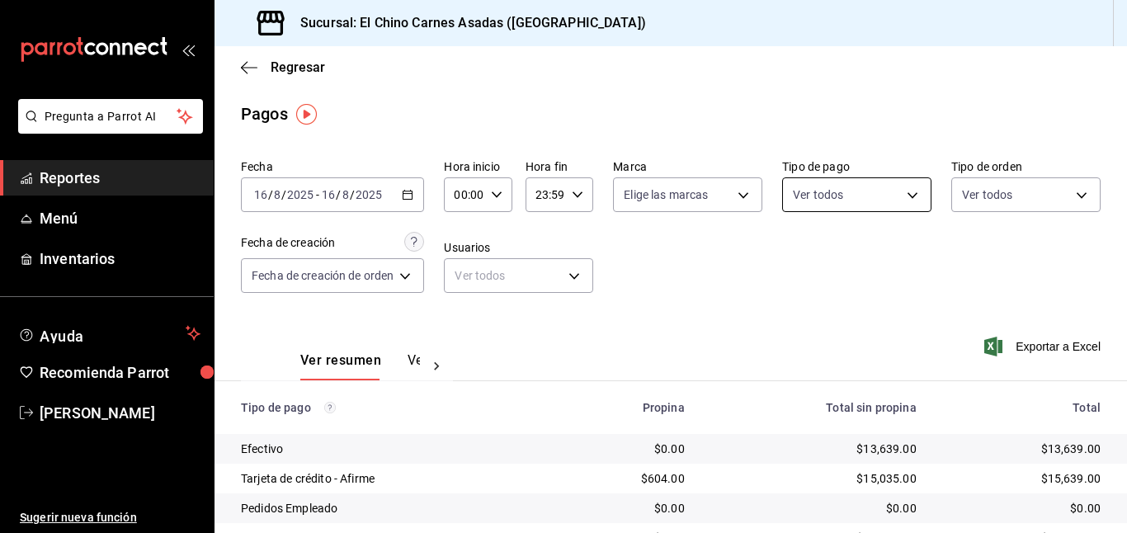
click at [903, 200] on body "Pregunta a Parrot AI Reportes Menú Inventarios Ayuda Recomienda Parrot [PERSON_…" at bounding box center [563, 266] width 1127 height 533
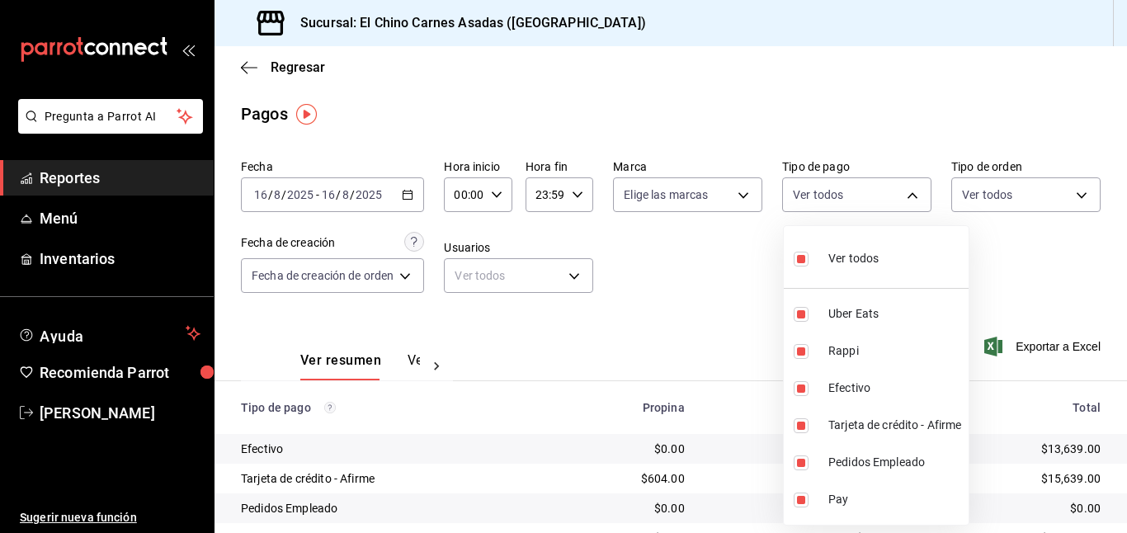
click at [801, 257] on input "checkbox" at bounding box center [800, 259] width 15 height 15
checkbox input "false"
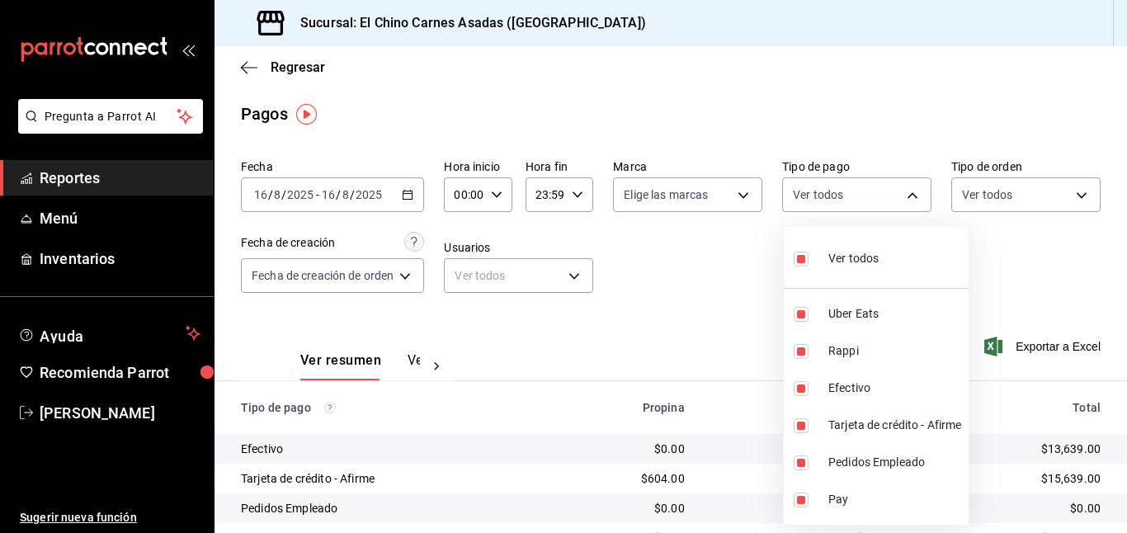
checkbox input "false"
click at [803, 421] on input "checkbox" at bounding box center [800, 425] width 15 height 15
checkbox input "true"
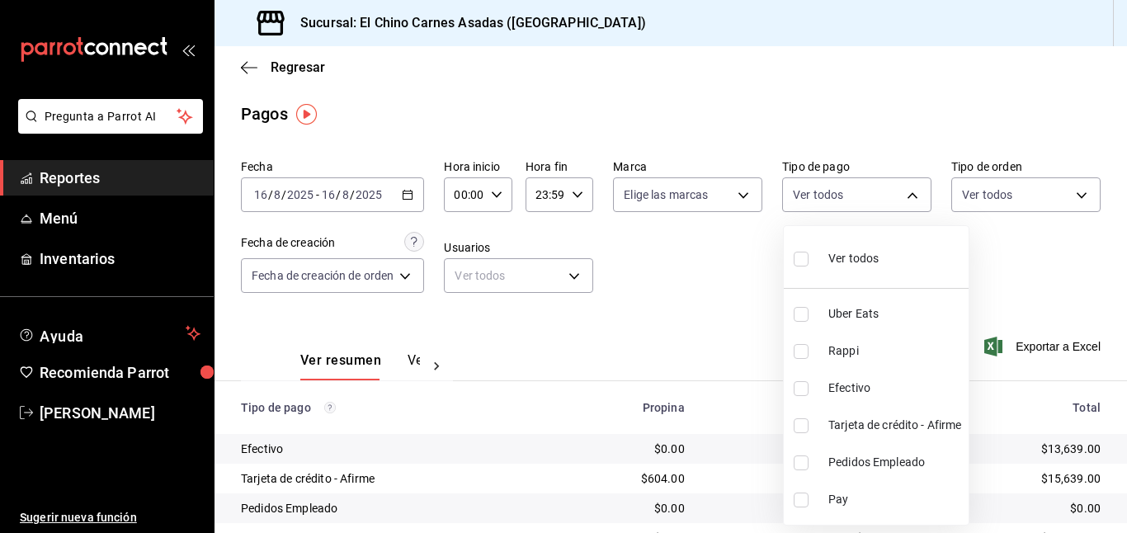
type input "911facc3-db66-4f96-9396-e27ce013f68a"
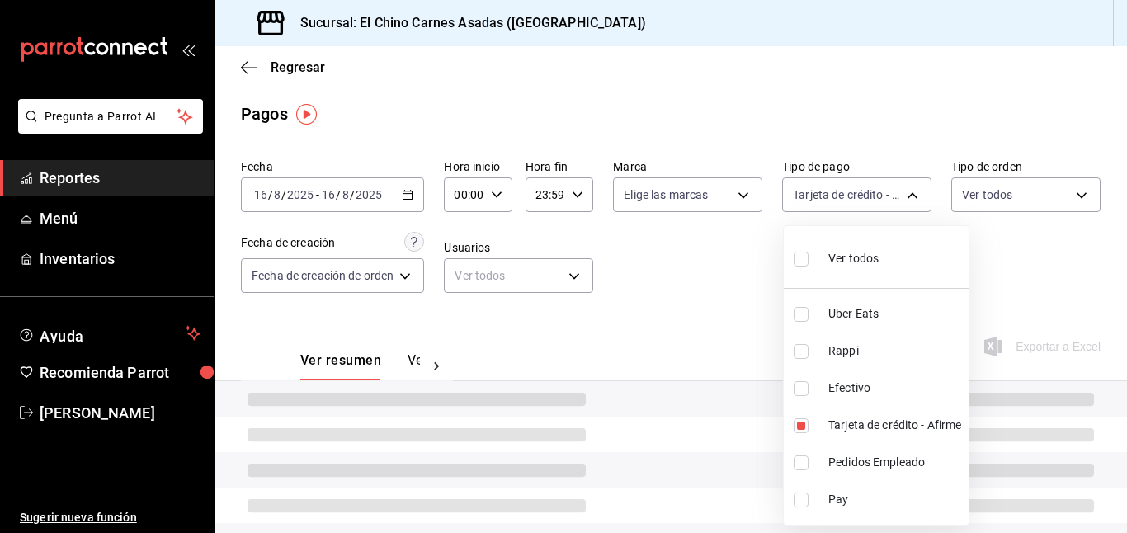
click at [736, 332] on div at bounding box center [563, 266] width 1127 height 533
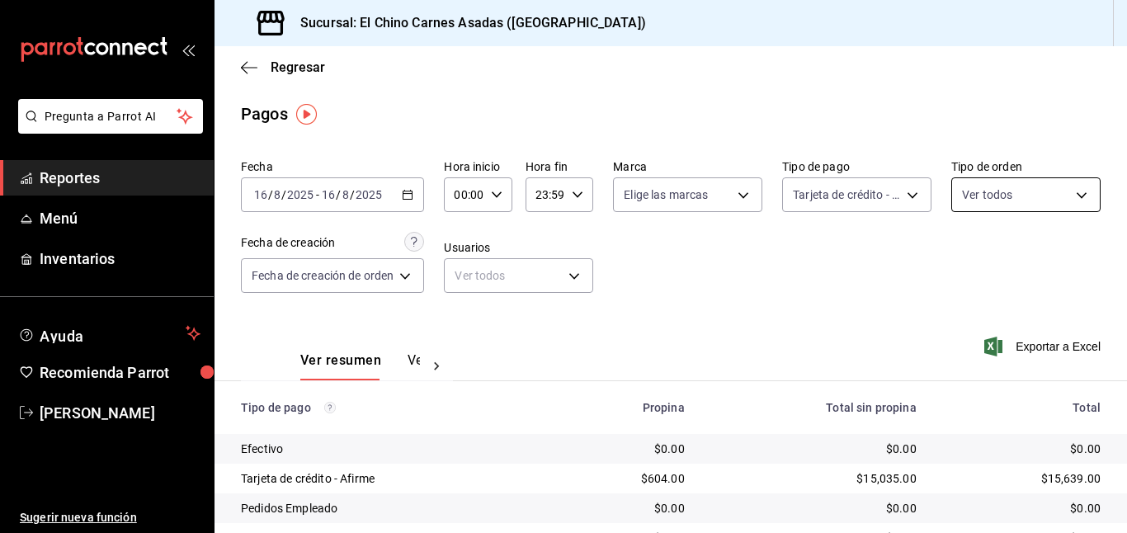
click at [1012, 188] on body "Pregunta a Parrot AI Reportes Menú Inventarios Ayuda Recomienda Parrot [PERSON_…" at bounding box center [563, 266] width 1127 height 533
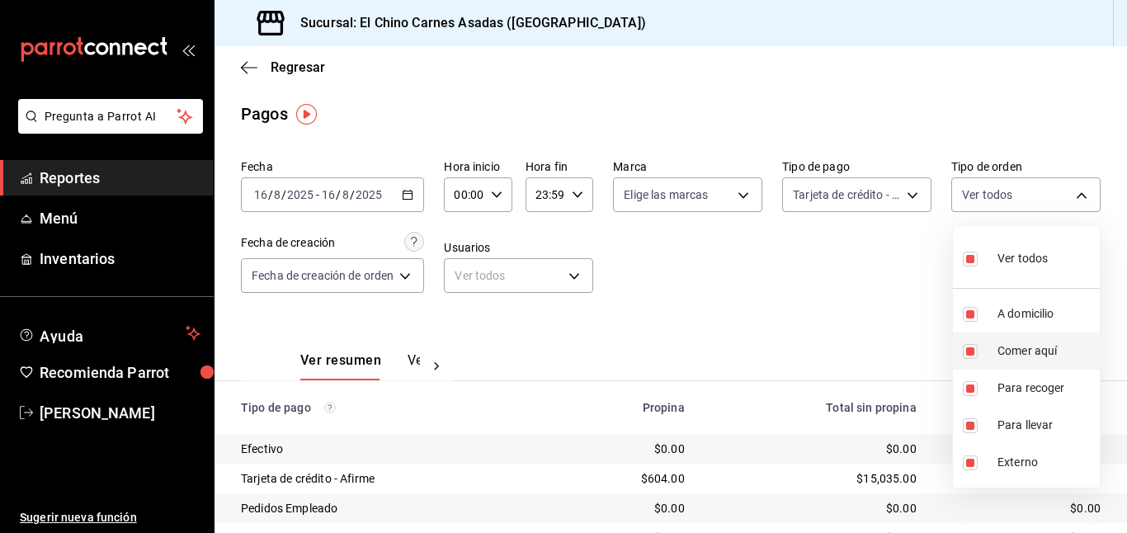
click at [971, 345] on input "checkbox" at bounding box center [969, 351] width 15 height 15
checkbox input "false"
type input "97cbf8b1-65ca-4e3d-86af-5eaa739a991f,9184a79c-109f-4a06-b406-e1ad067f52b1,26f01…"
checkbox input "false"
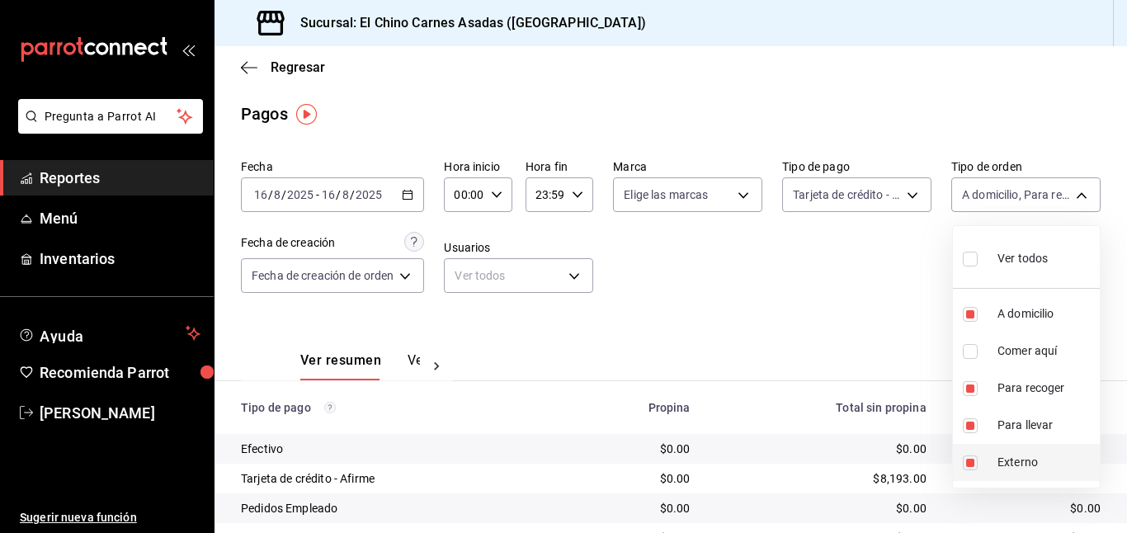
click at [971, 463] on input "checkbox" at bounding box center [969, 462] width 15 height 15
checkbox input "false"
type input "97cbf8b1-65ca-4e3d-86af-5eaa739a991f,9184a79c-109f-4a06-b406-e1ad067f52b1,26f01…"
click at [910, 310] on div at bounding box center [563, 266] width 1127 height 533
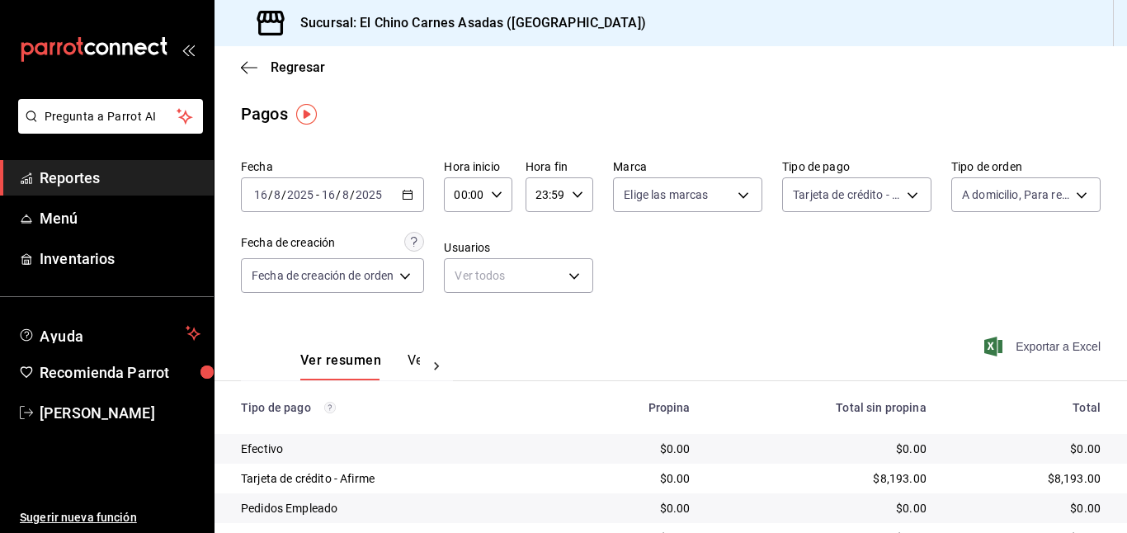
click at [1028, 339] on span "Exportar a Excel" at bounding box center [1043, 346] width 113 height 20
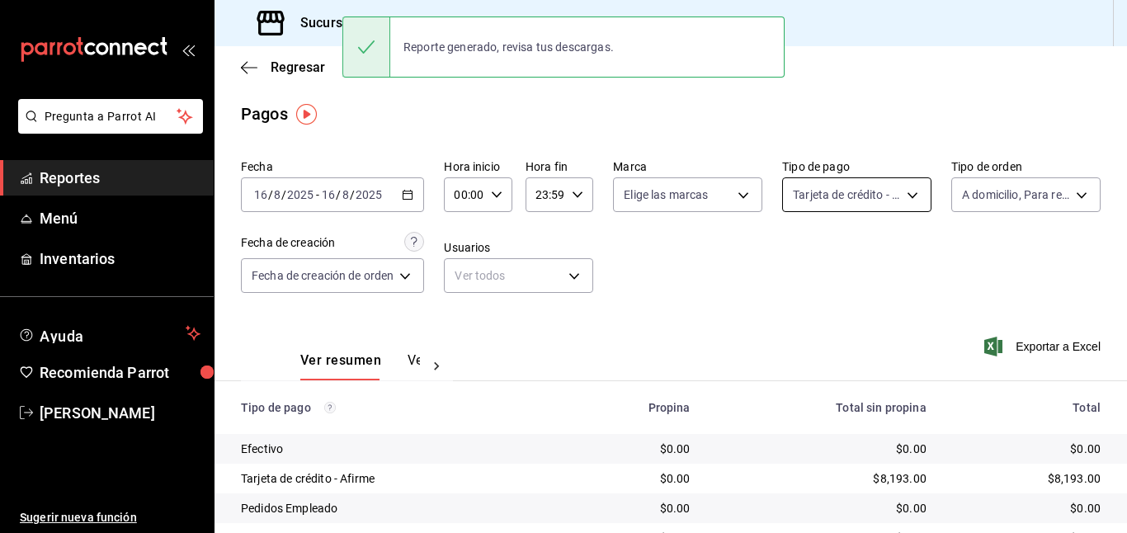
click at [898, 197] on body "Pregunta a Parrot AI Reportes Menú Inventarios Ayuda Recomienda Parrot [PERSON_…" at bounding box center [563, 266] width 1127 height 533
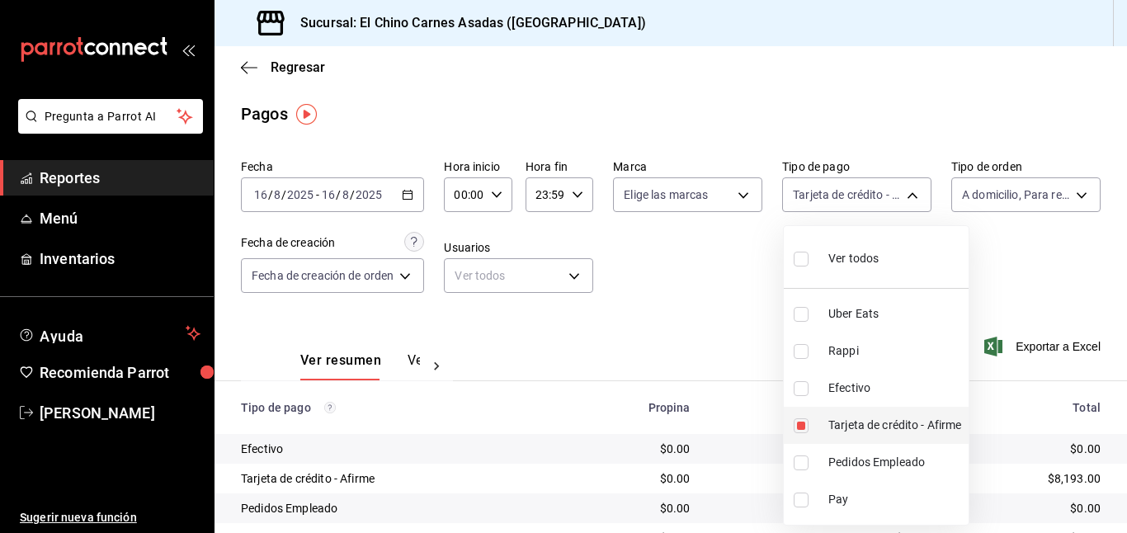
click at [802, 421] on input "checkbox" at bounding box center [800, 425] width 15 height 15
checkbox input "false"
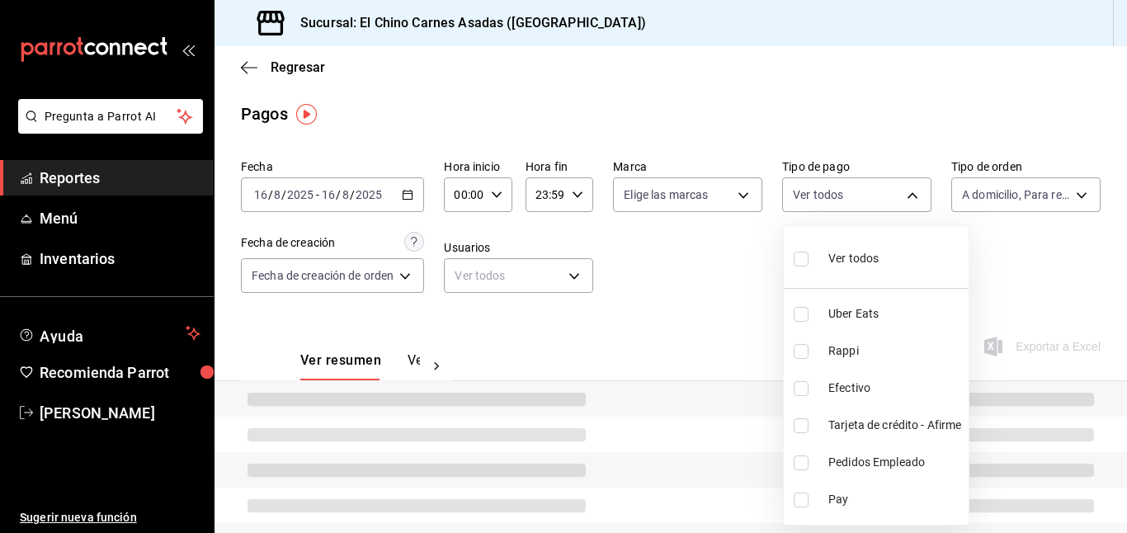
click at [804, 383] on input "checkbox" at bounding box center [800, 388] width 15 height 15
checkbox input "true"
type input "1ec4ab05-2c6d-4a73-bd6f-51d991b2c058"
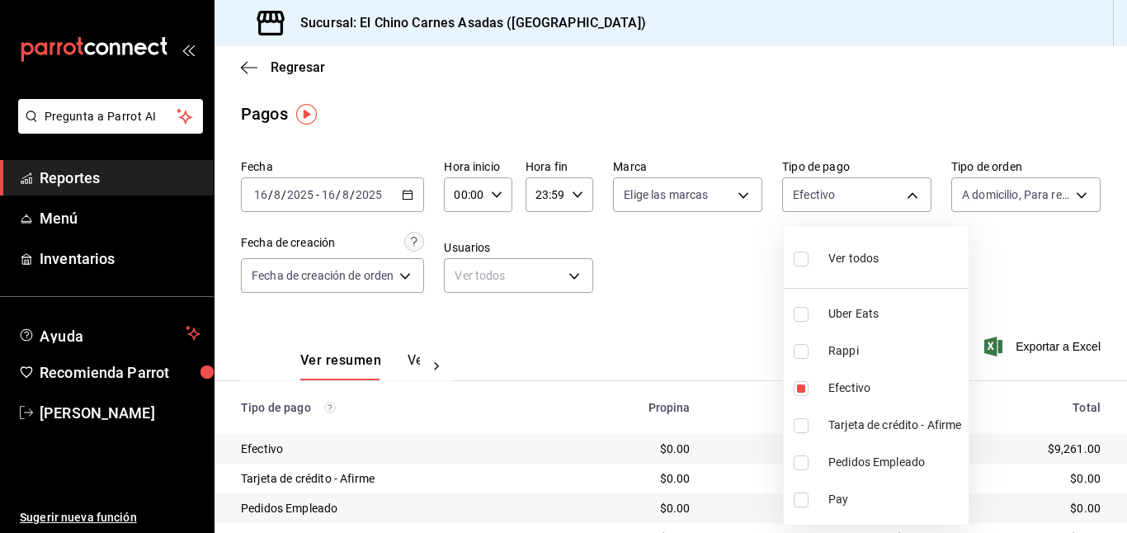
click at [726, 322] on div at bounding box center [563, 266] width 1127 height 533
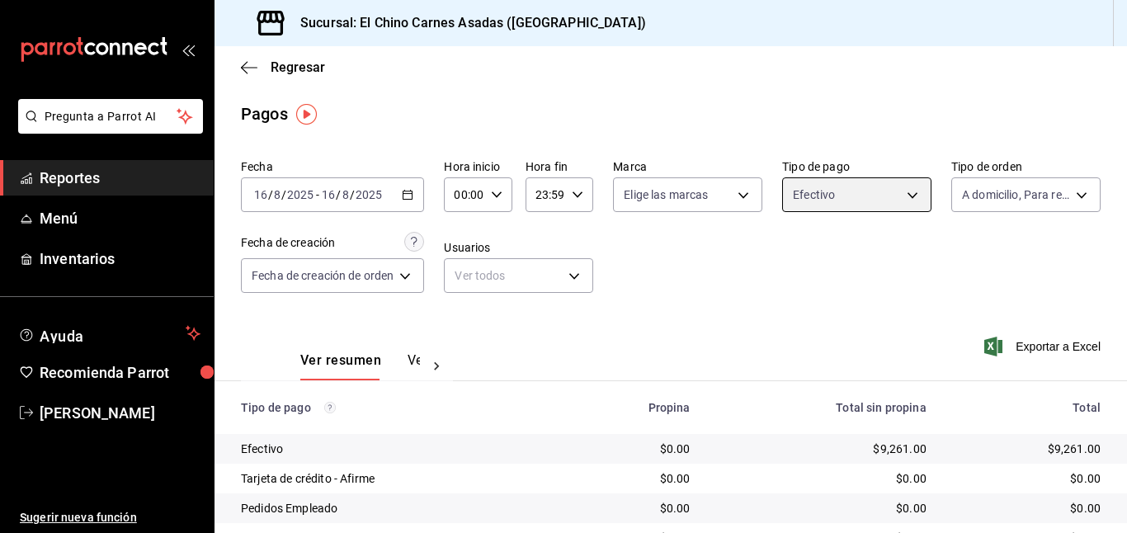
click at [1035, 349] on span "Exportar a Excel" at bounding box center [1043, 346] width 113 height 20
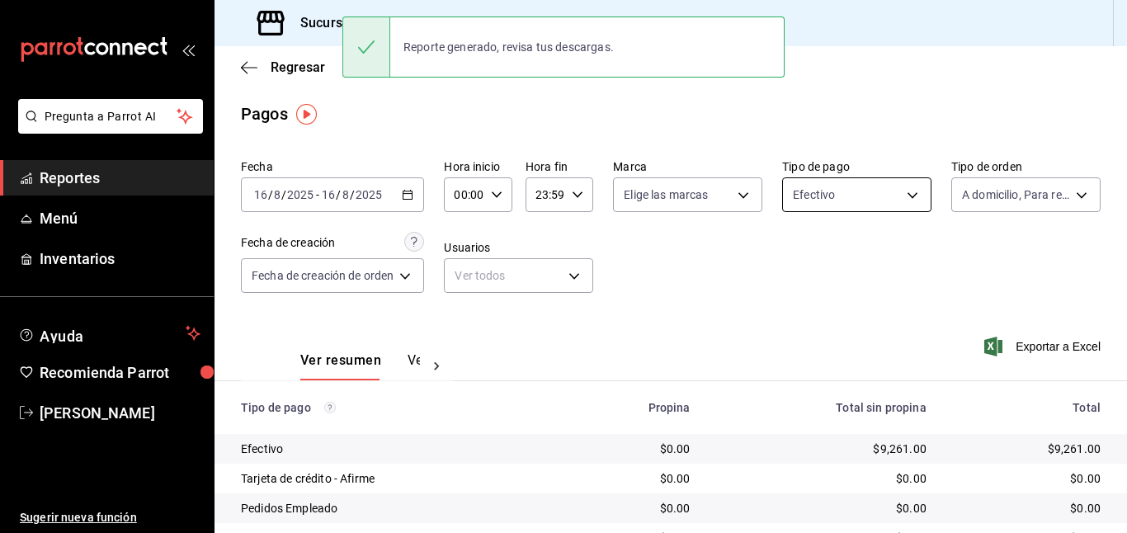
click at [849, 185] on body "Pregunta a Parrot AI Reportes Menú Inventarios Ayuda Recomienda Parrot [PERSON_…" at bounding box center [563, 266] width 1127 height 533
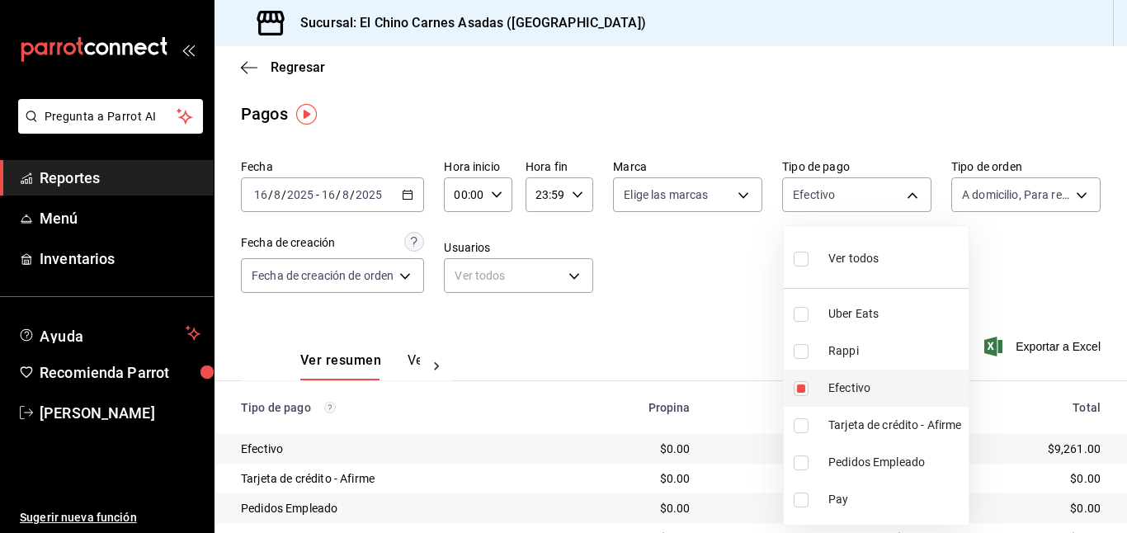
click at [801, 381] on input "checkbox" at bounding box center [800, 388] width 15 height 15
checkbox input "false"
click at [804, 348] on input "checkbox" at bounding box center [800, 351] width 15 height 15
checkbox input "true"
type input "c4801f15-3c0b-449a-993a-8f6a6652c3e6"
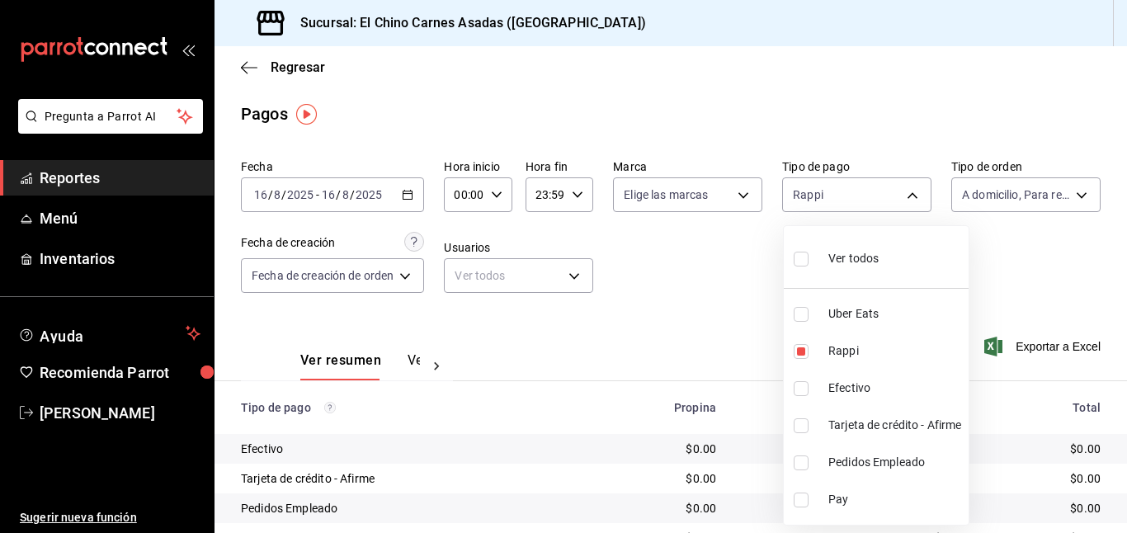
click at [803, 313] on input "checkbox" at bounding box center [800, 314] width 15 height 15
checkbox input "true"
type input "c4801f15-3c0b-449a-993a-8f6a6652c3e6,067e2e58-163f-431b-a29b-4254b34a315f"
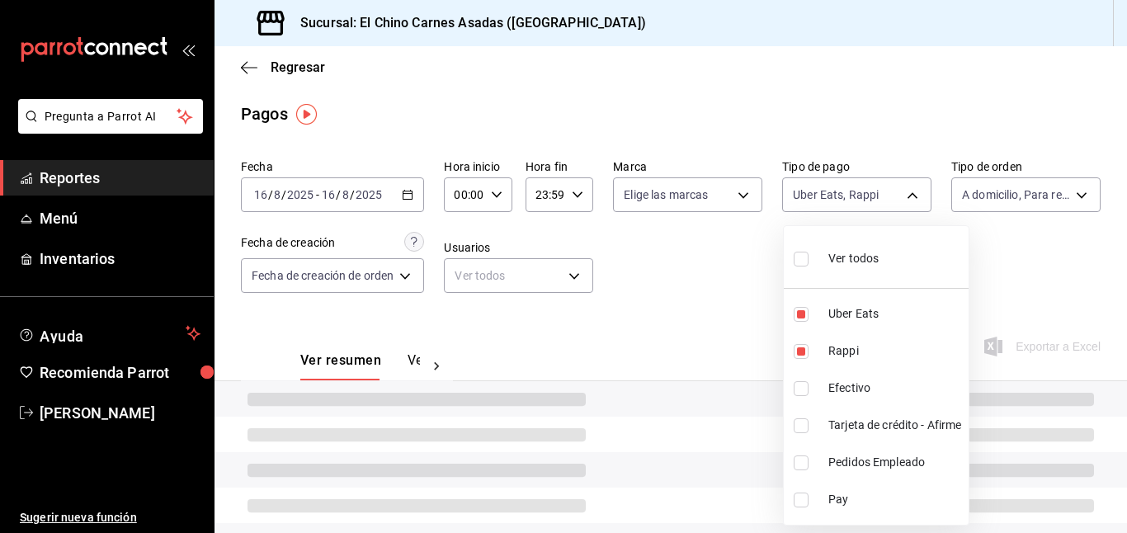
click at [730, 278] on div at bounding box center [563, 266] width 1127 height 533
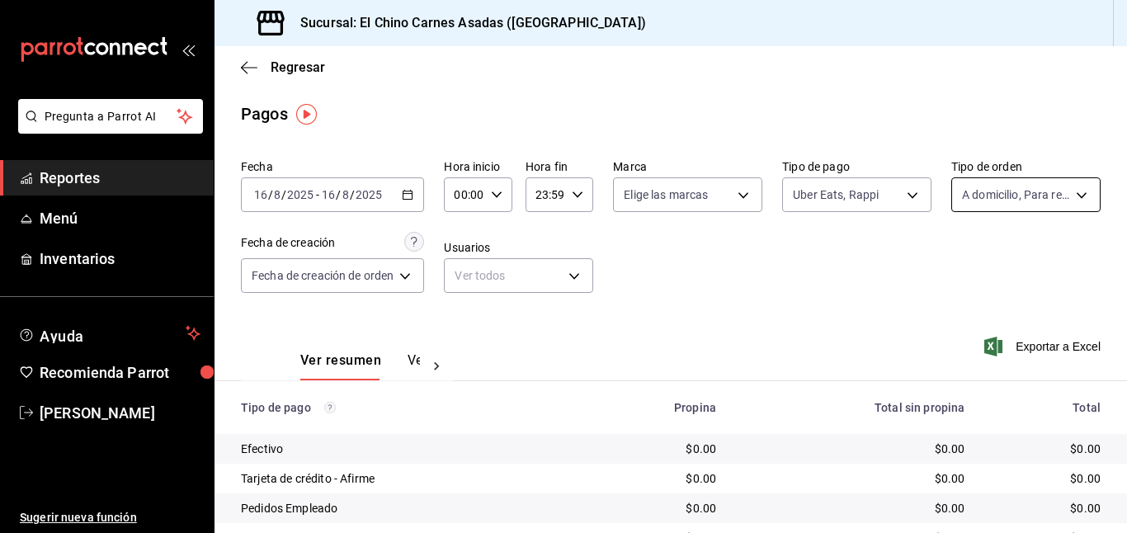
click at [1037, 200] on body "Pregunta a Parrot AI Reportes Menú Inventarios Ayuda Recomienda Parrot [PERSON_…" at bounding box center [563, 266] width 1127 height 533
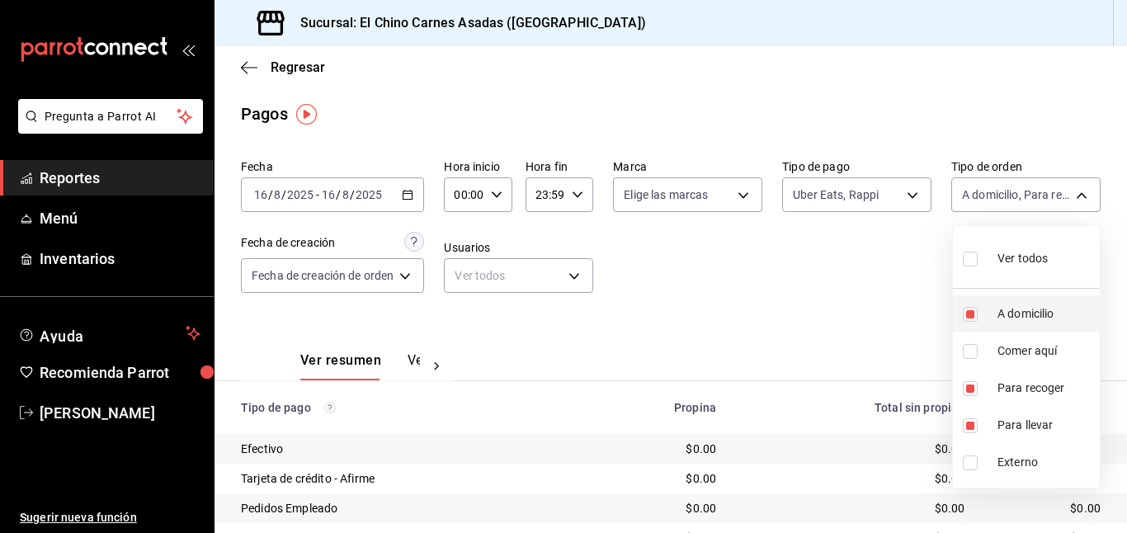
click at [970, 308] on input "checkbox" at bounding box center [969, 314] width 15 height 15
checkbox input "false"
type input "9184a79c-109f-4a06-b406-e1ad067f52b1,26f011f2-9ba5-4726-92d6-979f7a22c510"
click at [970, 388] on input "checkbox" at bounding box center [969, 388] width 15 height 15
checkbox input "false"
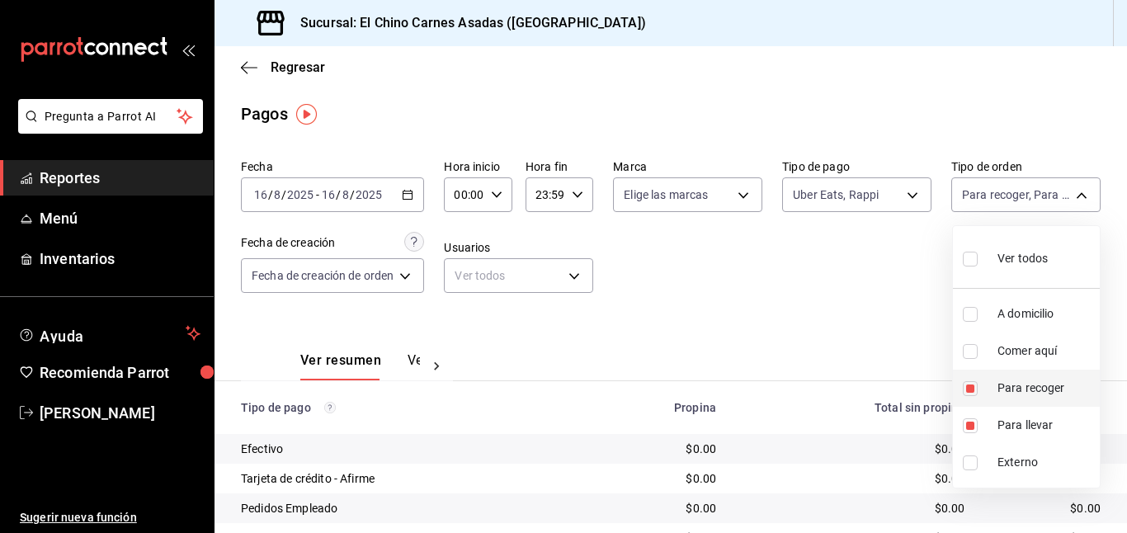
type input "26f011f2-9ba5-4726-92d6-979f7a22c510"
click at [970, 418] on input "checkbox" at bounding box center [969, 425] width 15 height 15
checkbox input "false"
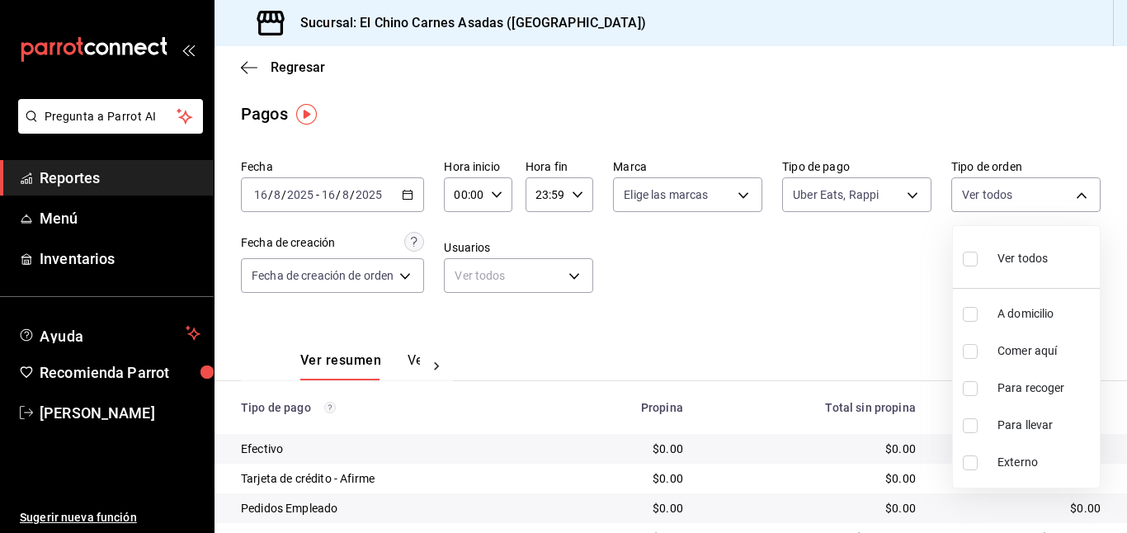
click at [877, 305] on div at bounding box center [563, 266] width 1127 height 533
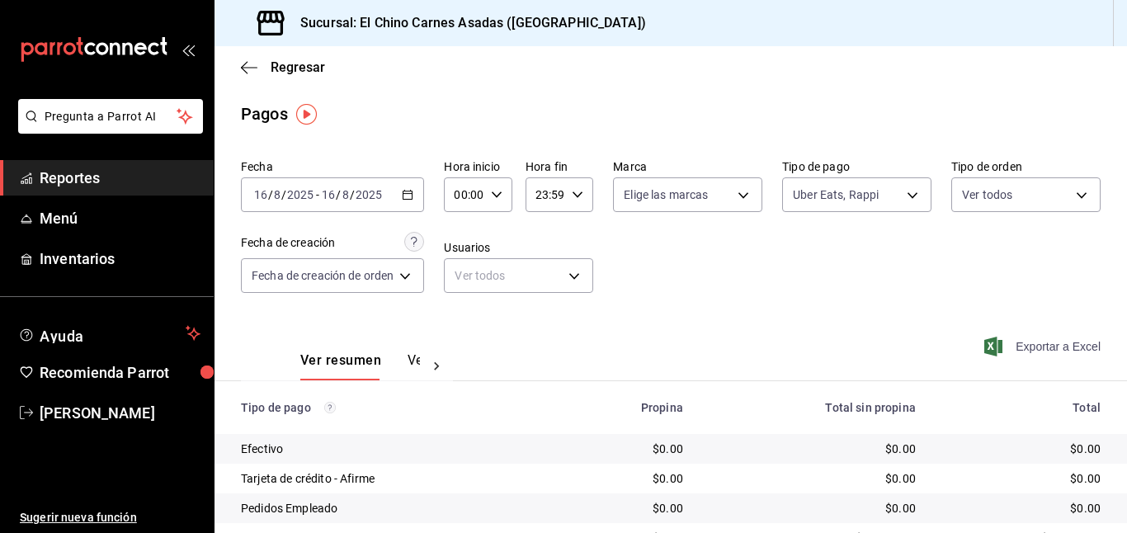
click at [1020, 347] on span "Exportar a Excel" at bounding box center [1043, 346] width 113 height 20
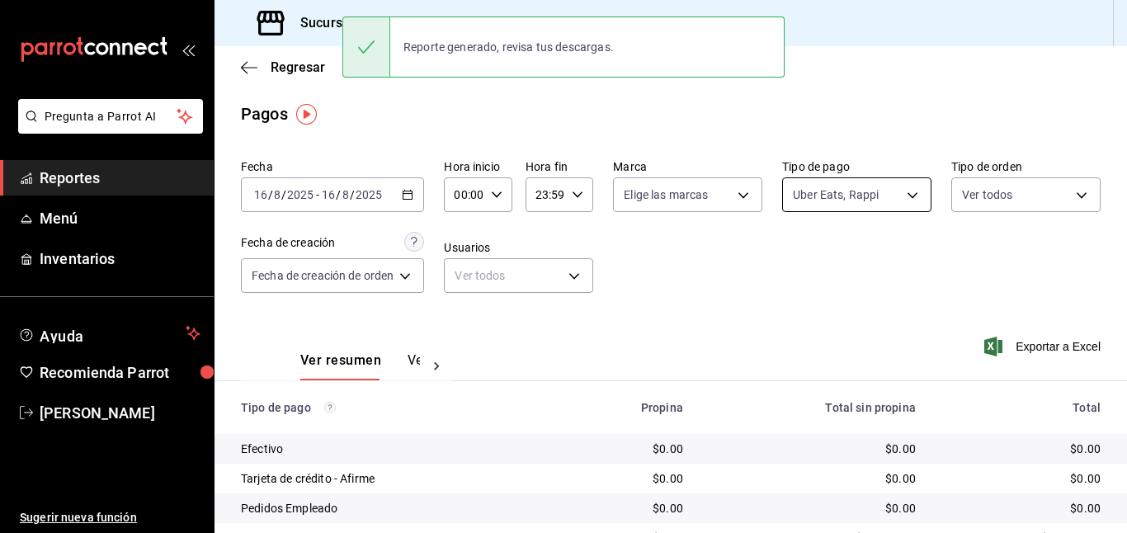
click at [832, 195] on body "Pregunta a Parrot AI Reportes Menú Inventarios Ayuda Recomienda Parrot [PERSON_…" at bounding box center [563, 266] width 1127 height 533
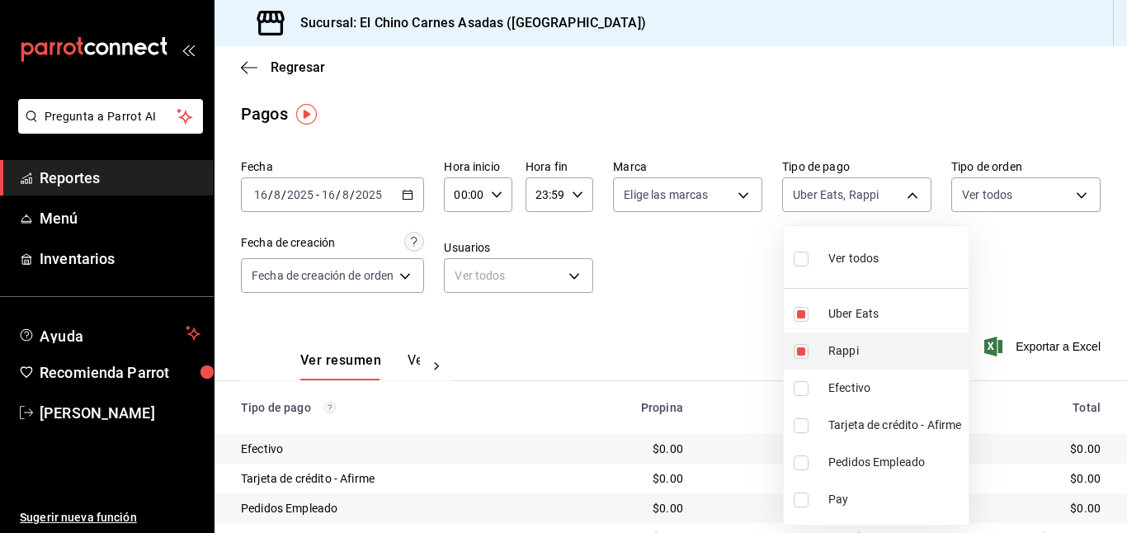
click at [802, 344] on input "checkbox" at bounding box center [800, 351] width 15 height 15
checkbox input "false"
type input "067e2e58-163f-431b-a29b-4254b34a315f"
click at [801, 310] on input "checkbox" at bounding box center [800, 314] width 15 height 15
checkbox input "false"
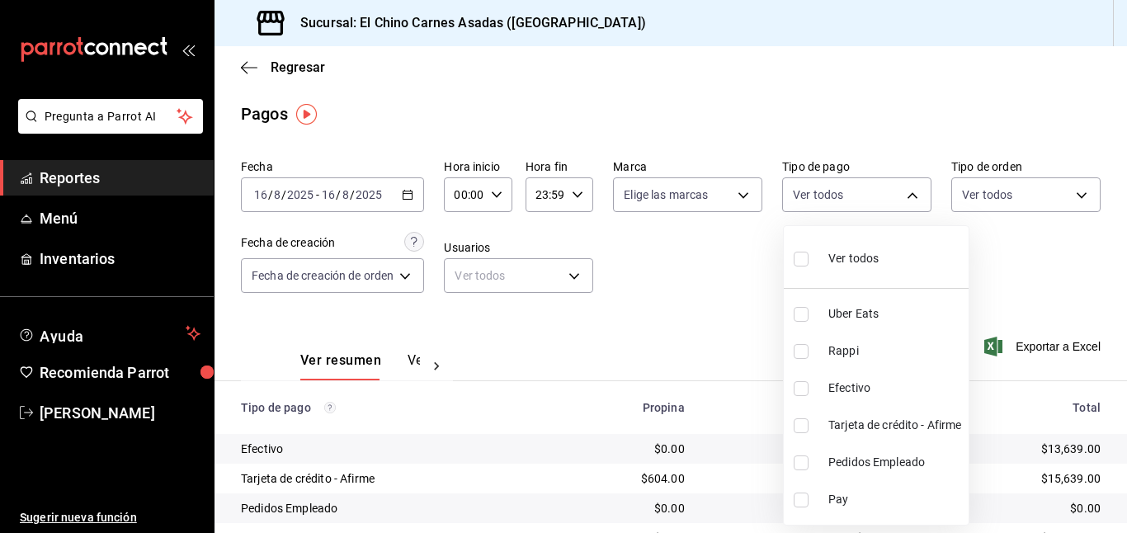
click at [803, 422] on input "checkbox" at bounding box center [800, 425] width 15 height 15
checkbox input "true"
type input "911facc3-db66-4f96-9396-e27ce013f68a"
click at [717, 326] on div at bounding box center [563, 266] width 1127 height 533
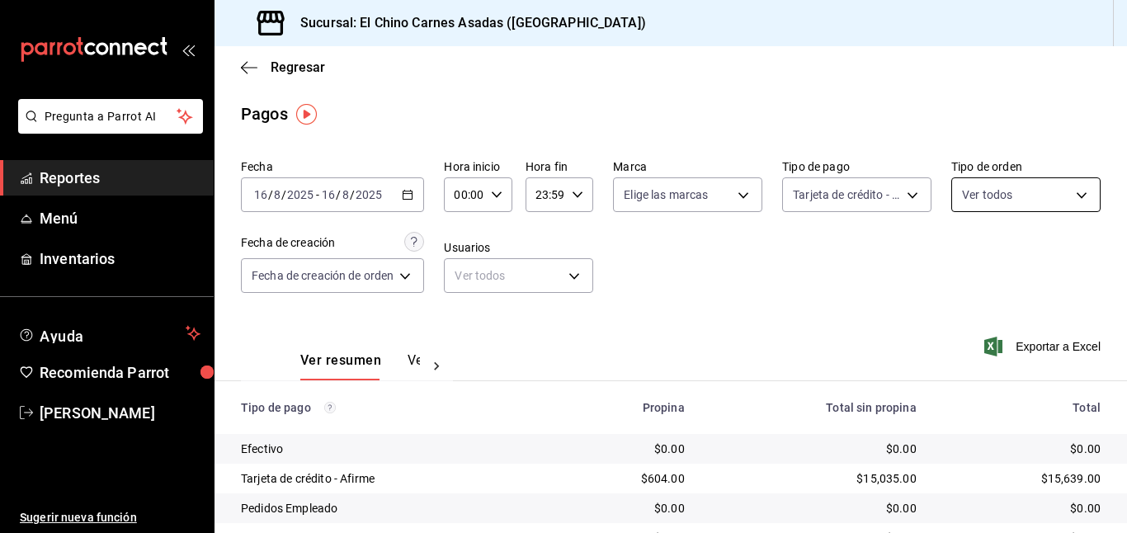
click at [1005, 193] on body "Pregunta a Parrot AI Reportes Menú Inventarios Ayuda Recomienda Parrot [PERSON_…" at bounding box center [563, 266] width 1127 height 533
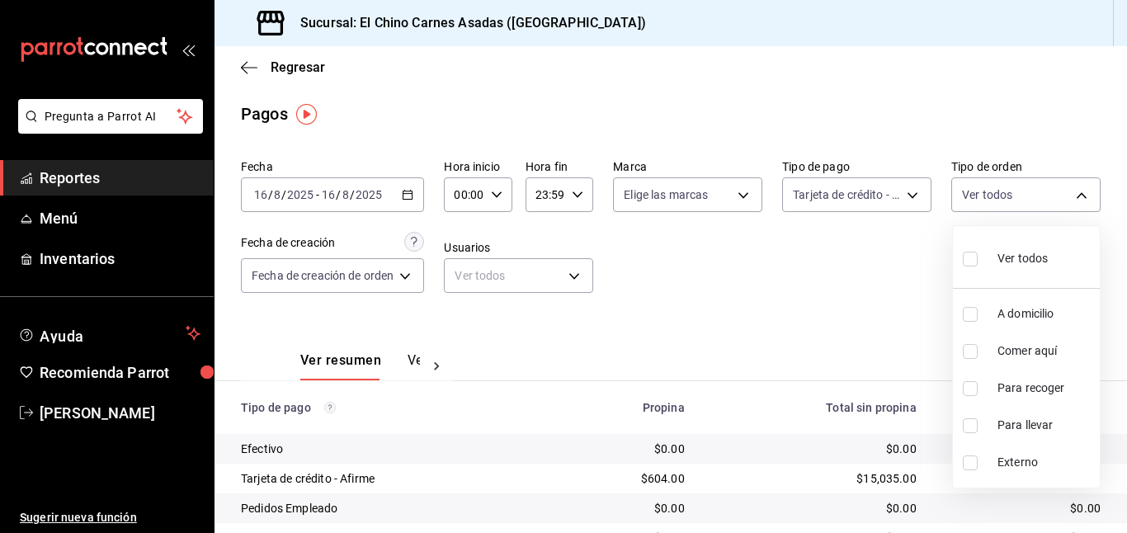
click at [971, 346] on input "checkbox" at bounding box center [969, 351] width 15 height 15
checkbox input "true"
type input "85e642e5-1fae-4f46-8d5d-6355efdb8fdd"
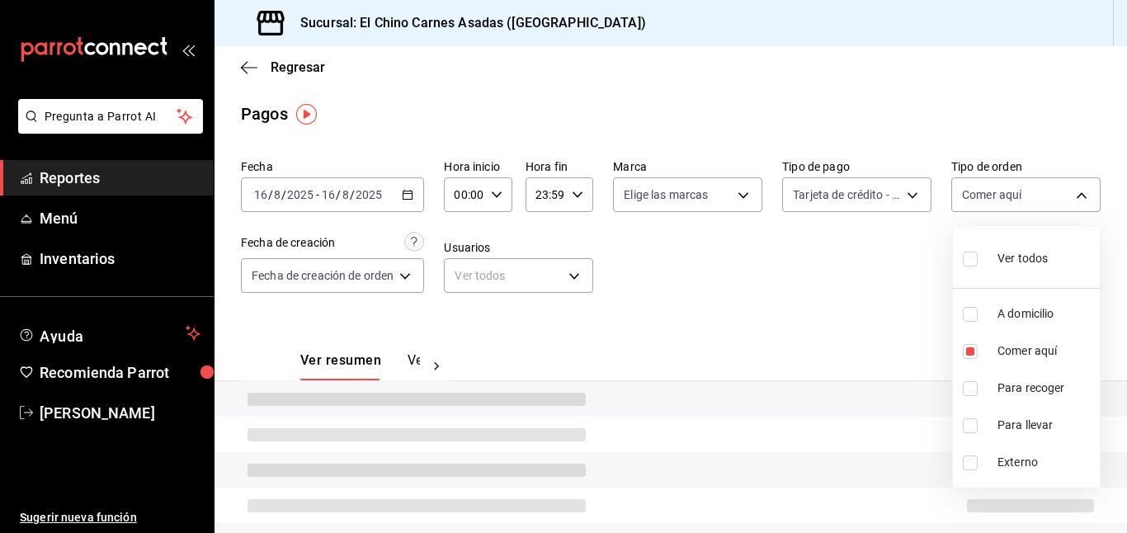
click at [880, 297] on div at bounding box center [563, 266] width 1127 height 533
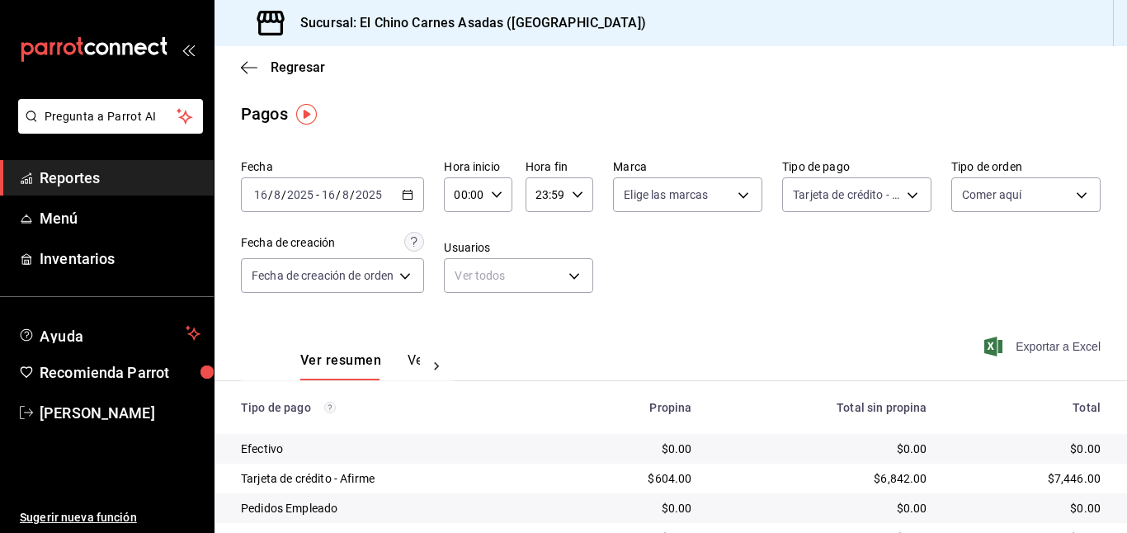
click at [1026, 344] on span "Exportar a Excel" at bounding box center [1043, 346] width 113 height 20
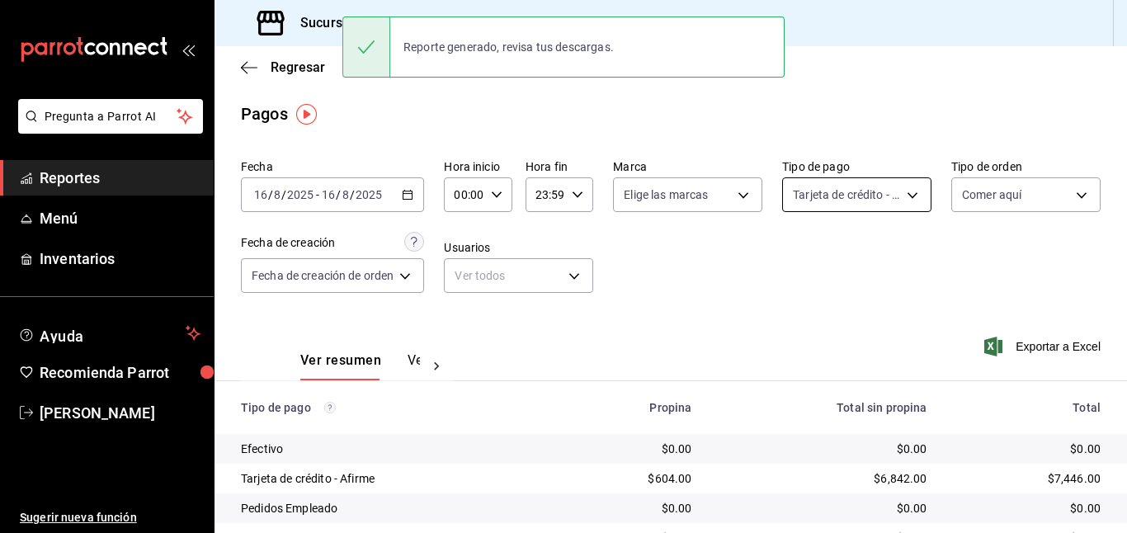
click at [856, 196] on body "Pregunta a Parrot AI Reportes Menú Inventarios Ayuda Recomienda Parrot [PERSON_…" at bounding box center [563, 266] width 1127 height 533
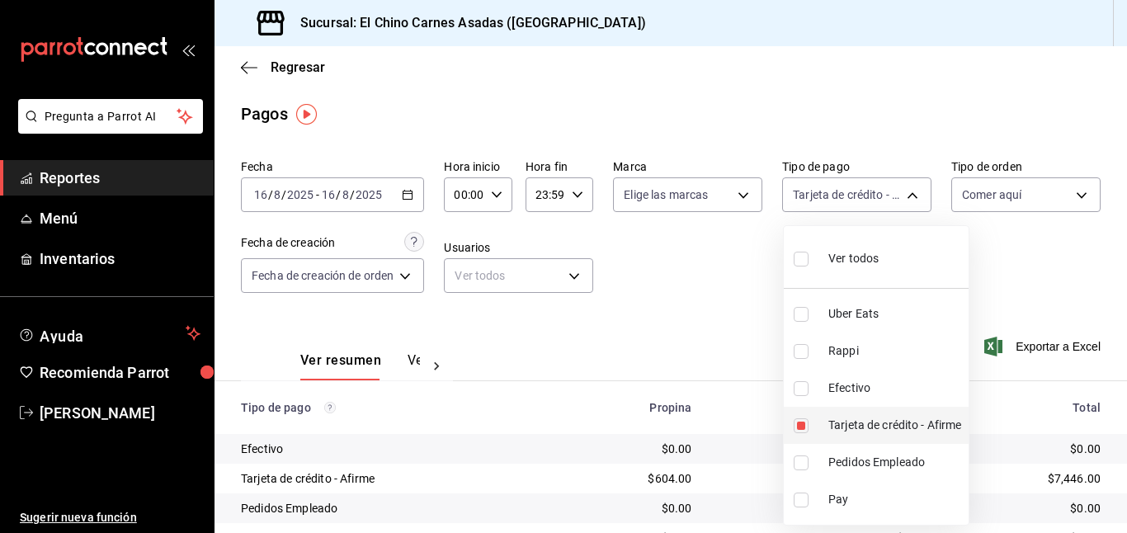
click at [802, 422] on input "checkbox" at bounding box center [800, 425] width 15 height 15
checkbox input "false"
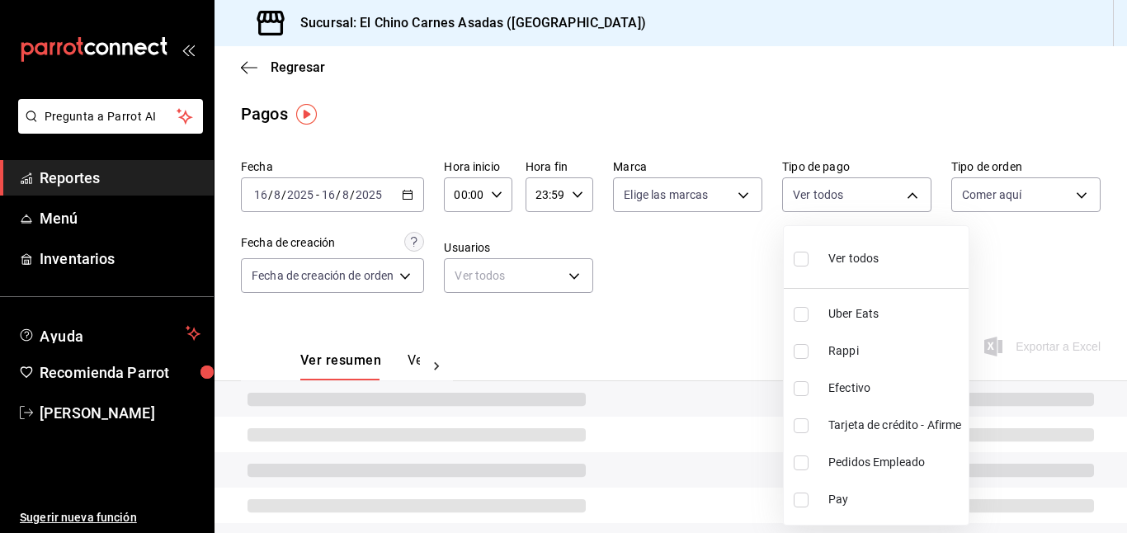
click at [797, 381] on input "checkbox" at bounding box center [800, 388] width 15 height 15
checkbox input "true"
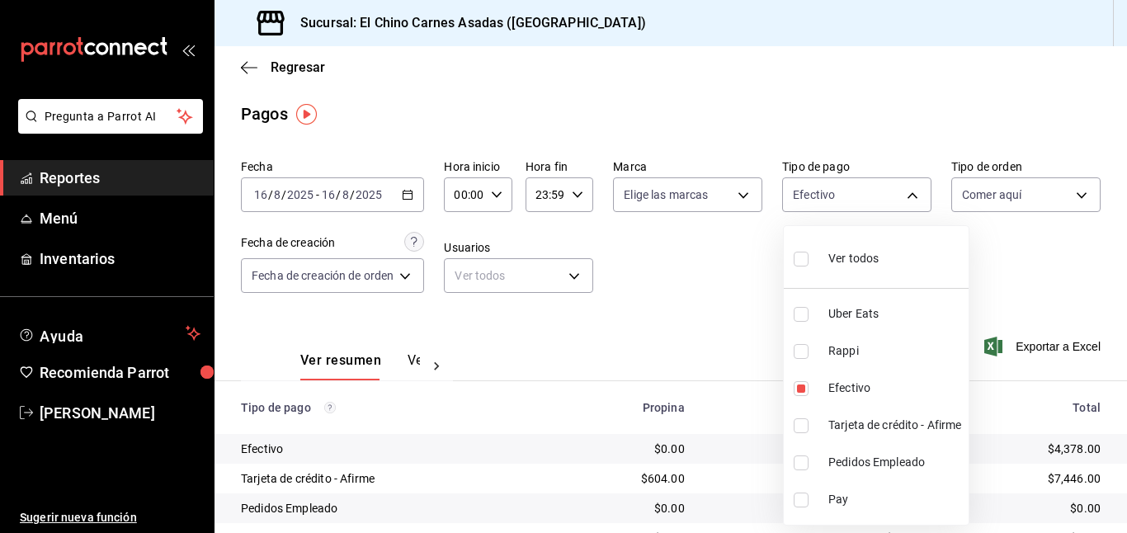
click at [736, 332] on div at bounding box center [563, 266] width 1127 height 533
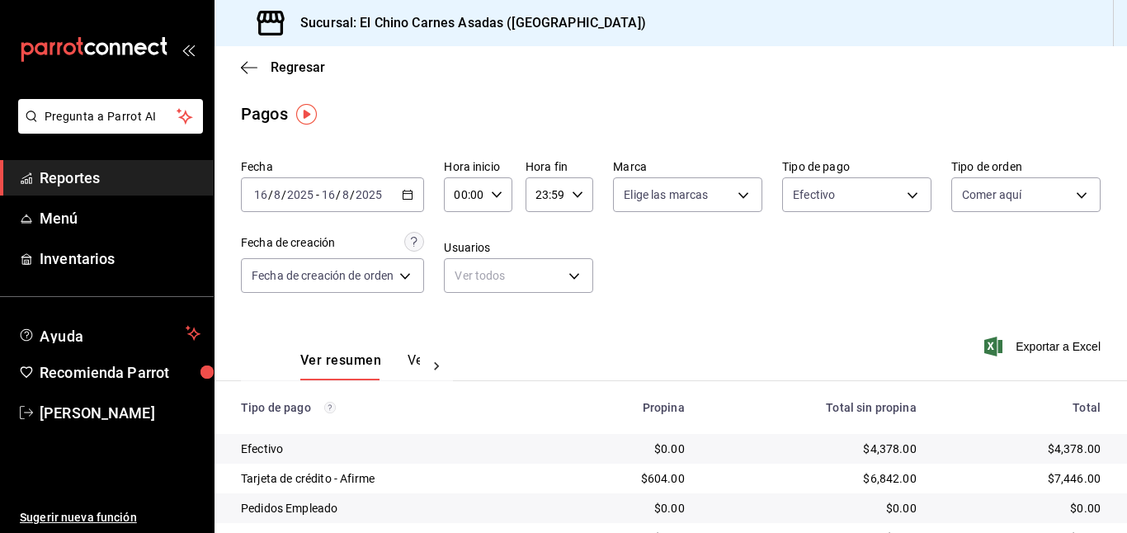
click at [980, 344] on div "Exportar a Excel" at bounding box center [1020, 347] width 162 height 68
click at [987, 346] on icon "button" at bounding box center [993, 346] width 18 height 20
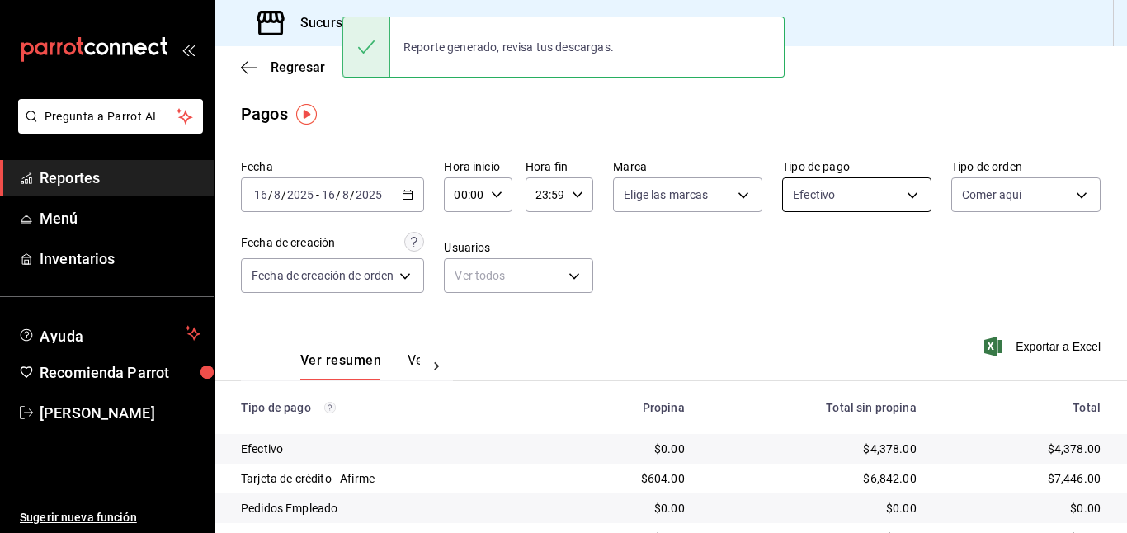
click at [866, 186] on body "Pregunta a Parrot AI Reportes Menú Inventarios Ayuda Recomienda Parrot [PERSON_…" at bounding box center [563, 266] width 1127 height 533
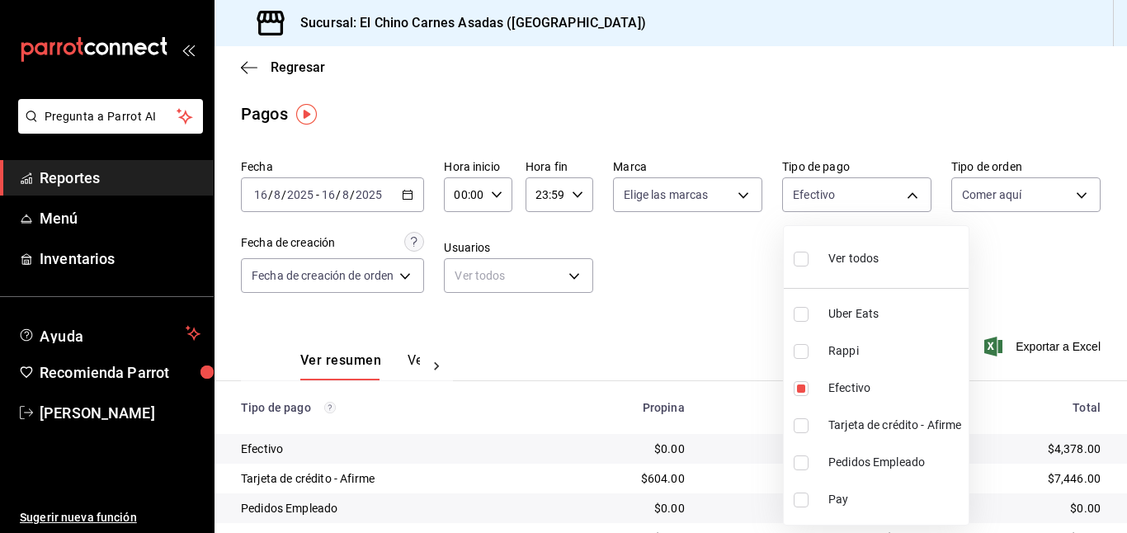
click at [865, 258] on span "Ver todos" at bounding box center [853, 258] width 50 height 17
type input "067e2e58-163f-431b-a29b-4254b34a315f,c4801f15-3c0b-449a-993a-8f6a6652c3e6,1ec4a…"
checkbox input "true"
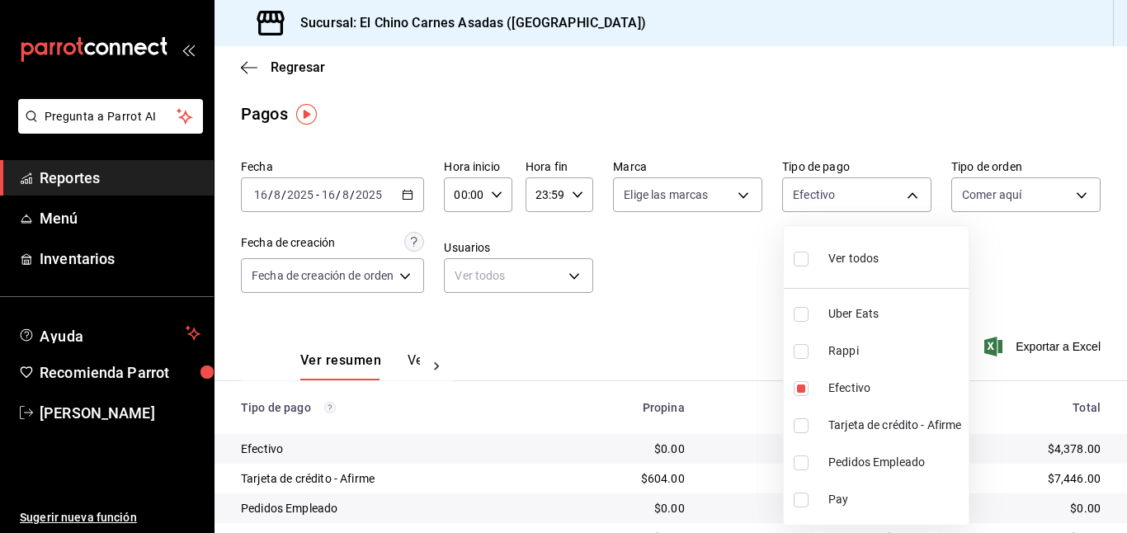
checkbox input "true"
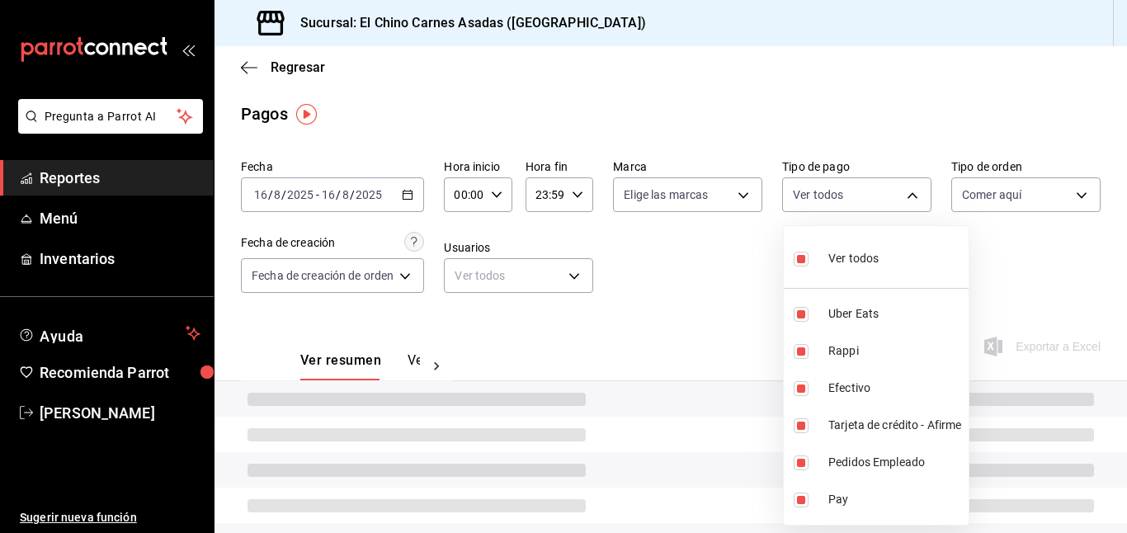
click at [1004, 192] on div at bounding box center [563, 266] width 1127 height 533
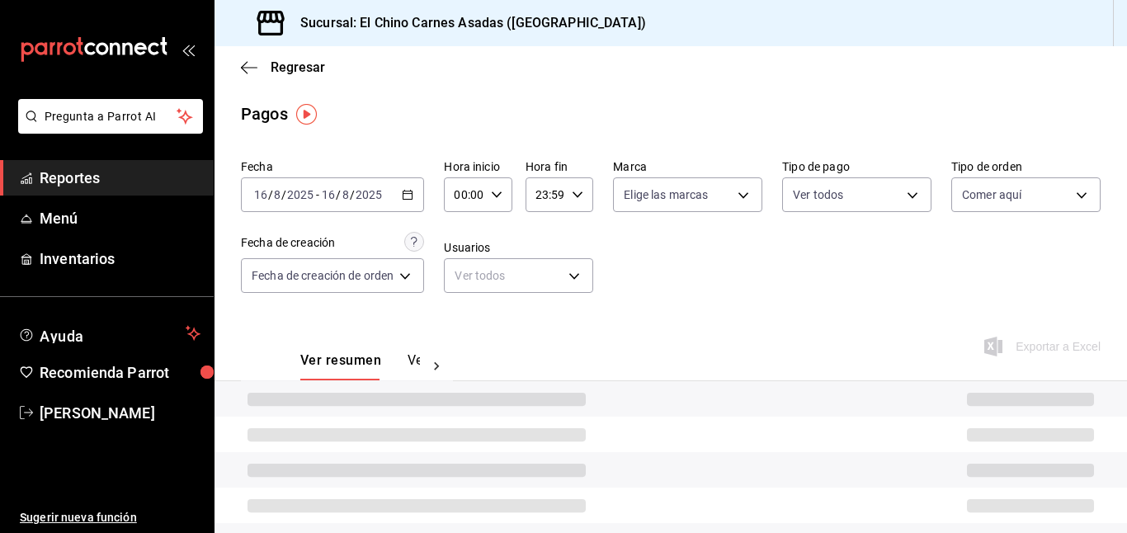
click at [1004, 192] on body "Pregunta a Parrot AI Reportes Menú Inventarios Ayuda Recomienda Parrot [PERSON_…" at bounding box center [563, 266] width 1127 height 533
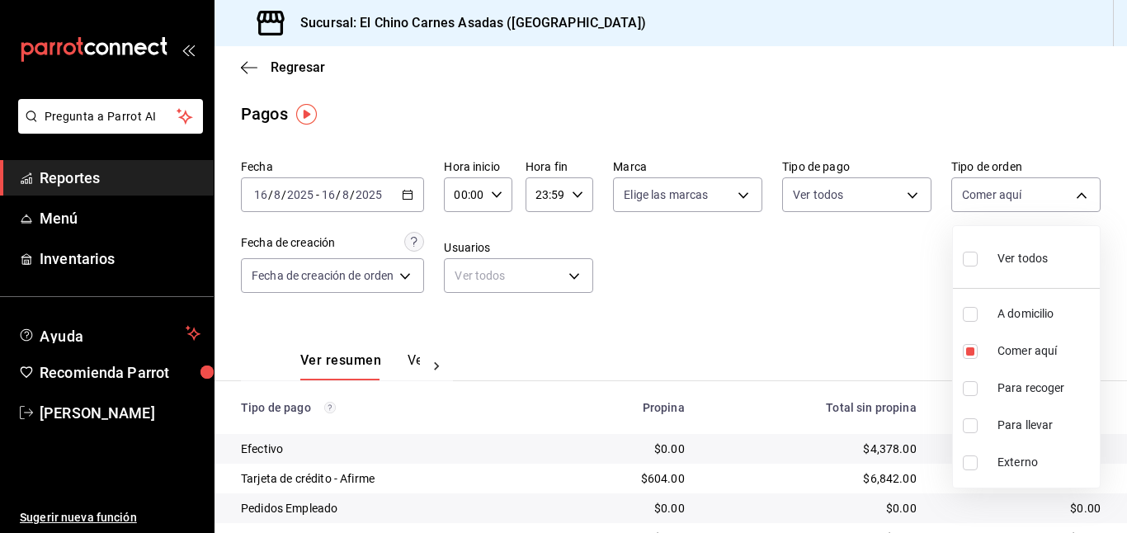
click at [1004, 257] on span "Ver todos" at bounding box center [1022, 258] width 50 height 17
type input "97cbf8b1-65ca-4e3d-86af-5eaa739a991f,85e642e5-1fae-4f46-8d5d-6355efdb8fdd,9184a…"
checkbox input "true"
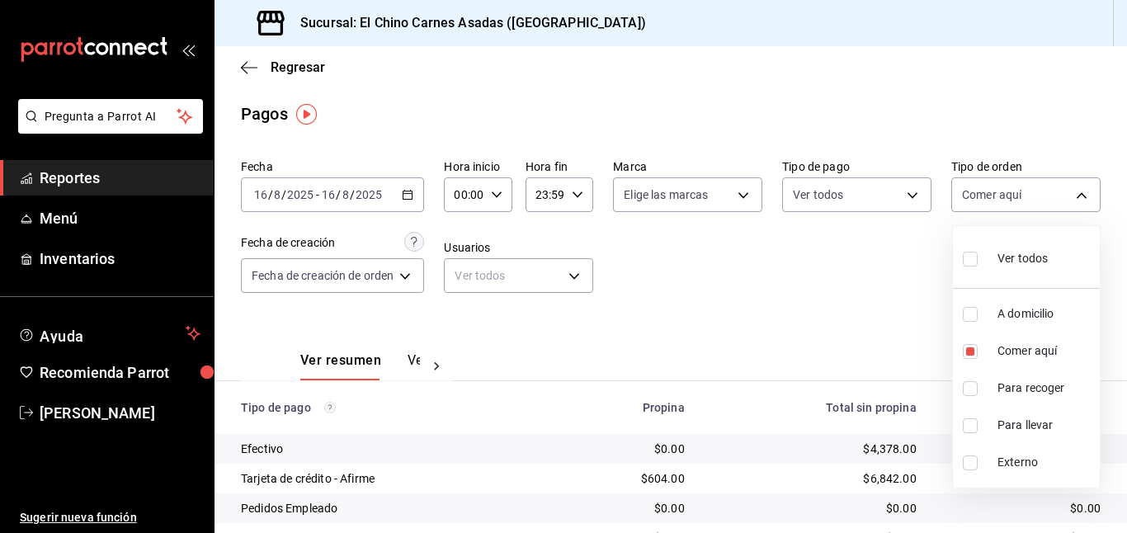
checkbox input "true"
click at [826, 291] on div at bounding box center [563, 266] width 1127 height 533
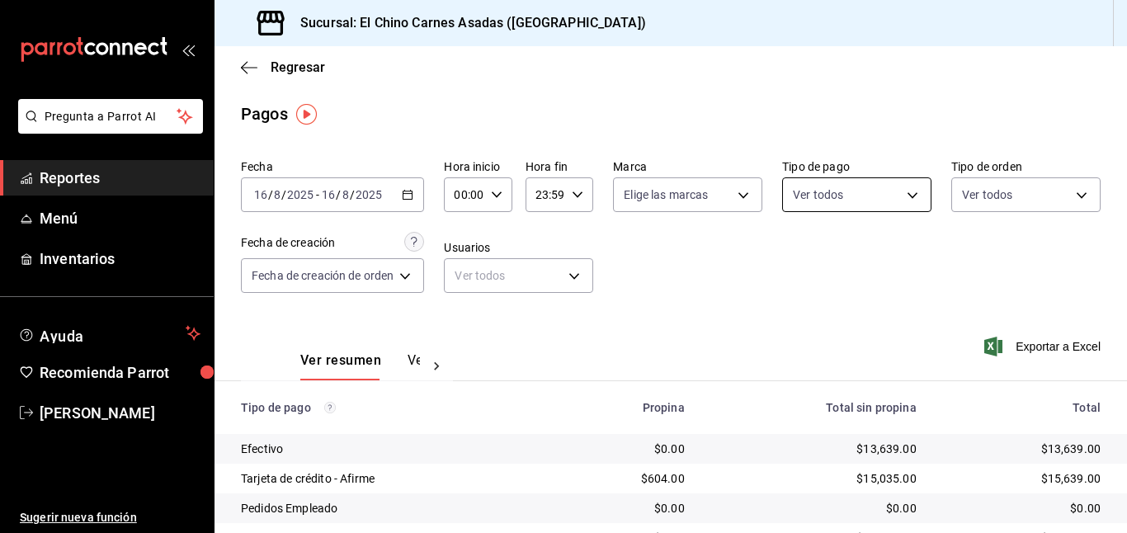
click at [882, 191] on body "Pregunta a Parrot AI Reportes Menú Inventarios Ayuda Recomienda Parrot [PERSON_…" at bounding box center [563, 266] width 1127 height 533
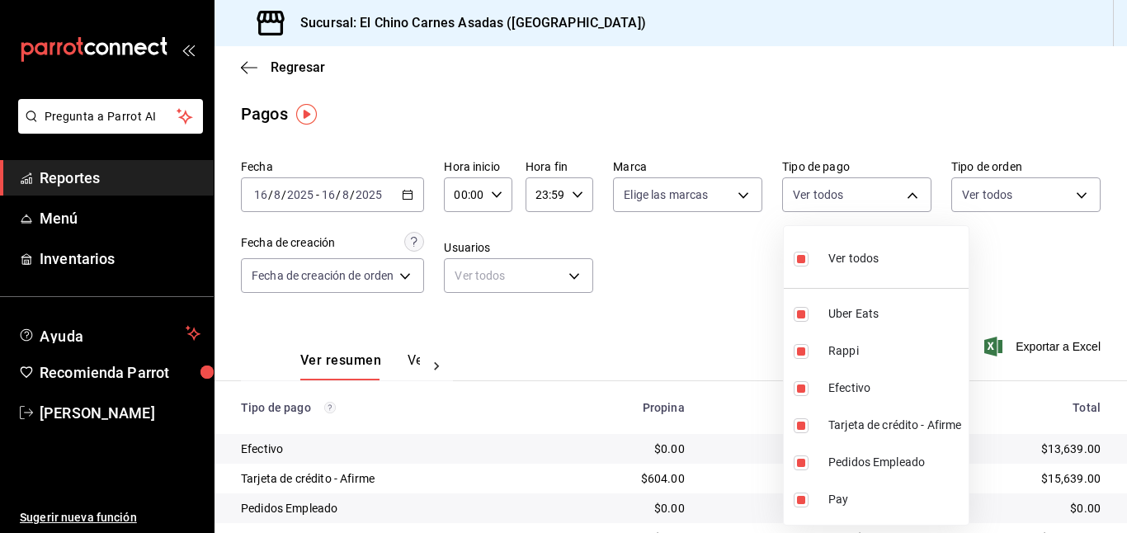
click at [865, 261] on span "Ver todos" at bounding box center [853, 258] width 50 height 17
checkbox input "false"
click at [404, 189] on div at bounding box center [563, 266] width 1127 height 533
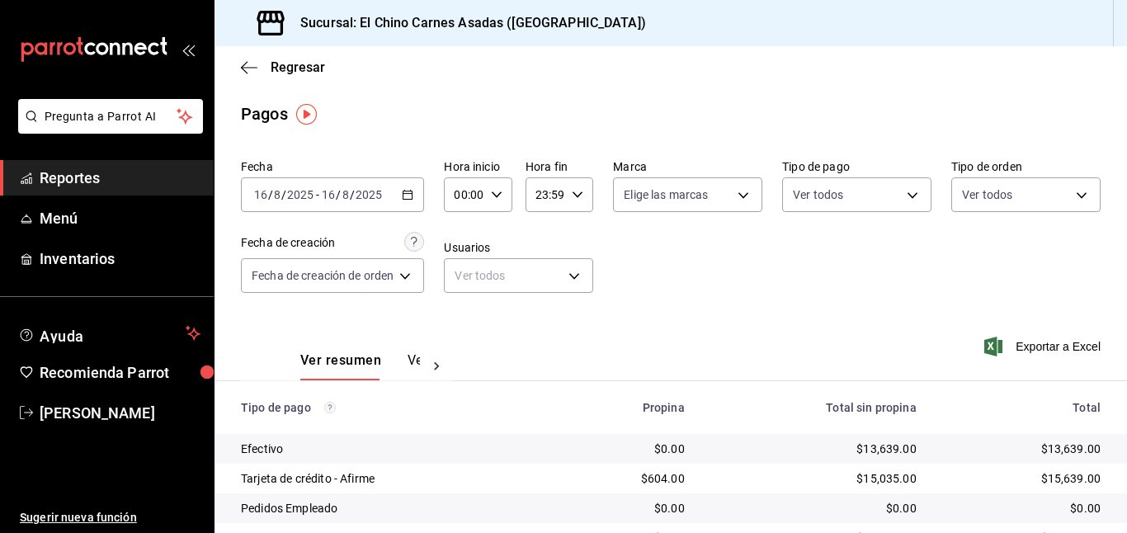
click at [404, 189] on icon "button" at bounding box center [408, 195] width 12 height 12
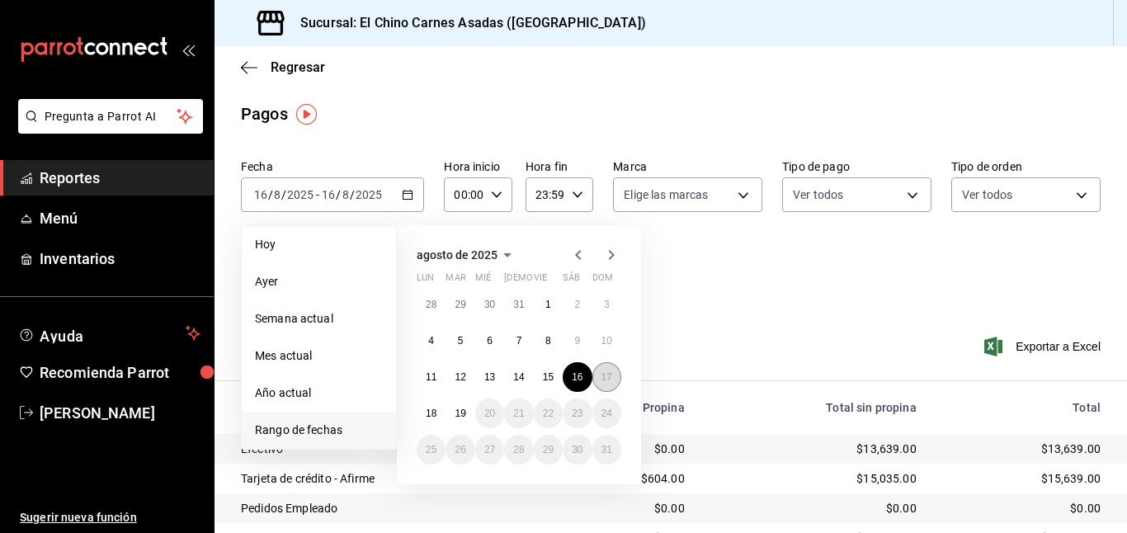
click at [606, 376] on abbr "17" at bounding box center [606, 377] width 11 height 12
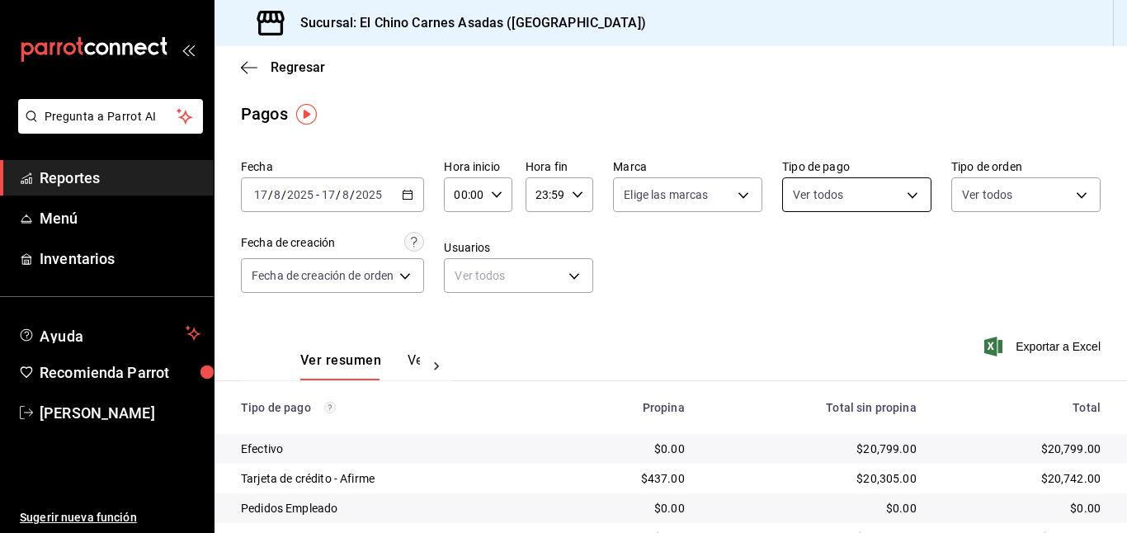
click at [870, 183] on body "Pregunta a Parrot AI Reportes Menú Inventarios Ayuda Recomienda Parrot [PERSON_…" at bounding box center [563, 266] width 1127 height 533
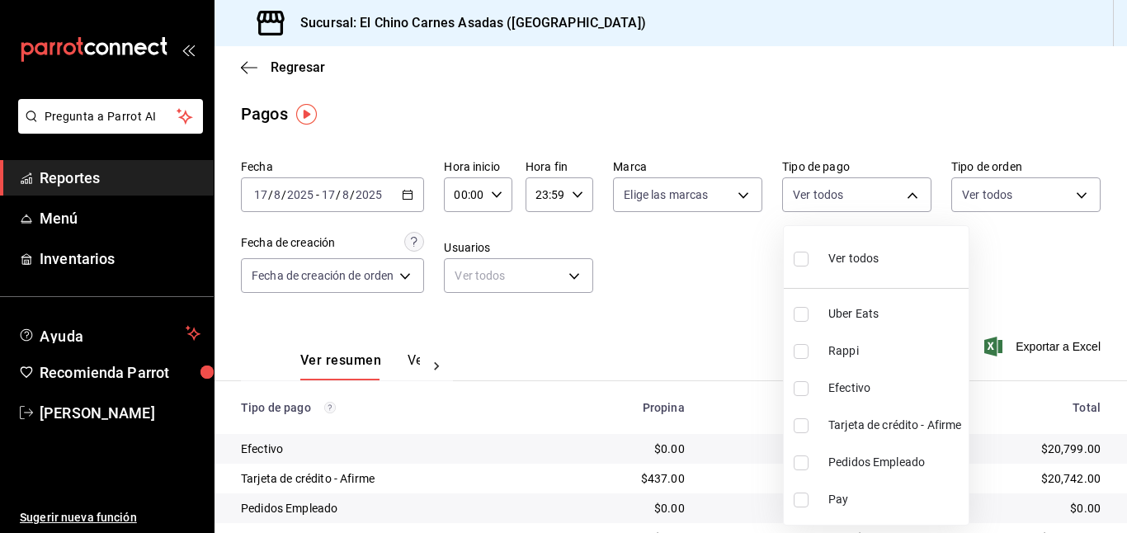
click at [803, 254] on input "checkbox" at bounding box center [800, 259] width 15 height 15
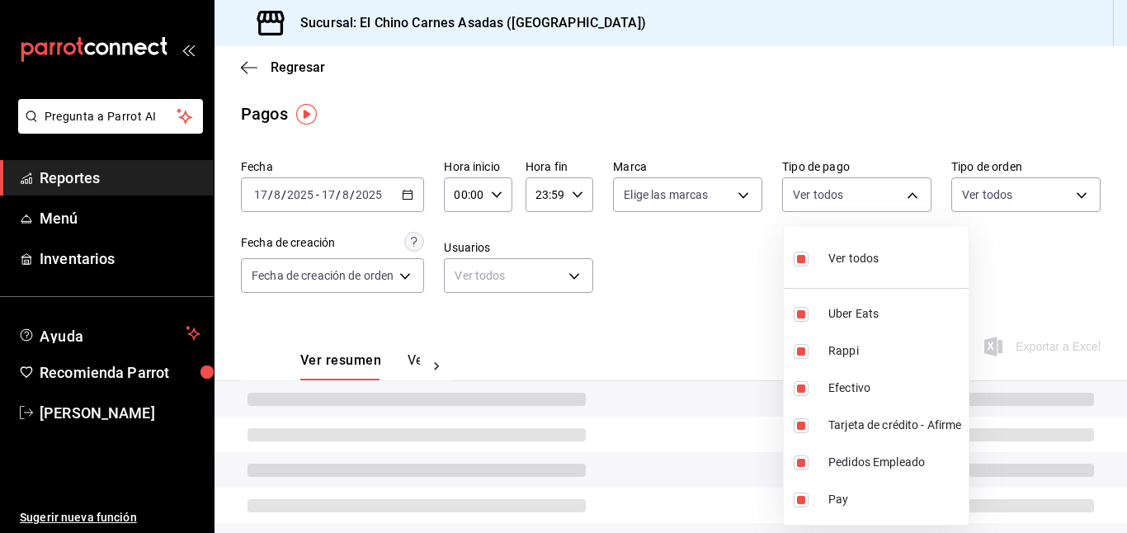
click at [803, 254] on input "checkbox" at bounding box center [800, 259] width 15 height 15
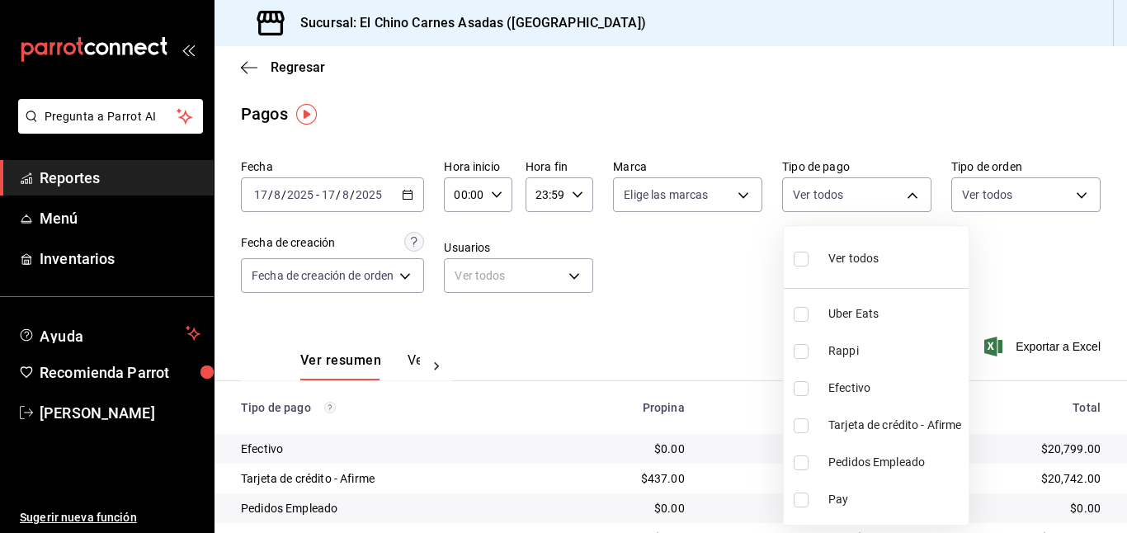
click at [802, 421] on input "checkbox" at bounding box center [800, 425] width 15 height 15
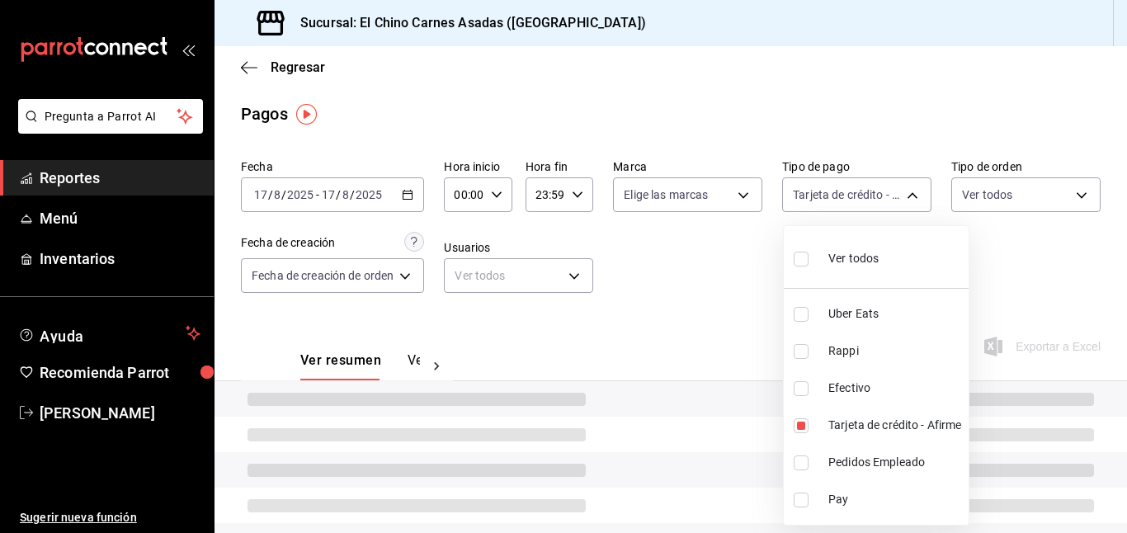
click at [685, 318] on div at bounding box center [563, 266] width 1127 height 533
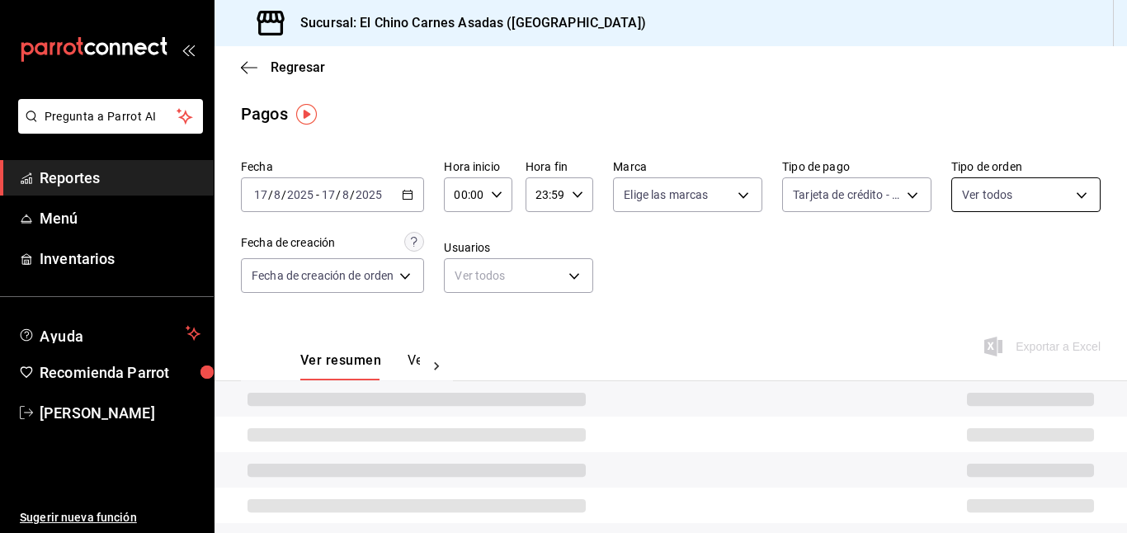
click at [1004, 186] on body "Pregunta a Parrot AI Reportes Menú Inventarios Ayuda Recomienda Parrot [PERSON_…" at bounding box center [563, 266] width 1127 height 533
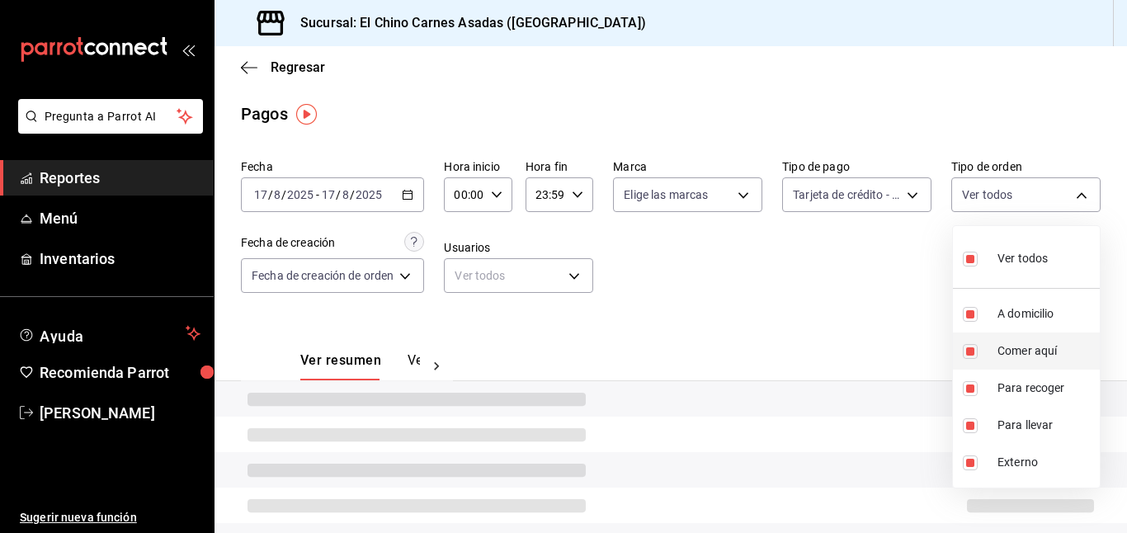
click at [973, 348] on input "checkbox" at bounding box center [969, 351] width 15 height 15
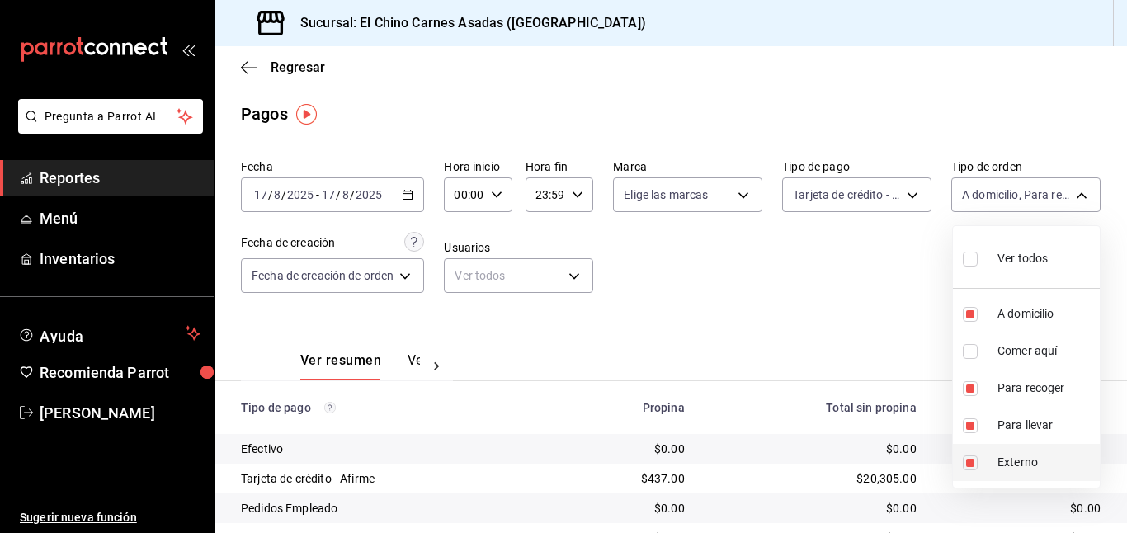
click at [972, 463] on input "checkbox" at bounding box center [969, 462] width 15 height 15
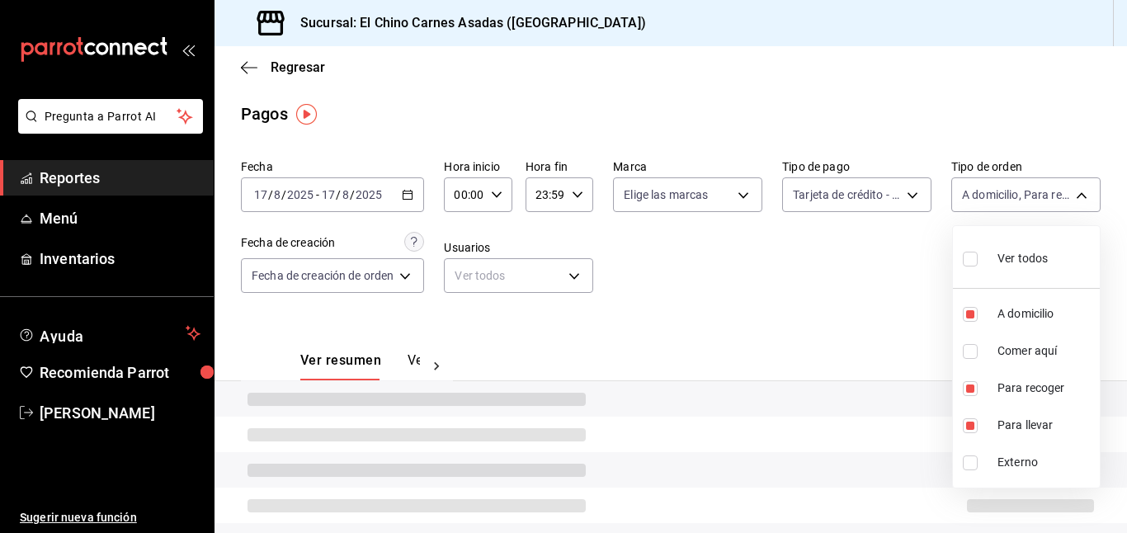
click at [812, 258] on div at bounding box center [563, 266] width 1127 height 533
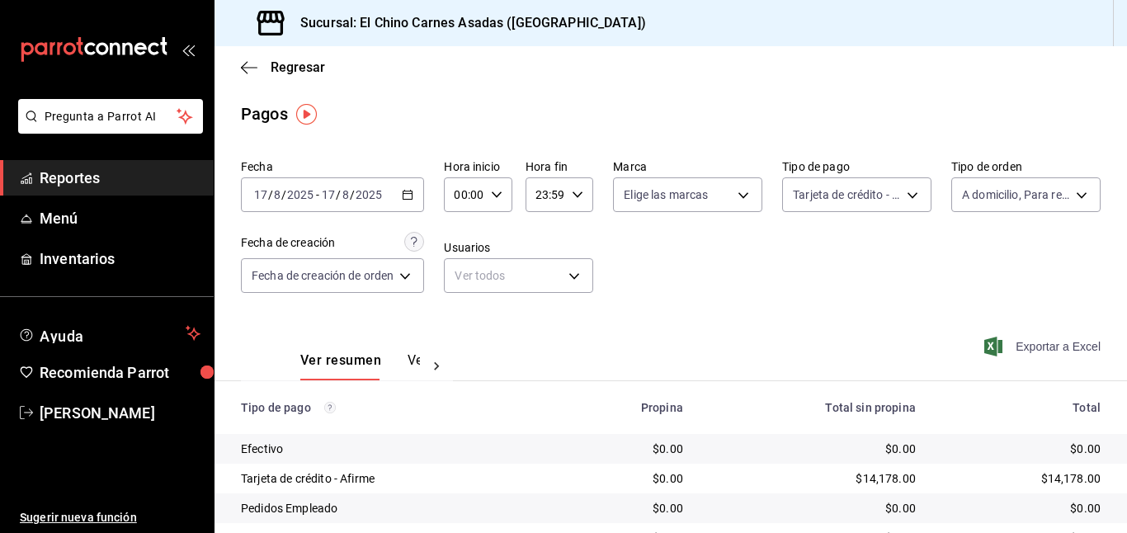
click at [1006, 342] on span "Exportar a Excel" at bounding box center [1043, 346] width 113 height 20
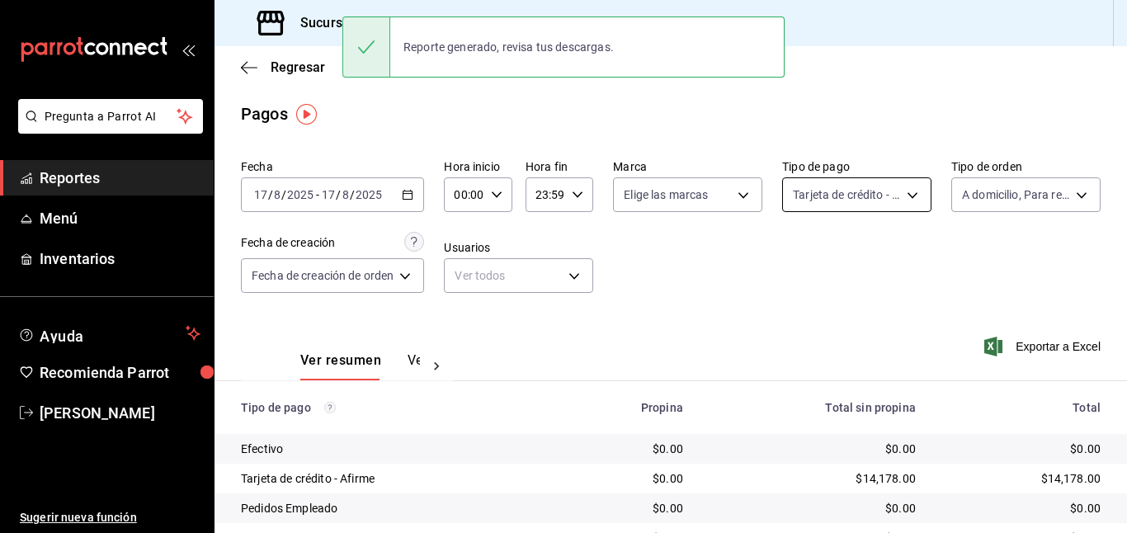
click at [883, 188] on body "Pregunta a Parrot AI Reportes Menú Inventarios Ayuda Recomienda Parrot [PERSON_…" at bounding box center [563, 266] width 1127 height 533
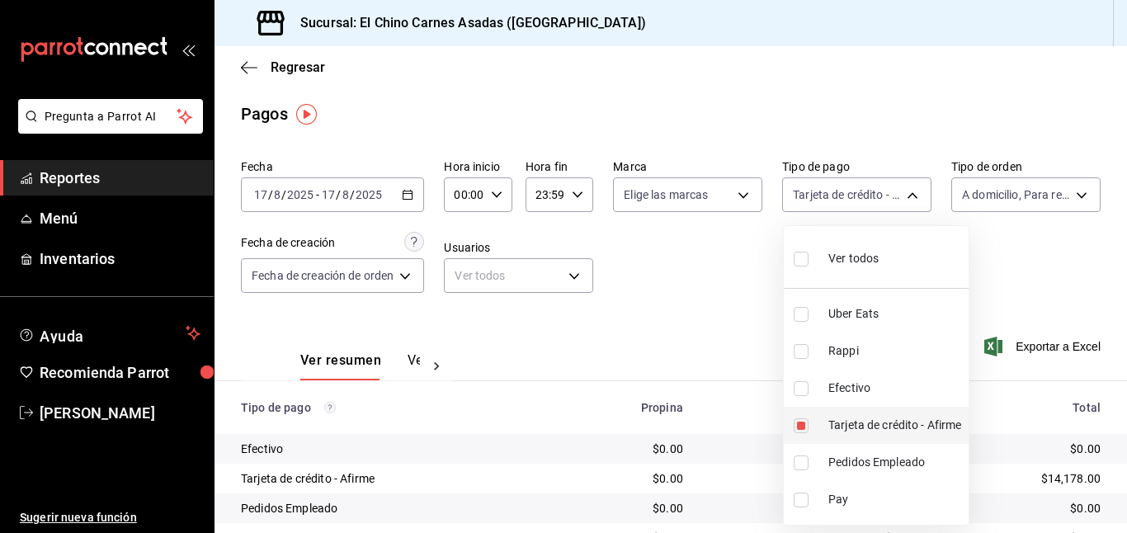
click at [803, 428] on input "checkbox" at bounding box center [800, 425] width 15 height 15
click at [799, 388] on input "checkbox" at bounding box center [800, 388] width 15 height 15
click at [700, 315] on div at bounding box center [563, 266] width 1127 height 533
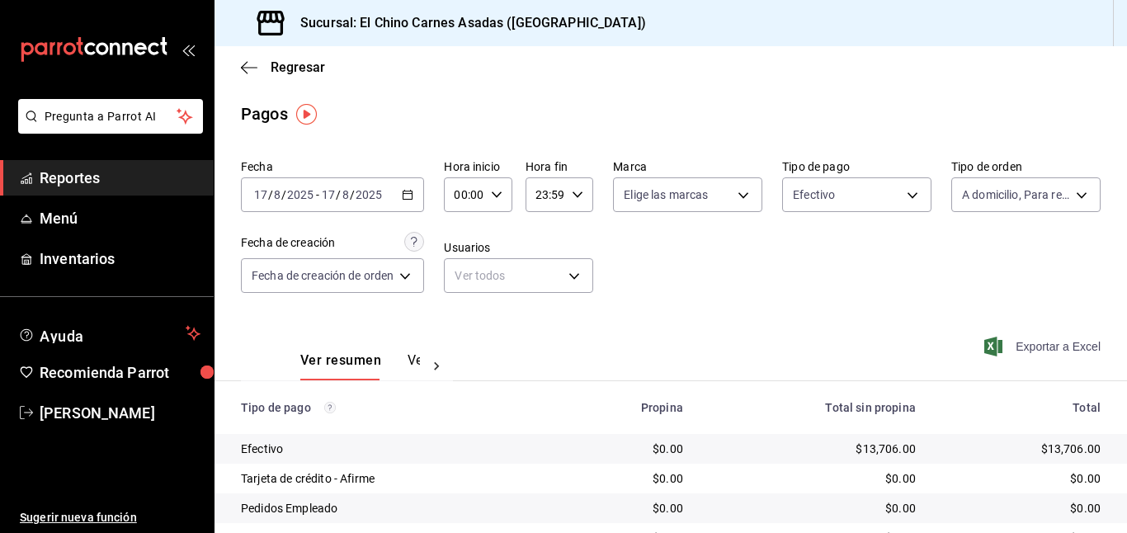
click at [1014, 339] on span "Exportar a Excel" at bounding box center [1043, 346] width 113 height 20
click at [896, 183] on body "Pregunta a Parrot AI Reportes Menú Inventarios Ayuda Recomienda Parrot [PERSON_…" at bounding box center [563, 266] width 1127 height 533
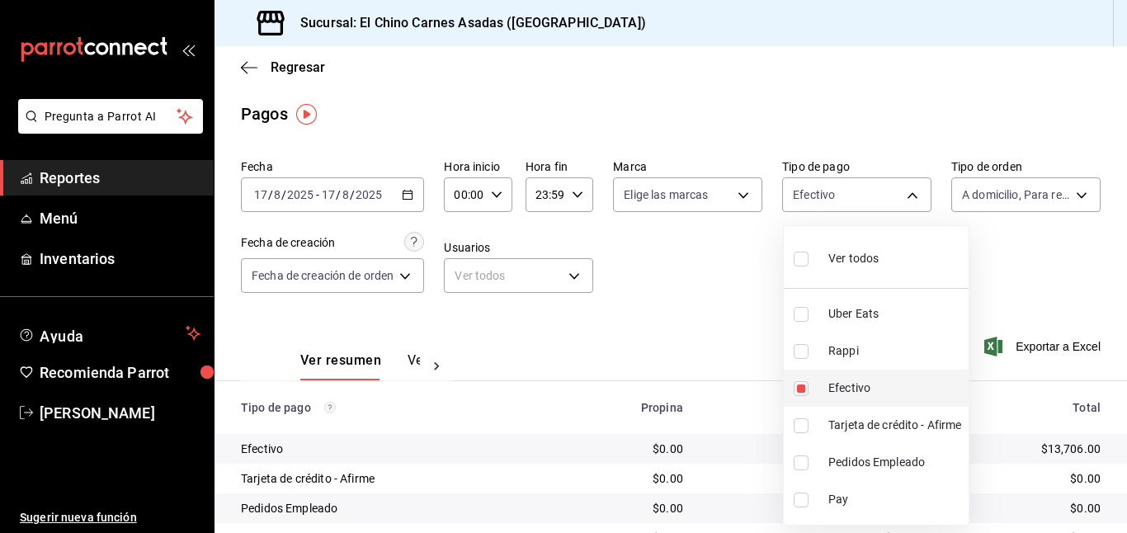
click at [801, 381] on input "checkbox" at bounding box center [800, 388] width 15 height 15
click at [884, 189] on div at bounding box center [563, 266] width 1127 height 533
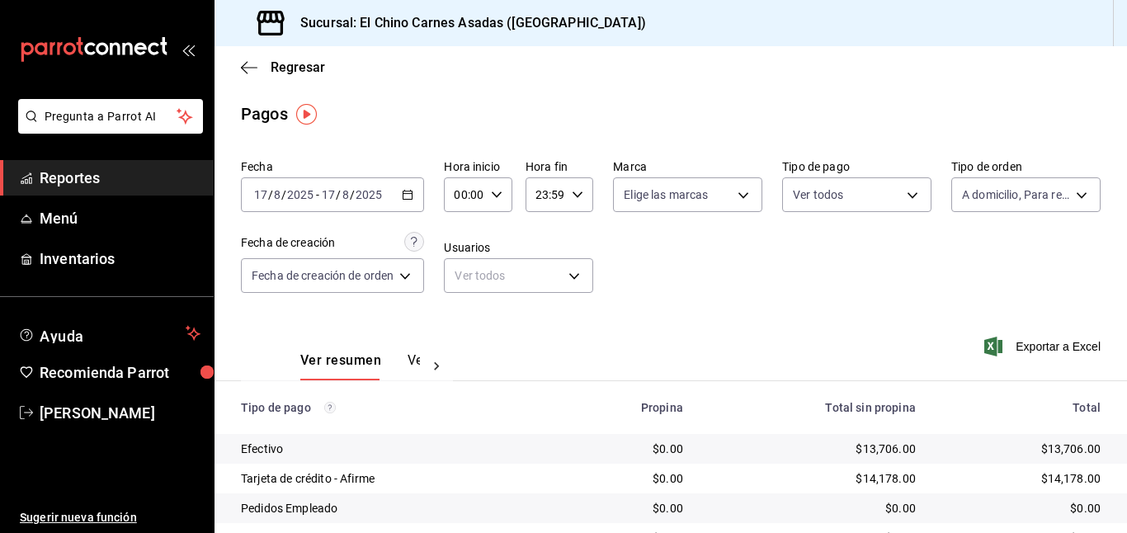
click at [884, 189] on body "Pregunta a Parrot AI Reportes Menú Inventarios Ayuda Recomienda Parrot [PERSON_…" at bounding box center [563, 266] width 1127 height 533
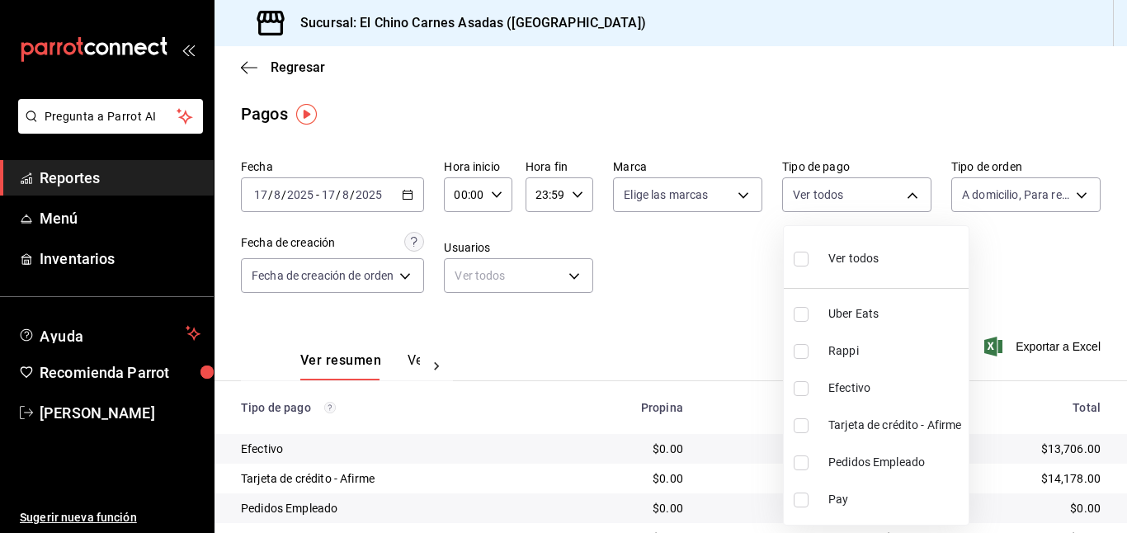
click at [798, 346] on input "checkbox" at bounding box center [800, 351] width 15 height 15
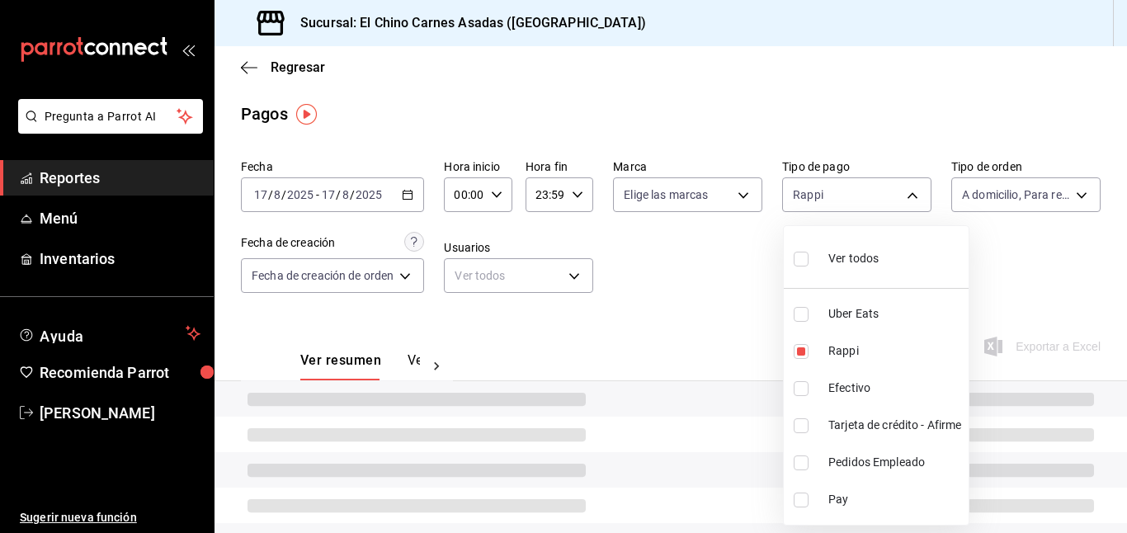
click at [807, 303] on li "Uber Eats" at bounding box center [875, 313] width 185 height 37
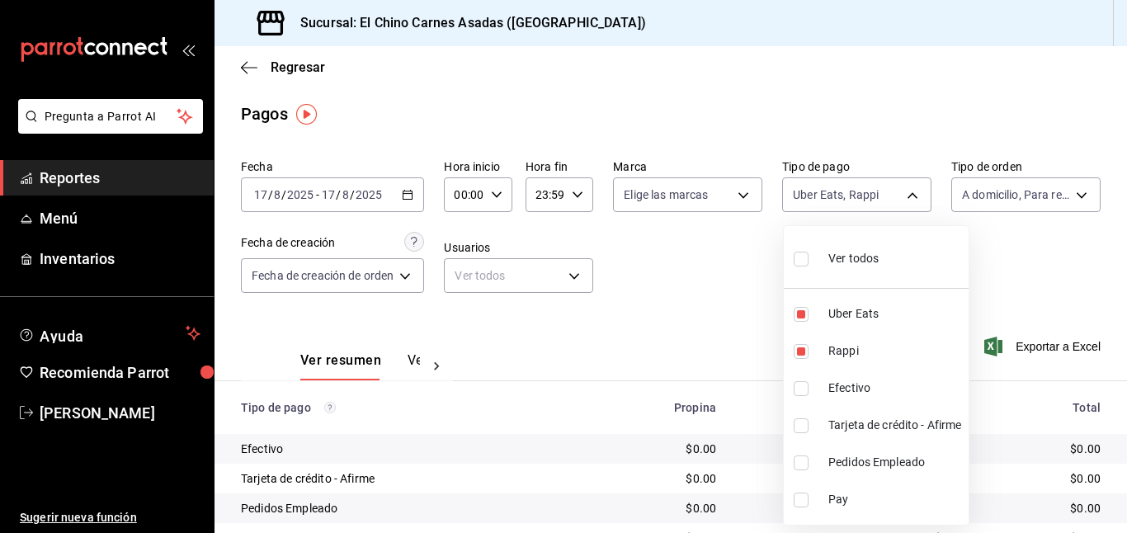
click at [1018, 195] on div at bounding box center [563, 266] width 1127 height 533
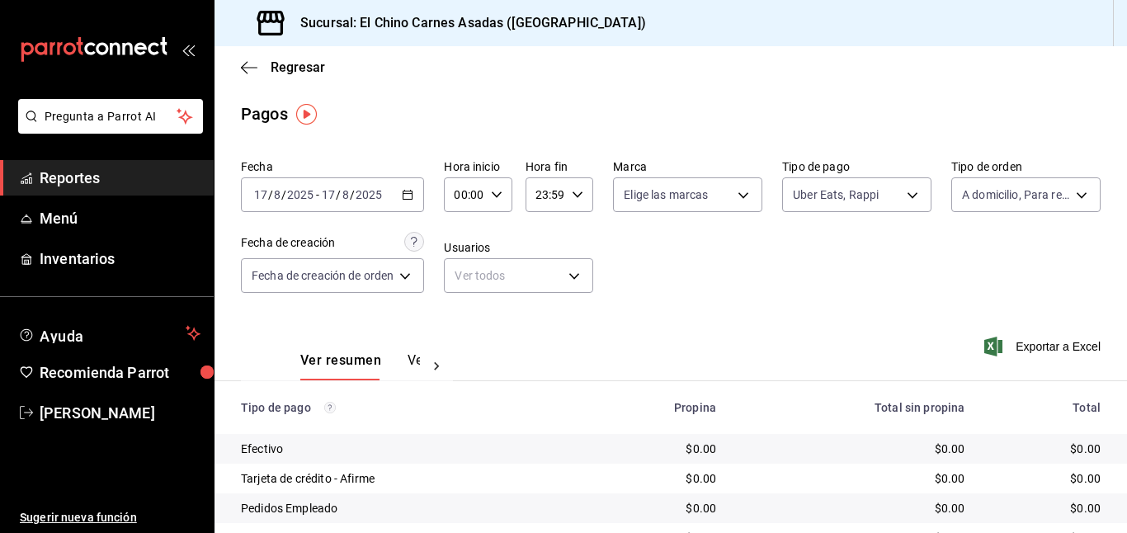
click at [1018, 195] on body "Pregunta a Parrot AI Reportes Menú Inventarios Ayuda Recomienda Parrot [PERSON_…" at bounding box center [563, 266] width 1127 height 533
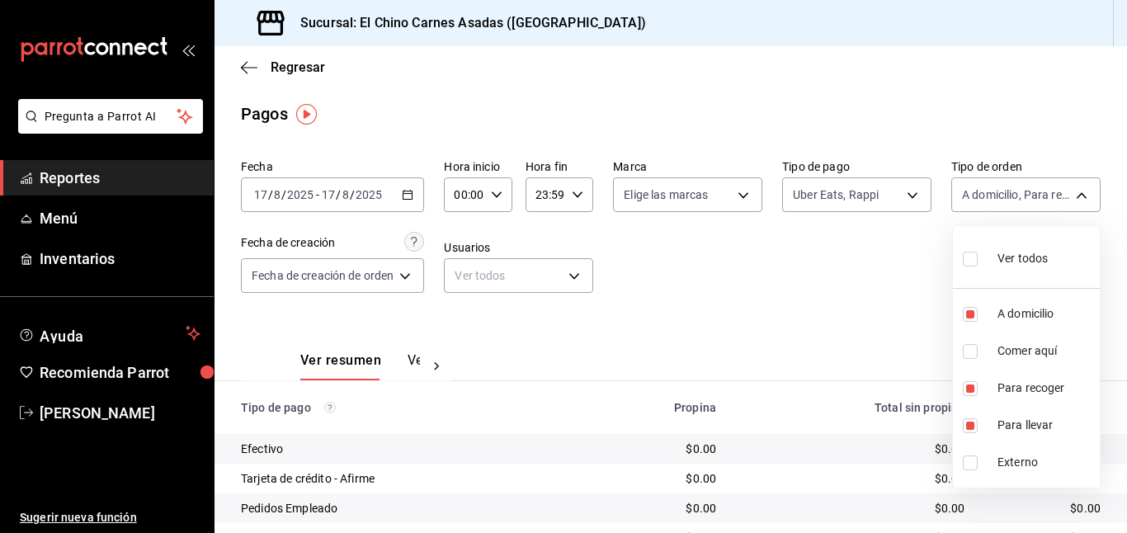
click at [972, 260] on input "checkbox" at bounding box center [969, 259] width 15 height 15
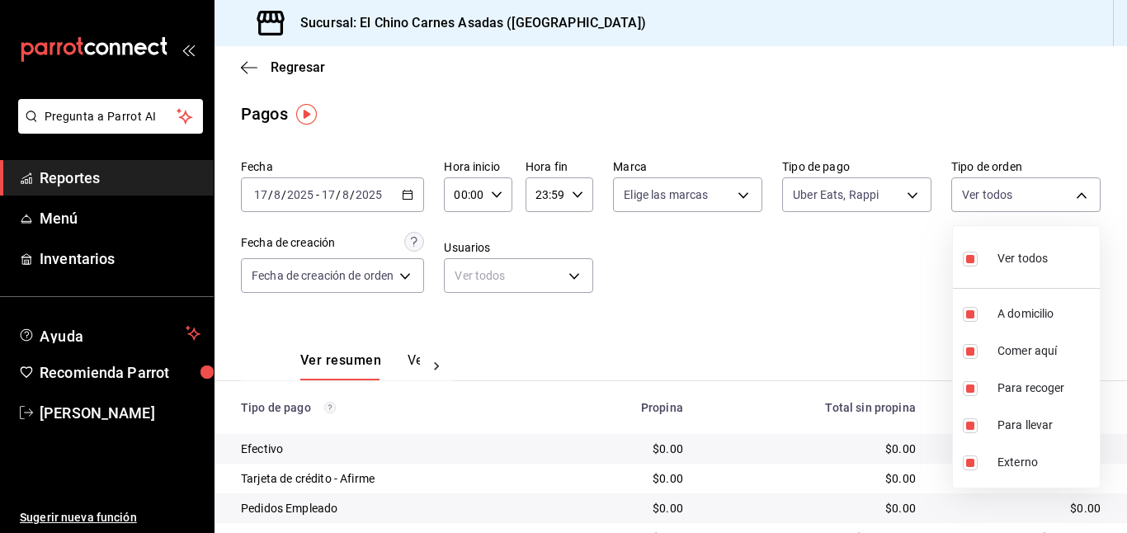
click at [906, 272] on div at bounding box center [563, 266] width 1127 height 533
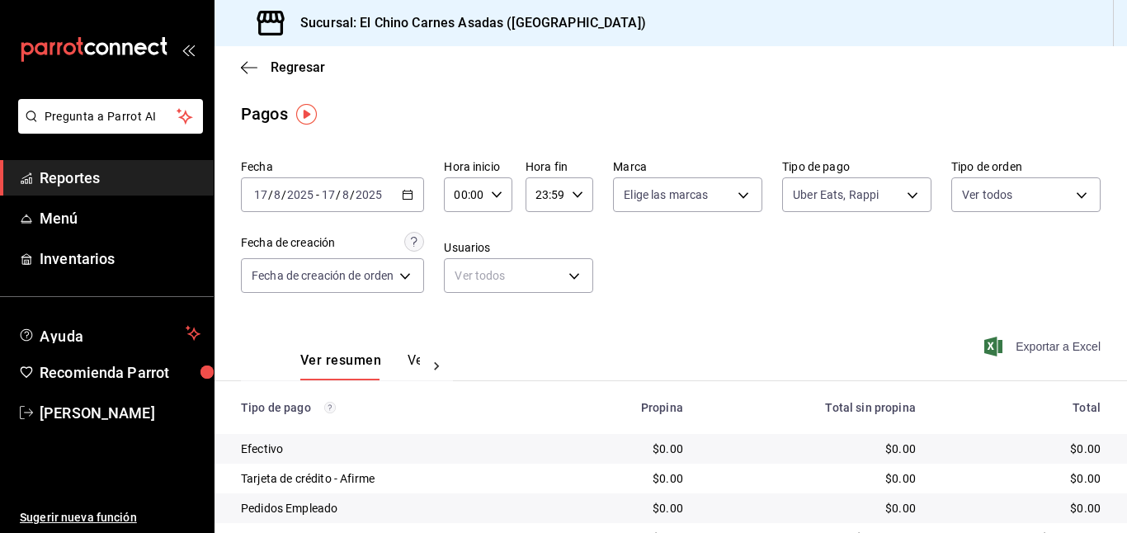
click at [1019, 341] on span "Exportar a Excel" at bounding box center [1043, 346] width 113 height 20
click at [1011, 348] on span "Exportar a Excel" at bounding box center [1043, 346] width 113 height 20
click at [867, 201] on body "Pregunta a Parrot AI Reportes Menú Inventarios Ayuda Recomienda Parrot [PERSON_…" at bounding box center [563, 266] width 1127 height 533
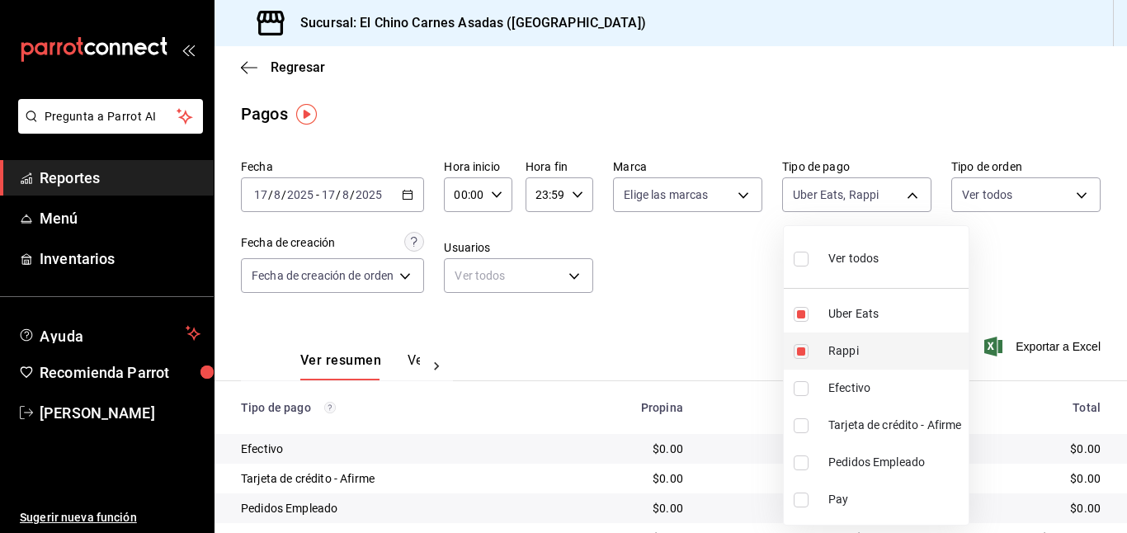
click at [805, 345] on input "checkbox" at bounding box center [800, 351] width 15 height 15
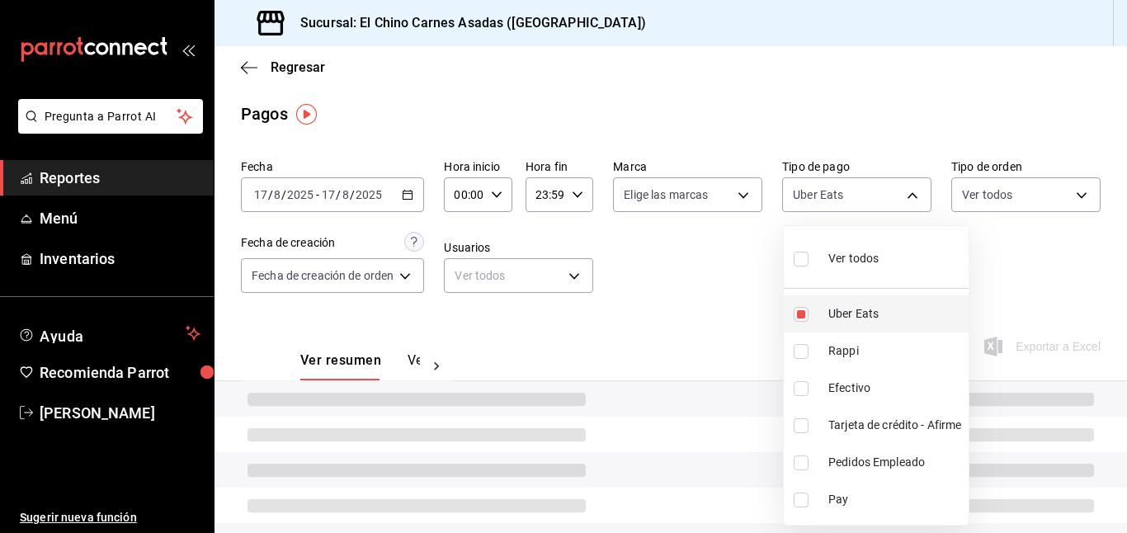
click at [808, 307] on label at bounding box center [803, 314] width 21 height 15
click at [808, 307] on input "checkbox" at bounding box center [800, 314] width 15 height 15
click at [800, 310] on input "checkbox" at bounding box center [800, 314] width 15 height 15
click at [675, 231] on div at bounding box center [563, 266] width 1127 height 533
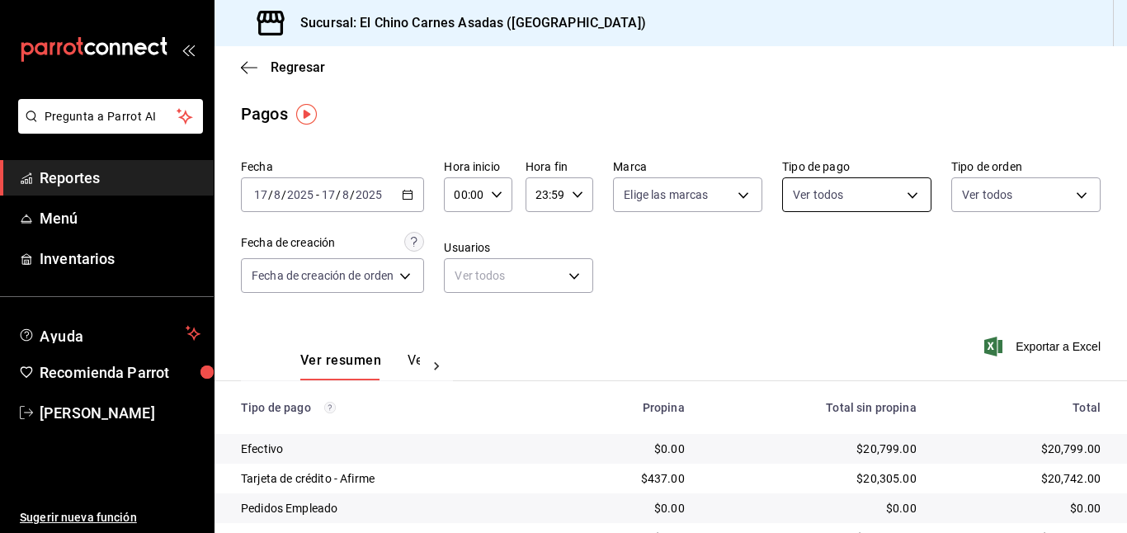
click at [901, 192] on body "Pregunta a Parrot AI Reportes Menú Inventarios Ayuda Recomienda Parrot [PERSON_…" at bounding box center [563, 266] width 1127 height 533
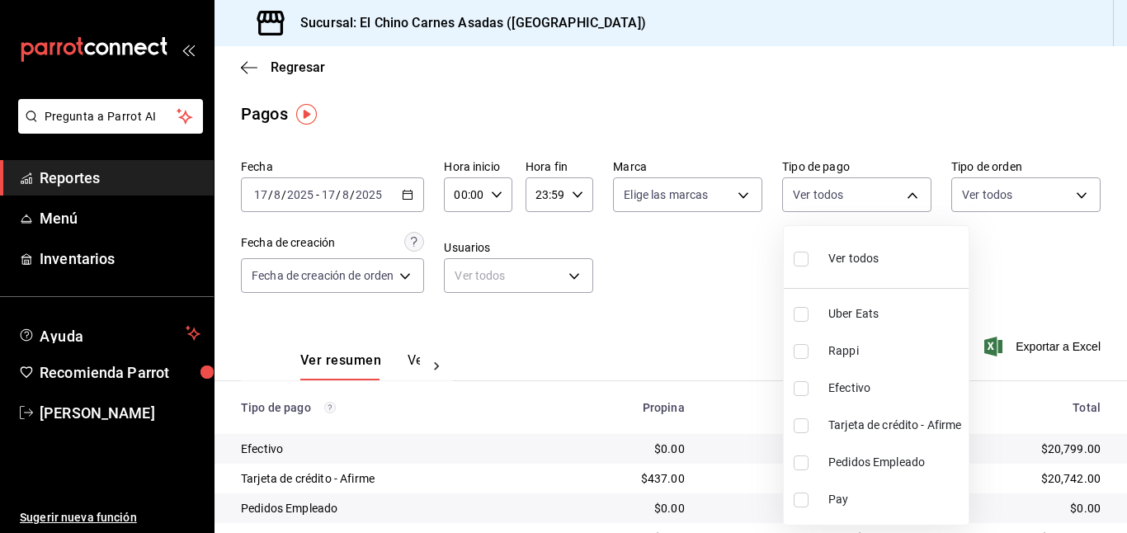
click at [802, 421] on input "checkbox" at bounding box center [800, 425] width 15 height 15
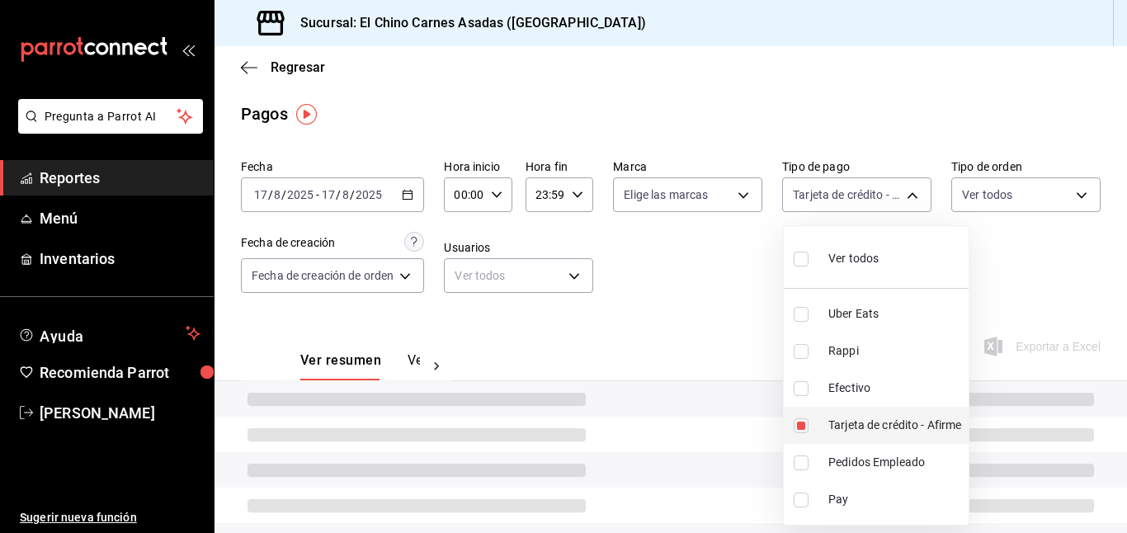
click at [802, 426] on input "checkbox" at bounding box center [800, 425] width 15 height 15
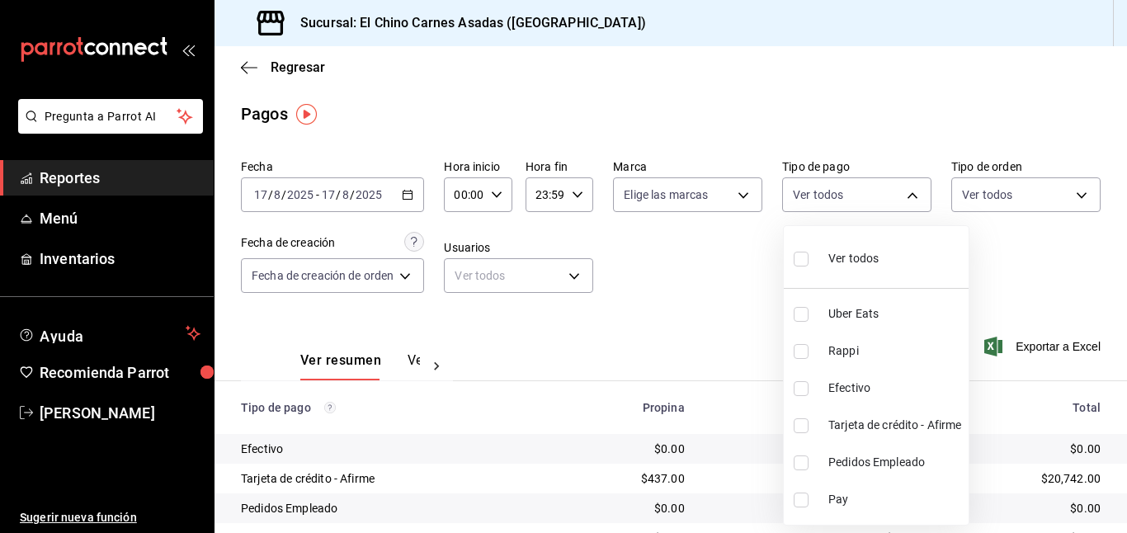
click at [797, 423] on input "checkbox" at bounding box center [800, 425] width 15 height 15
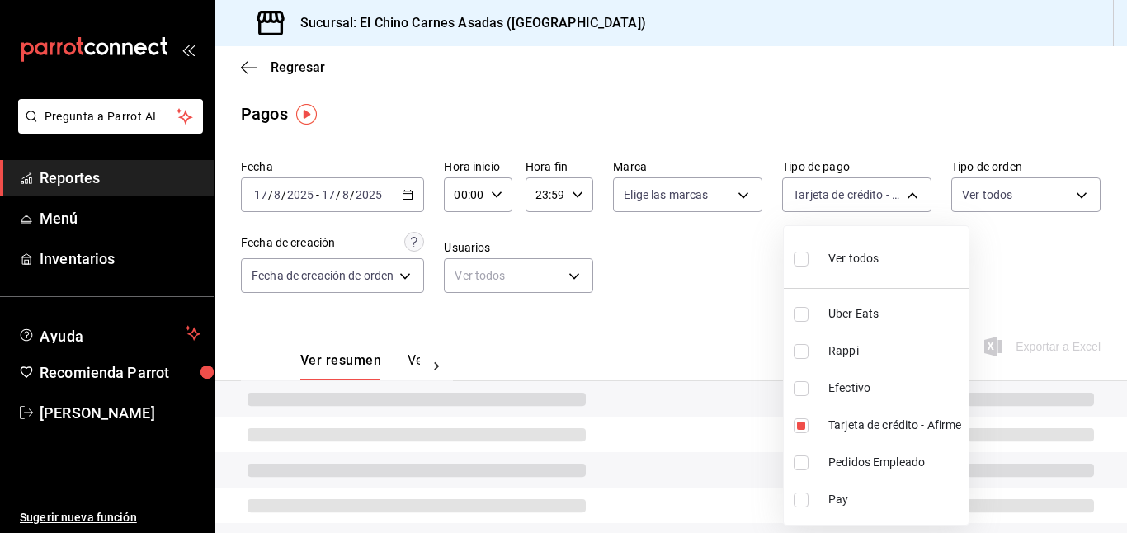
click at [764, 334] on div at bounding box center [563, 266] width 1127 height 533
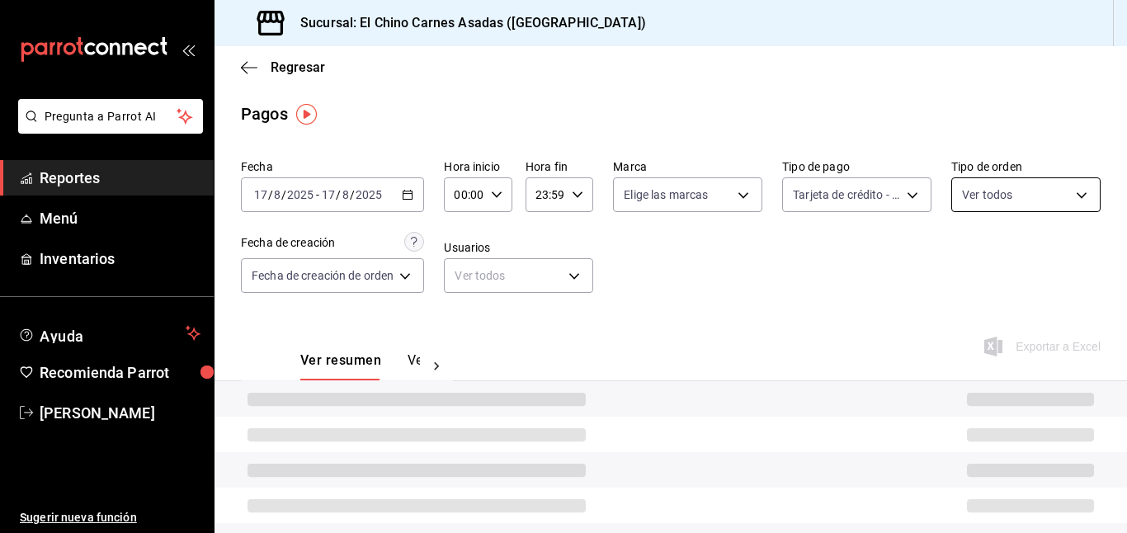
click at [1008, 184] on body "Pregunta a Parrot AI Reportes Menú Inventarios Ayuda Recomienda Parrot [PERSON_…" at bounding box center [563, 266] width 1127 height 533
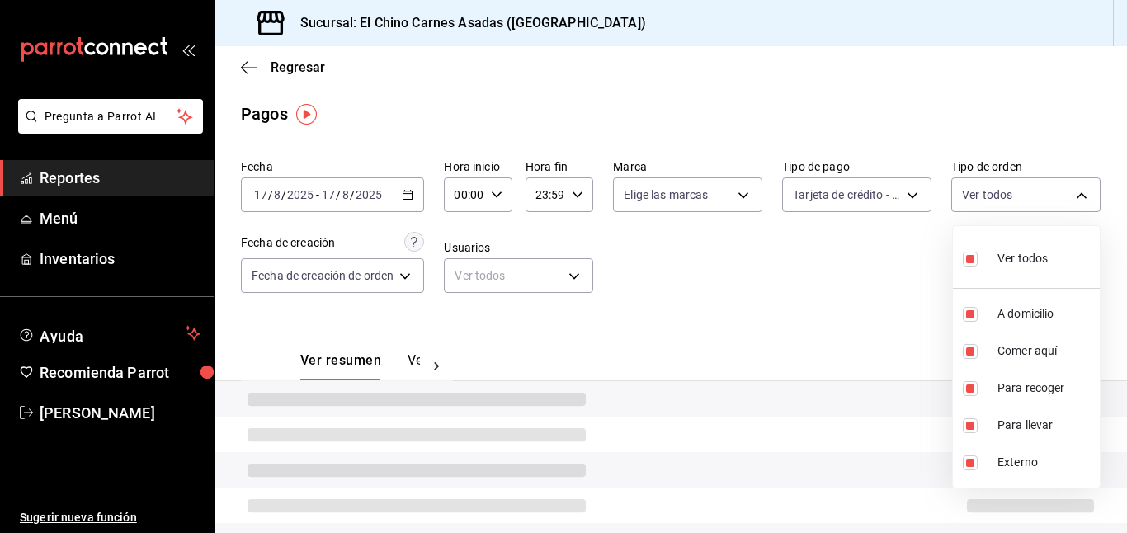
click at [974, 255] on input "checkbox" at bounding box center [969, 259] width 15 height 15
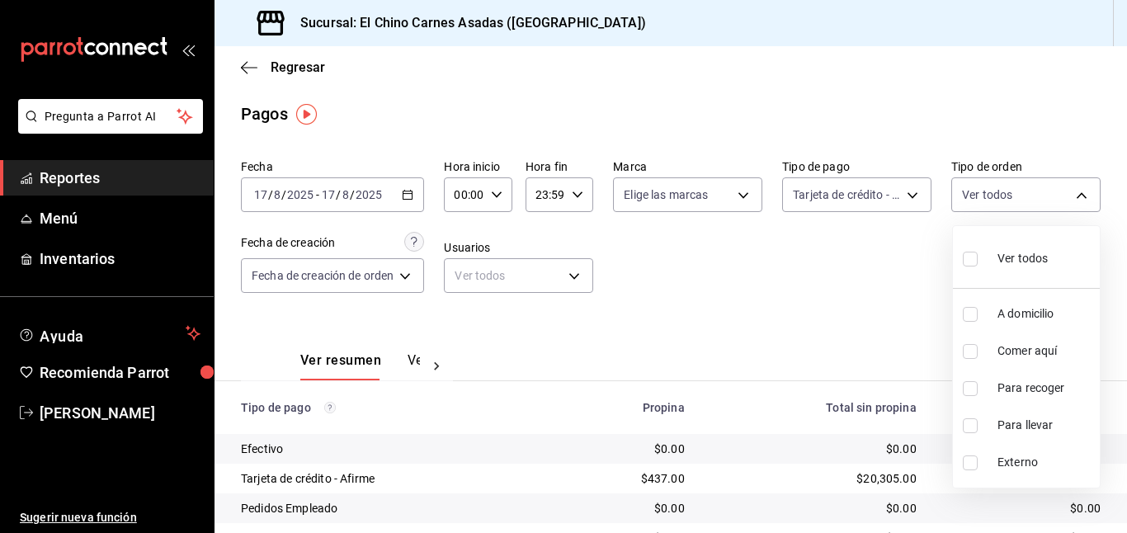
click at [970, 346] on input "checkbox" at bounding box center [969, 351] width 15 height 15
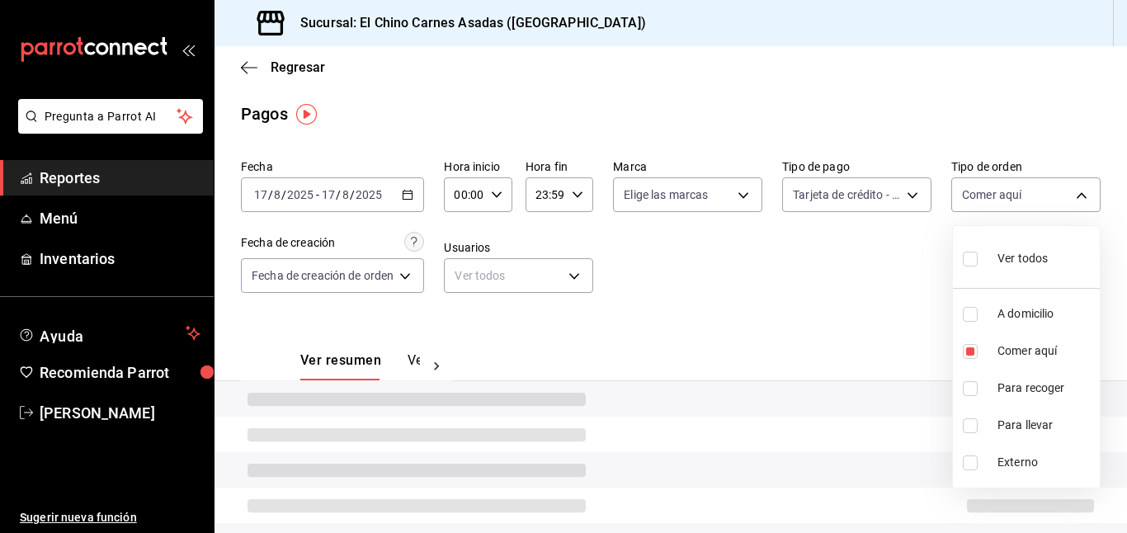
click at [874, 319] on div at bounding box center [563, 266] width 1127 height 533
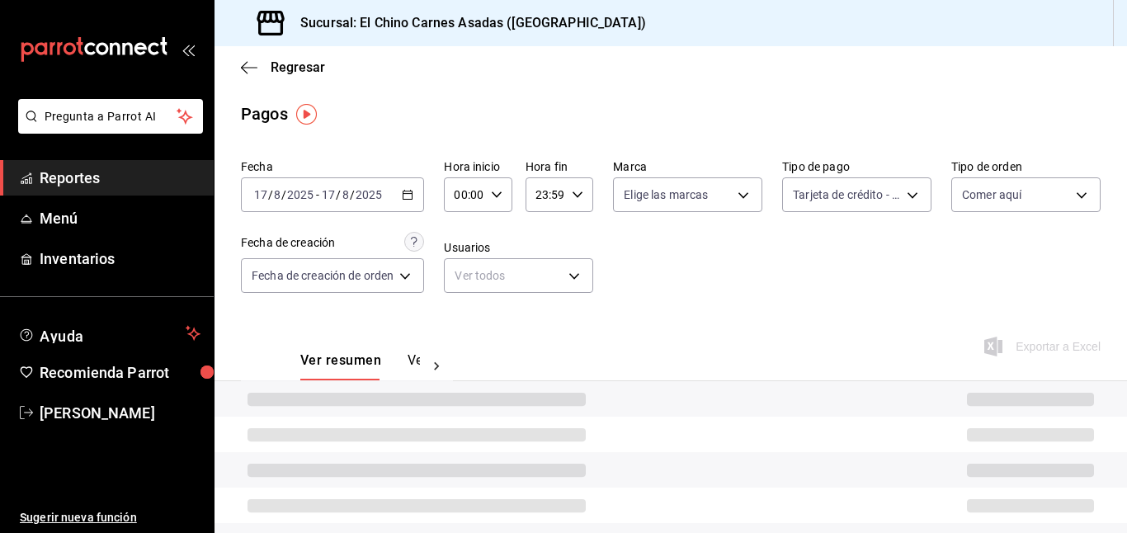
click at [996, 345] on div "Exportar a Excel" at bounding box center [1020, 347] width 162 height 68
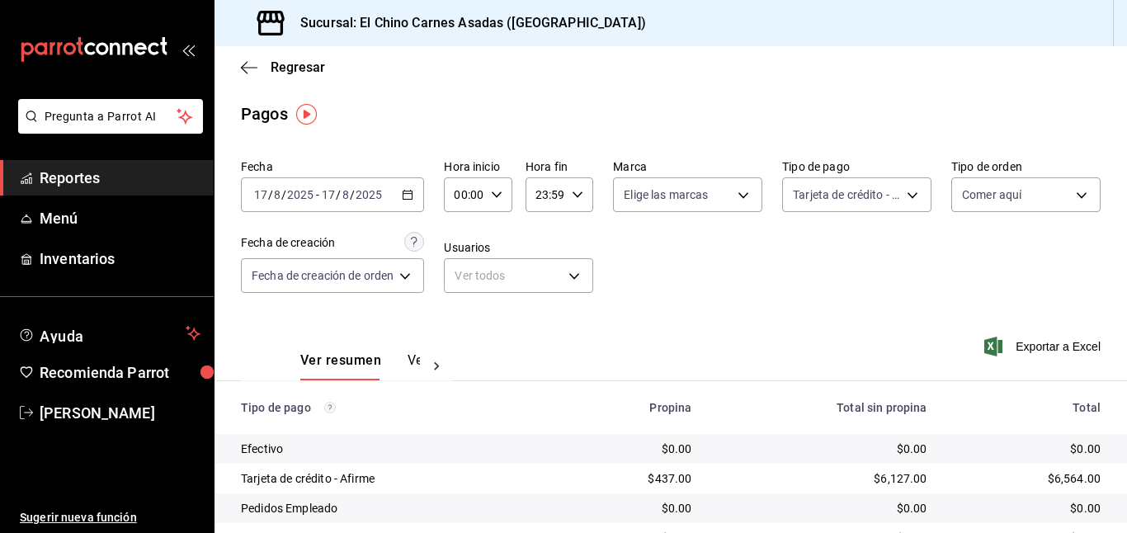
click at [995, 339] on icon "button" at bounding box center [993, 346] width 18 height 20
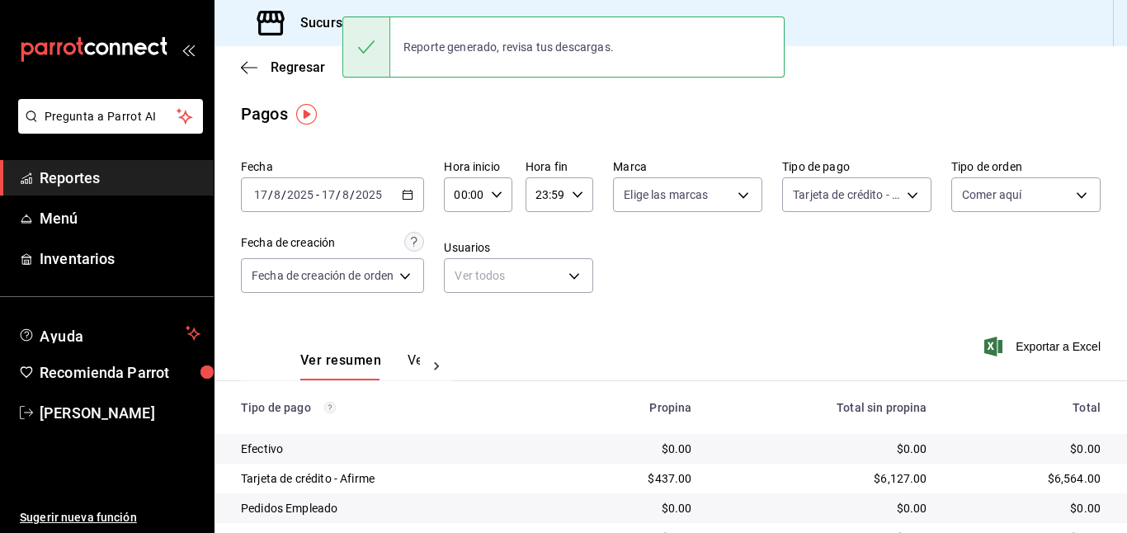
click at [995, 339] on icon "button" at bounding box center [993, 346] width 18 height 20
click at [907, 191] on body "Pregunta a Parrot AI Reportes Menú Inventarios Ayuda Recomienda Parrot [PERSON_…" at bounding box center [563, 266] width 1127 height 533
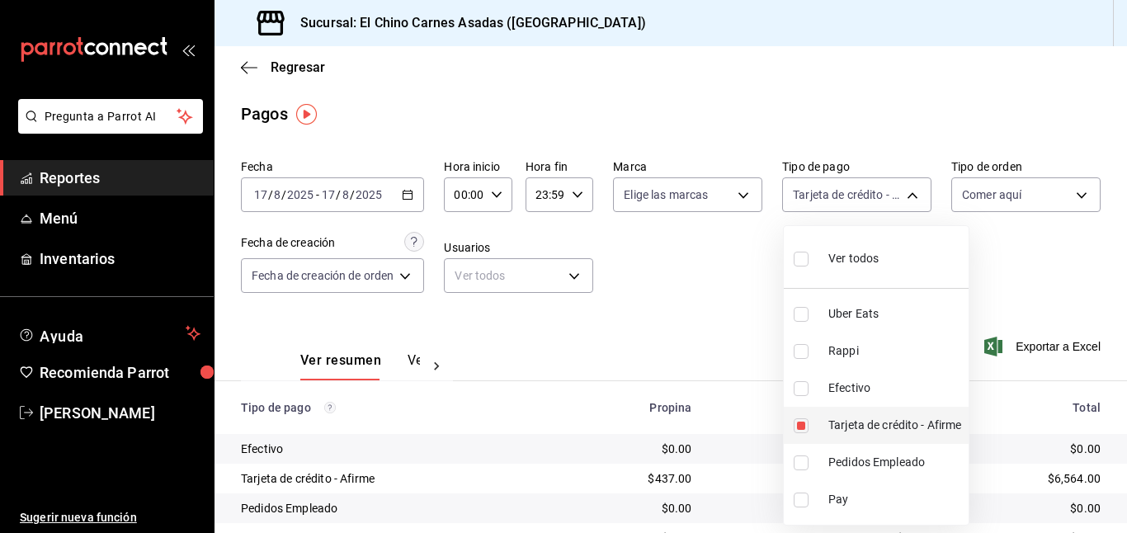
click at [803, 414] on li "Tarjeta de crédito - Afirme" at bounding box center [875, 425] width 185 height 37
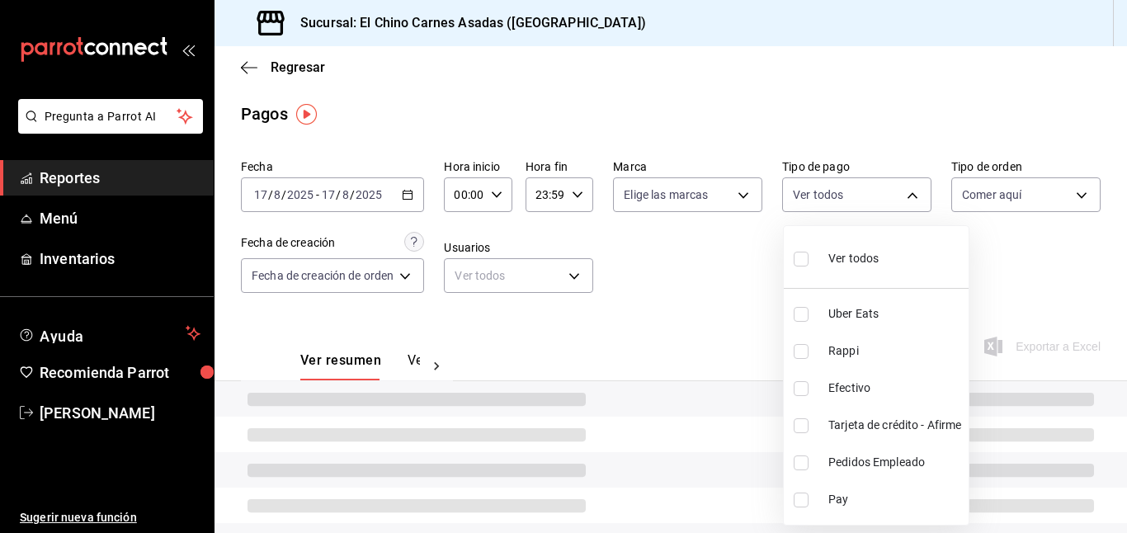
click at [806, 382] on input "checkbox" at bounding box center [800, 388] width 15 height 15
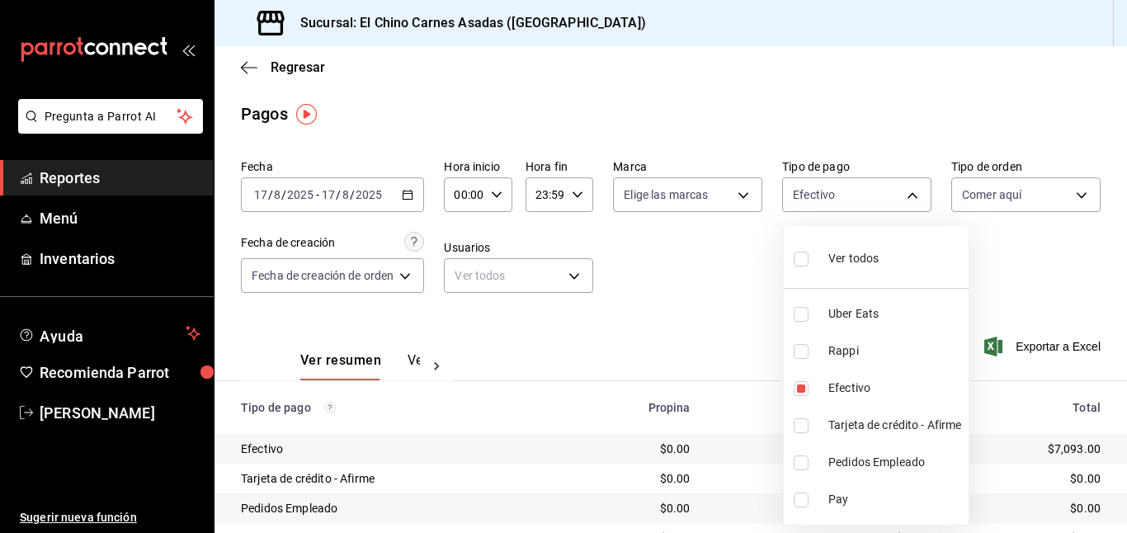
click at [723, 340] on div at bounding box center [563, 266] width 1127 height 533
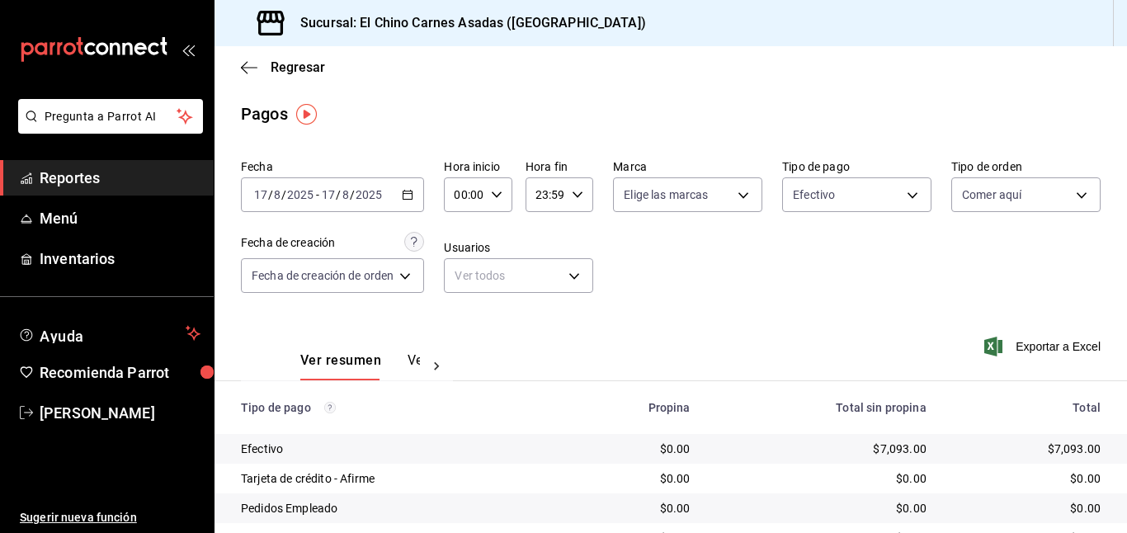
click at [999, 348] on icon "button" at bounding box center [993, 346] width 18 height 20
